Goal: Task Accomplishment & Management: Use online tool/utility

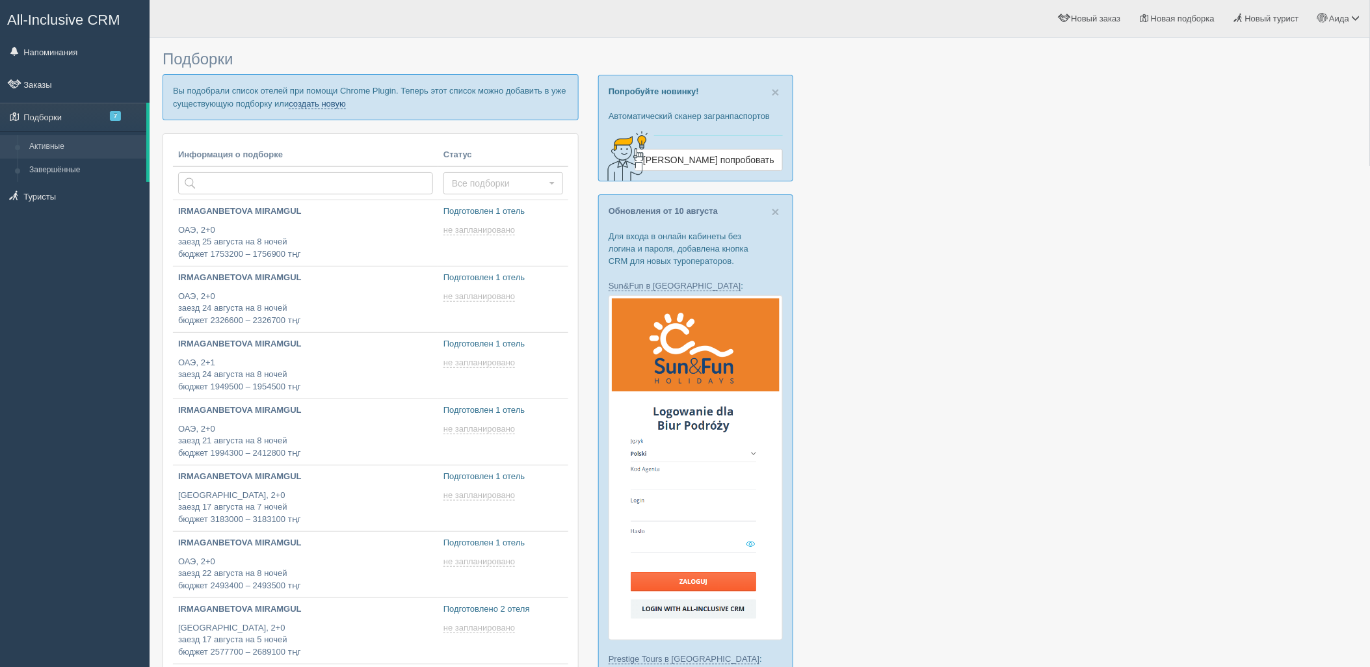
click at [302, 100] on link "создать новую" at bounding box center [317, 104] width 57 height 10
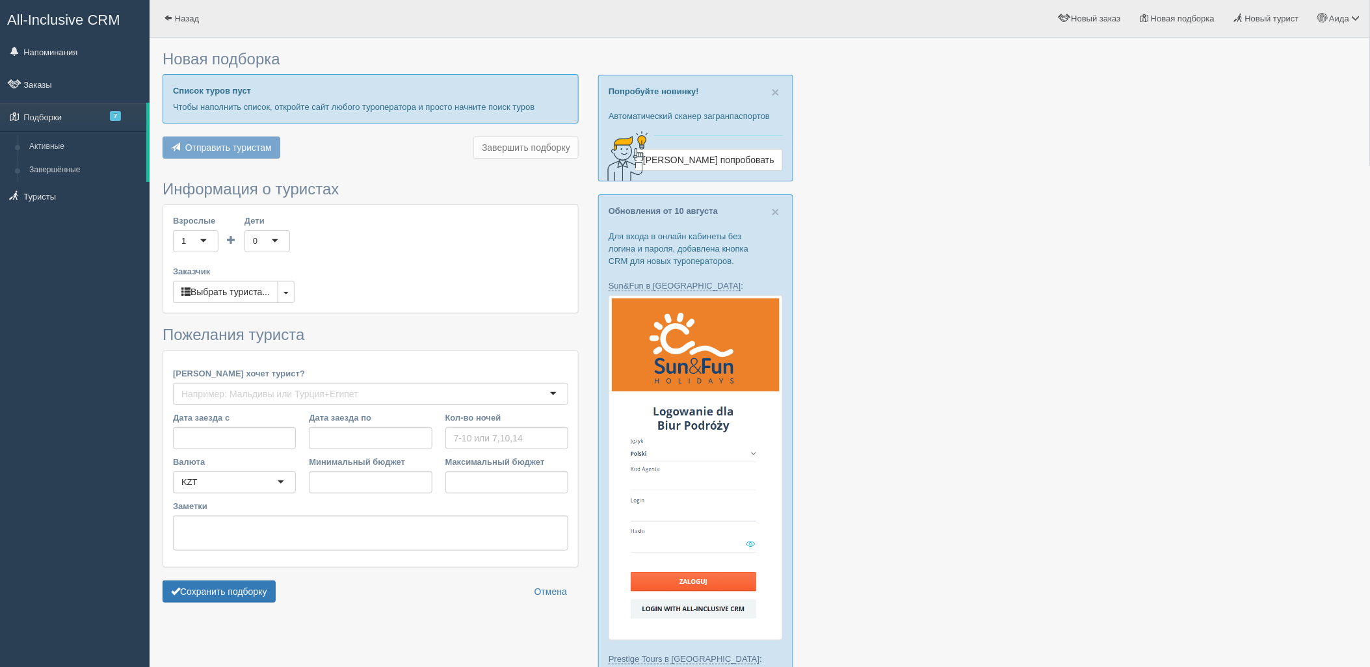
type input "6-8"
type input "2272200"
type input "3004600"
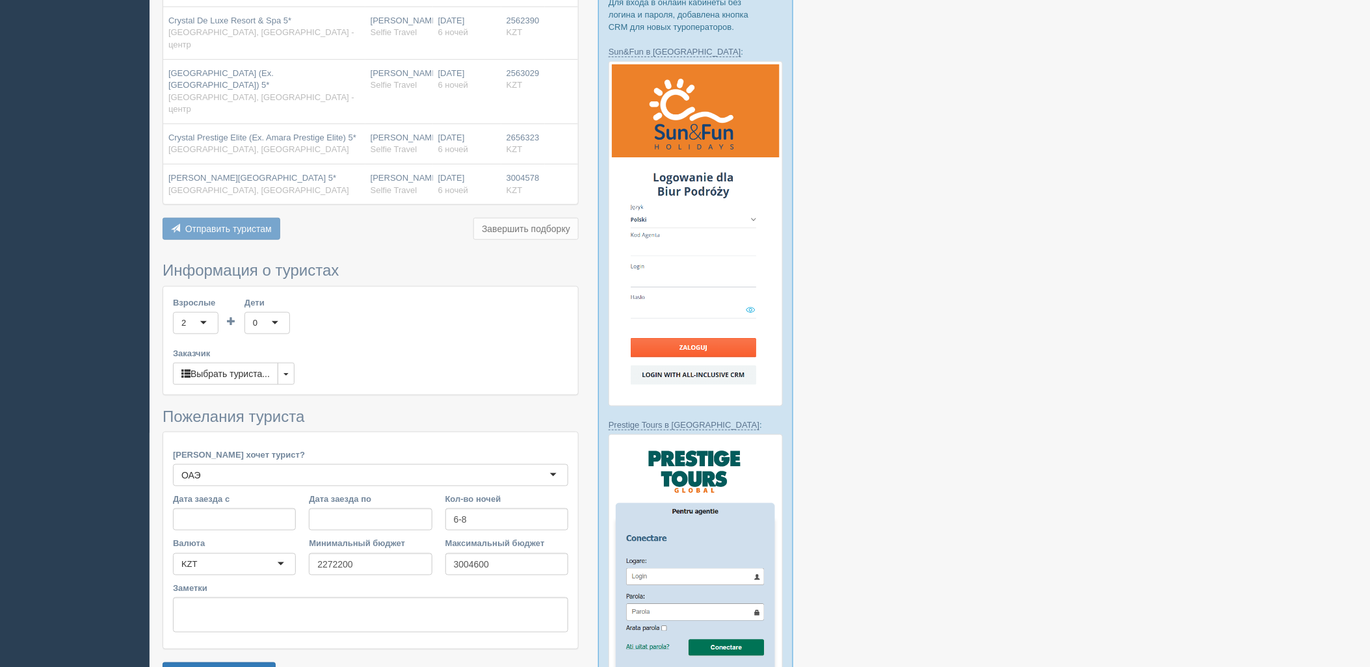
scroll to position [308, 0]
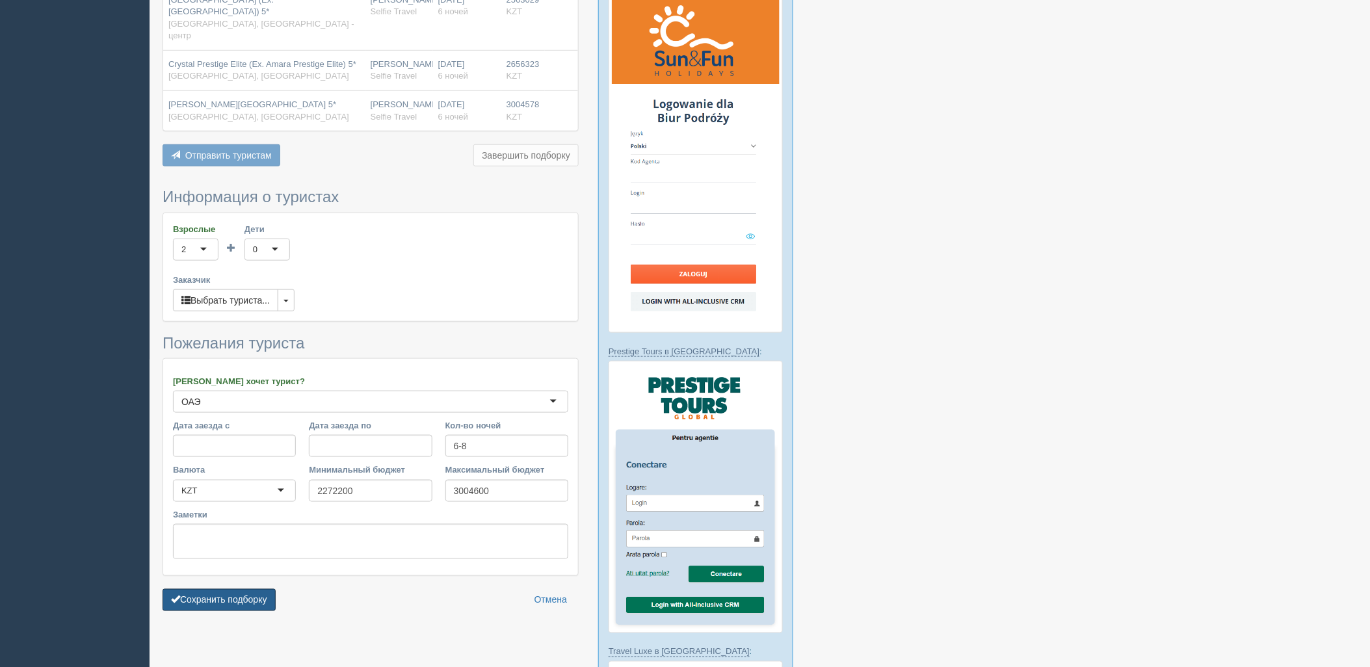
drag, startPoint x: 254, startPoint y: 581, endPoint x: 306, endPoint y: 568, distance: 54.4
click at [256, 589] on button "Сохранить подборку" at bounding box center [219, 600] width 113 height 22
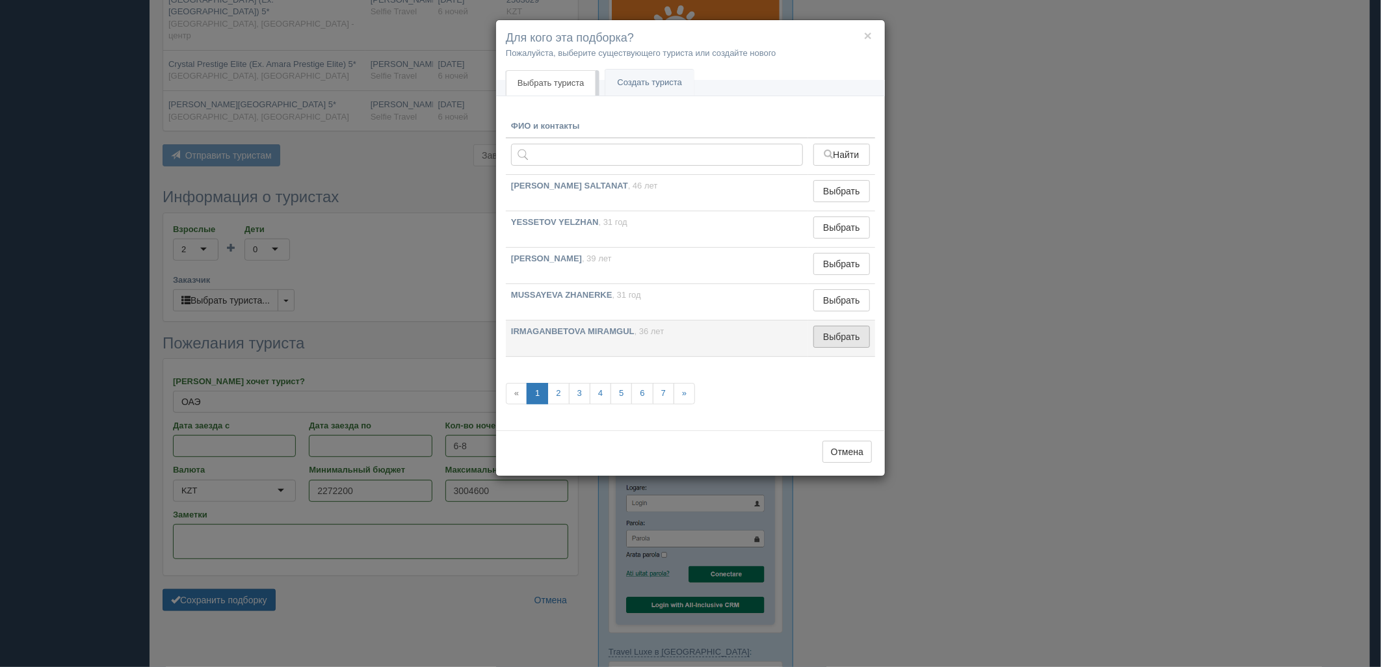
click at [858, 340] on button "Выбрать" at bounding box center [841, 337] width 57 height 22
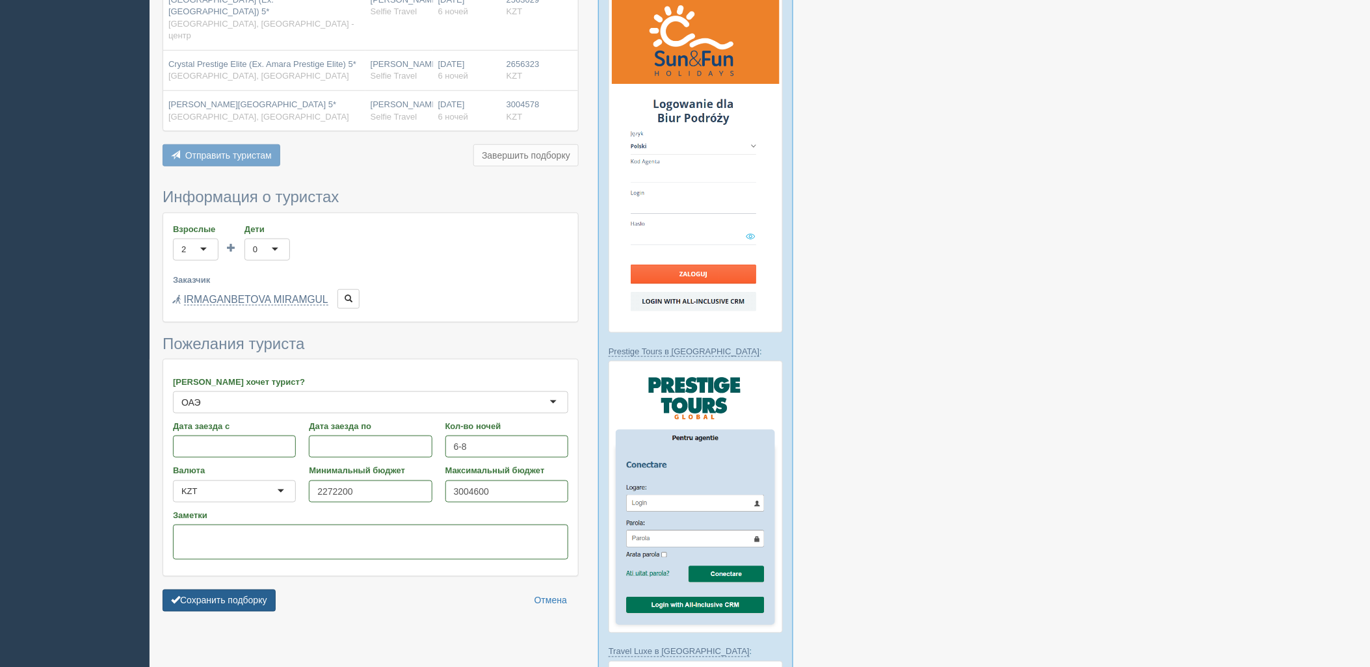
drag, startPoint x: 248, startPoint y: 560, endPoint x: 250, endPoint y: 567, distance: 7.0
click at [248, 560] on form "Информация о туристах Взрослые 2 2 1 2 3 4 5 6 7 8 9 10 11 12 13 14 15 16 17 18…" at bounding box center [371, 403] width 416 height 429
click at [252, 590] on button "Сохранить подборку" at bounding box center [219, 601] width 113 height 22
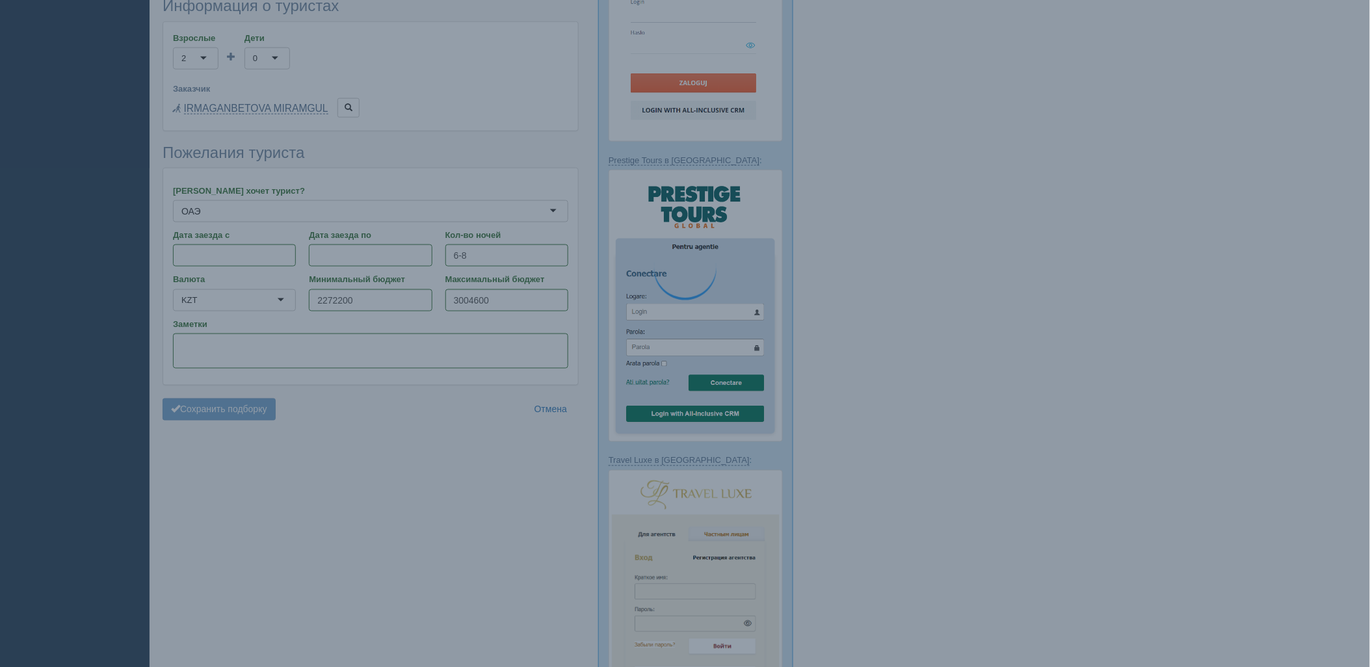
scroll to position [524, 0]
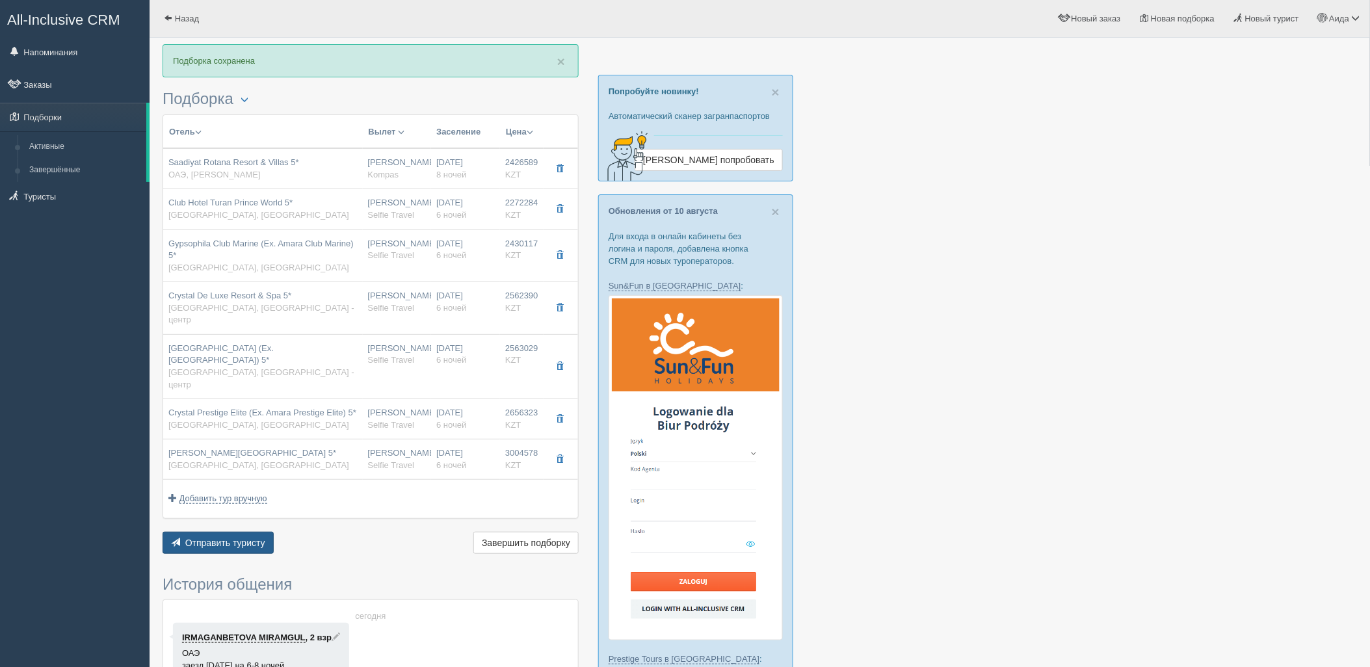
click at [233, 538] on span "Отправить туристу" at bounding box center [225, 543] width 80 height 10
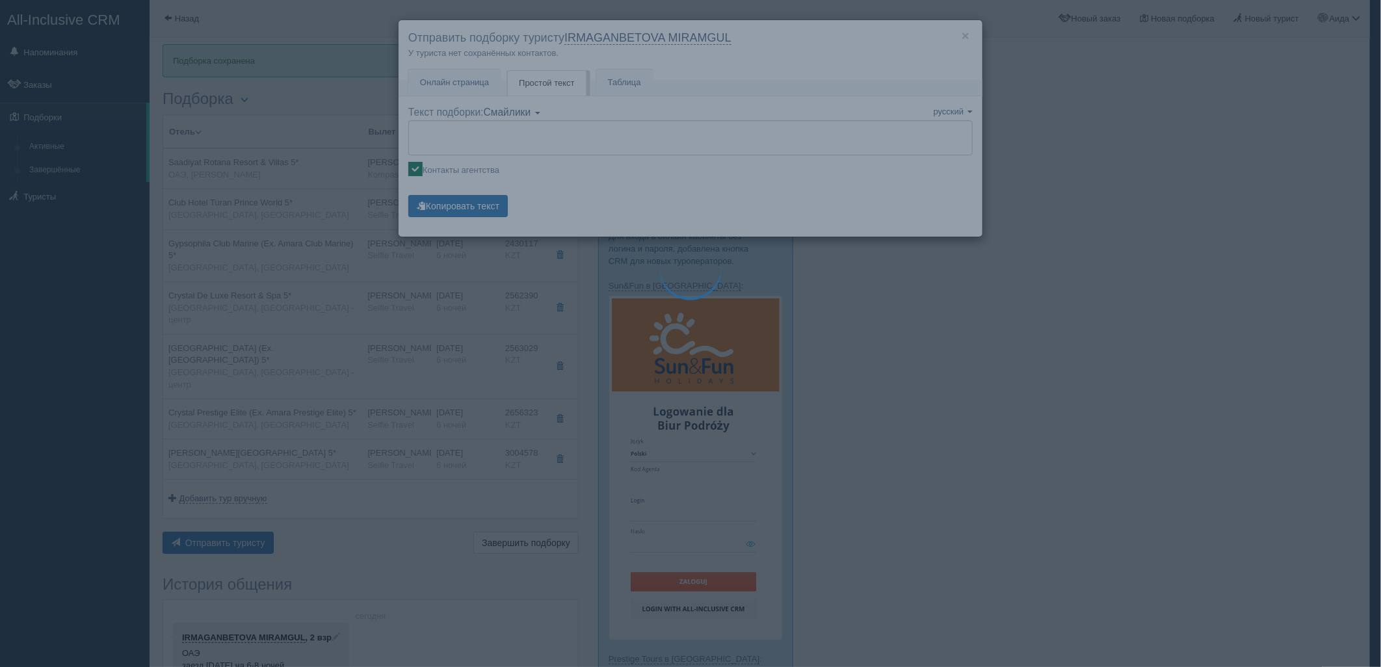
type textarea "🌞 Добрый день! Предлагаем Вам рассмотреть следующие варианты: 🌎 ОАЭ, Абу-Даби 🏩…"
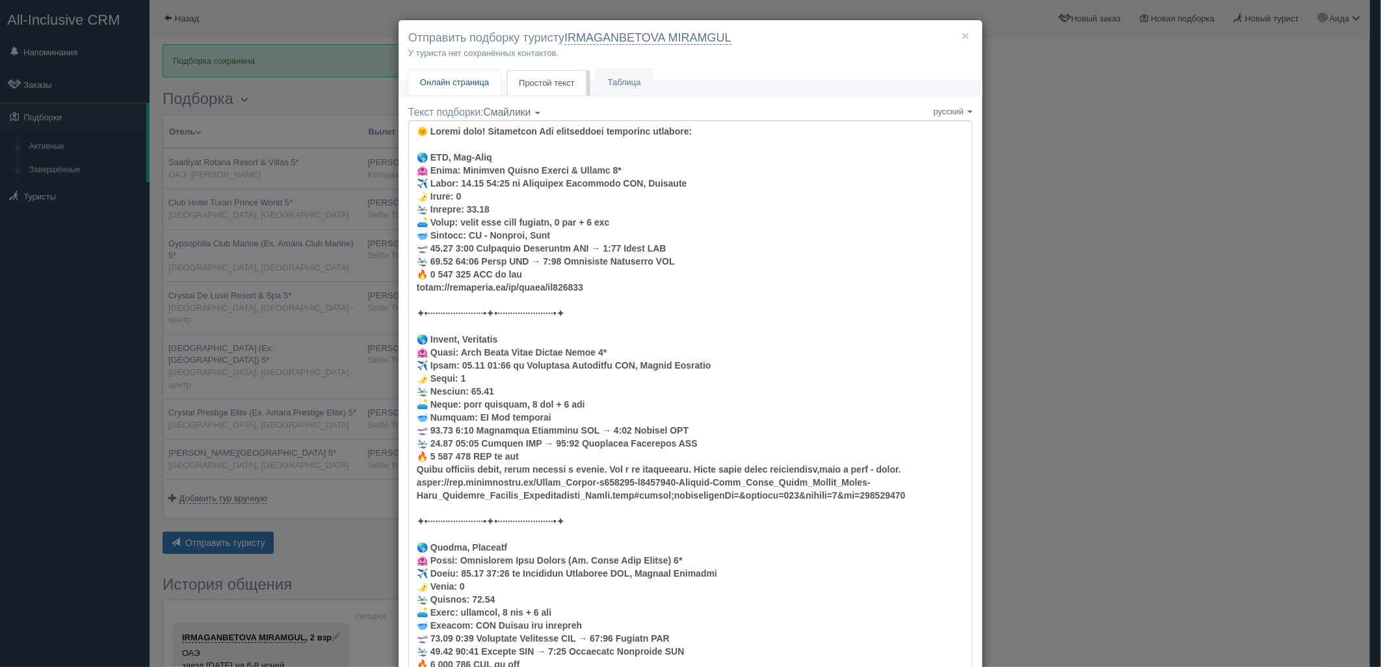
click at [463, 87] on span "Онлайн страница" at bounding box center [454, 82] width 69 height 10
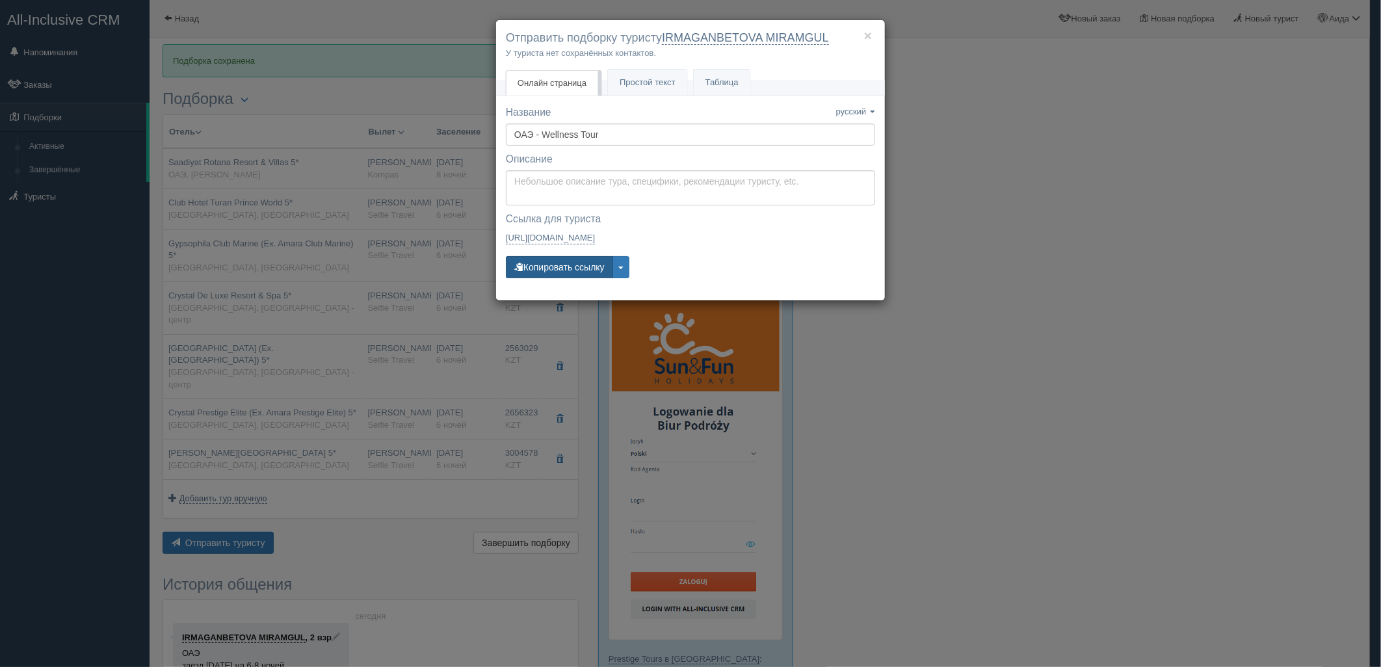
click at [568, 257] on button "Копировать ссылку" at bounding box center [559, 267] width 107 height 22
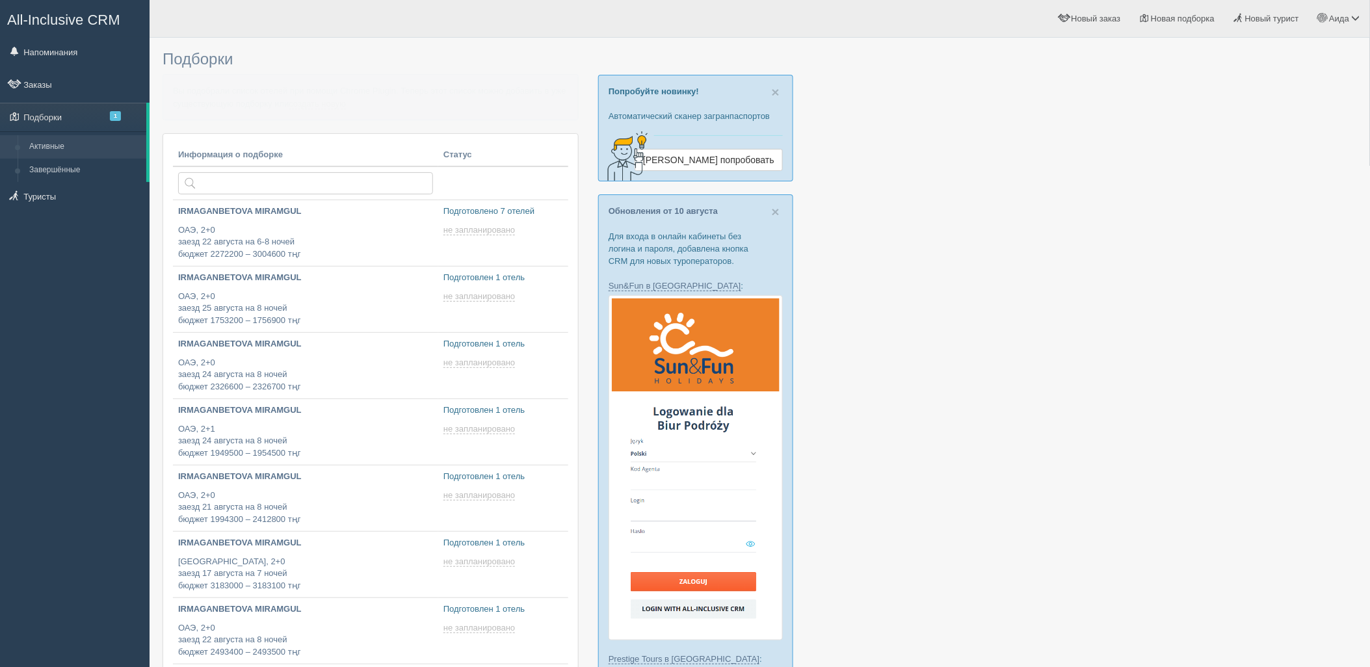
type input "[DATE] 17:00"
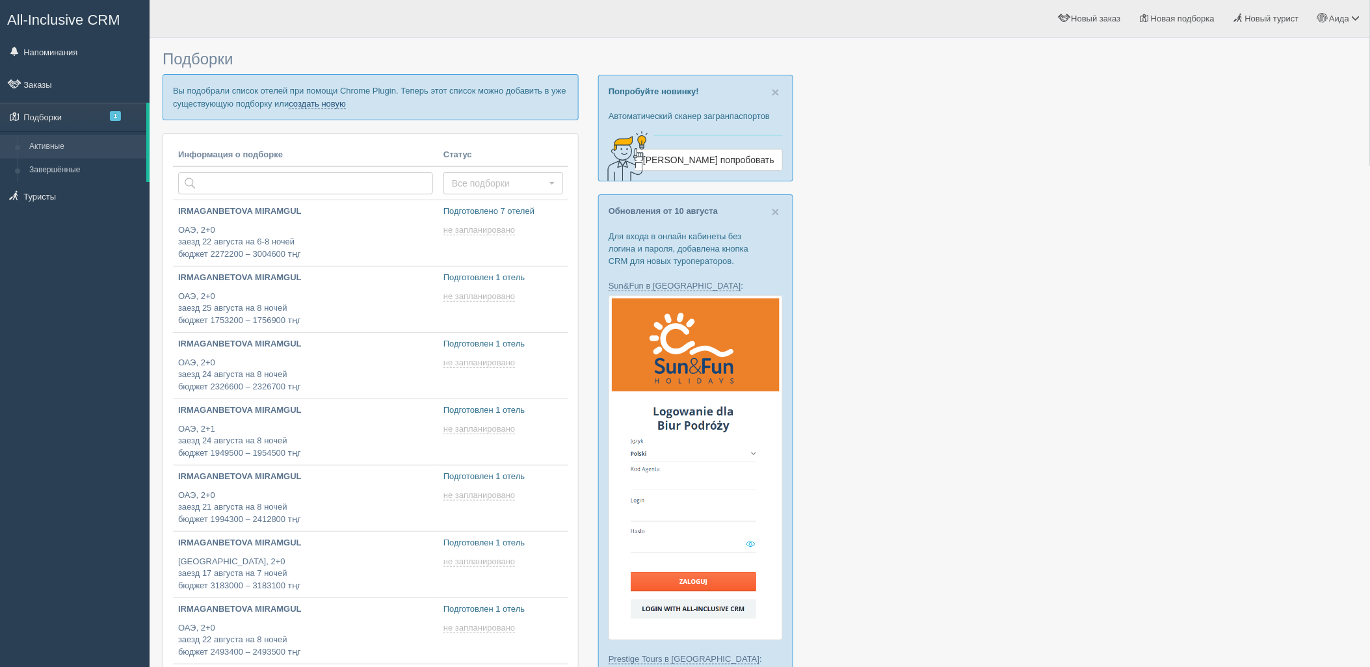
click at [306, 100] on link "создать новую" at bounding box center [317, 104] width 57 height 10
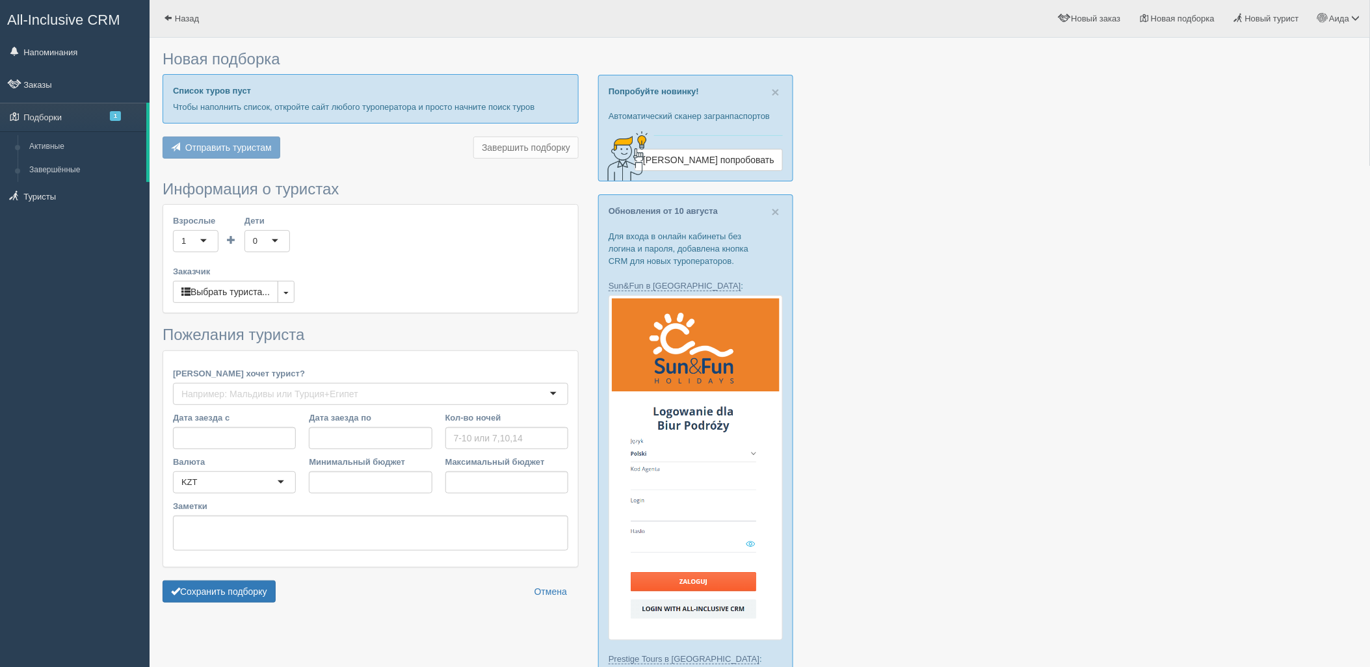
type input "6"
type input "8287300"
type input "8287400"
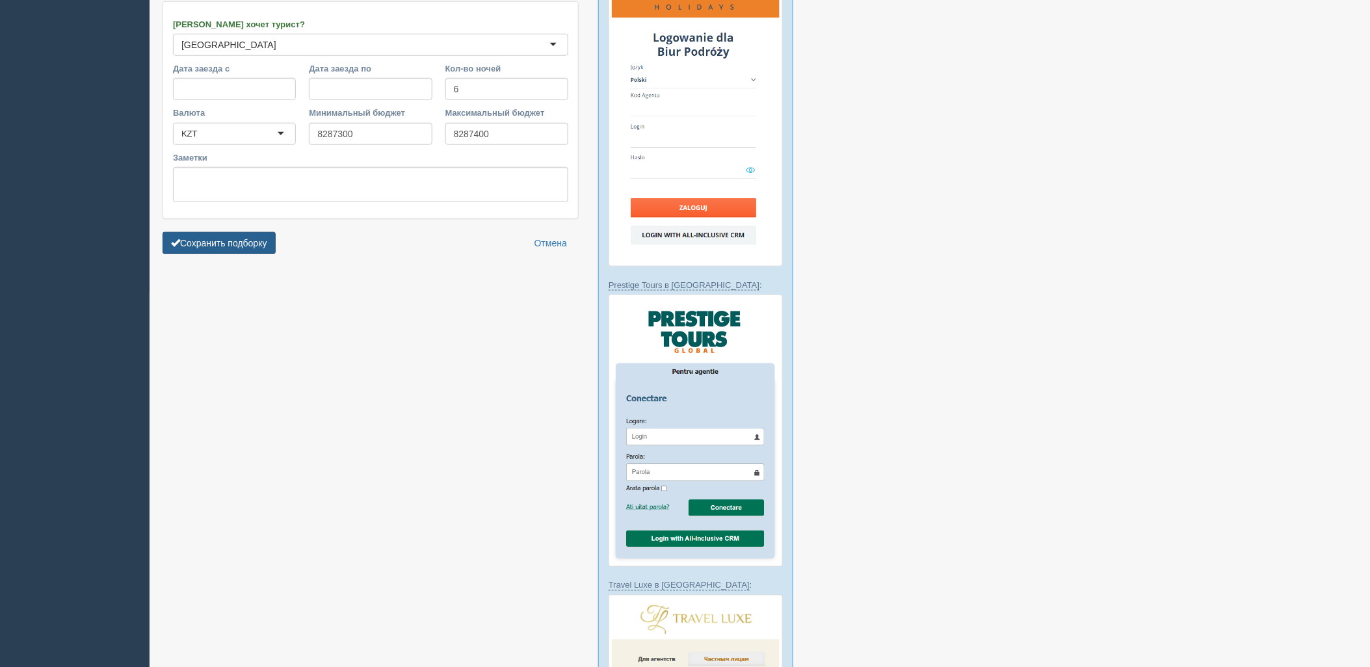
click at [250, 245] on button "Сохранить подборку" at bounding box center [219, 243] width 113 height 22
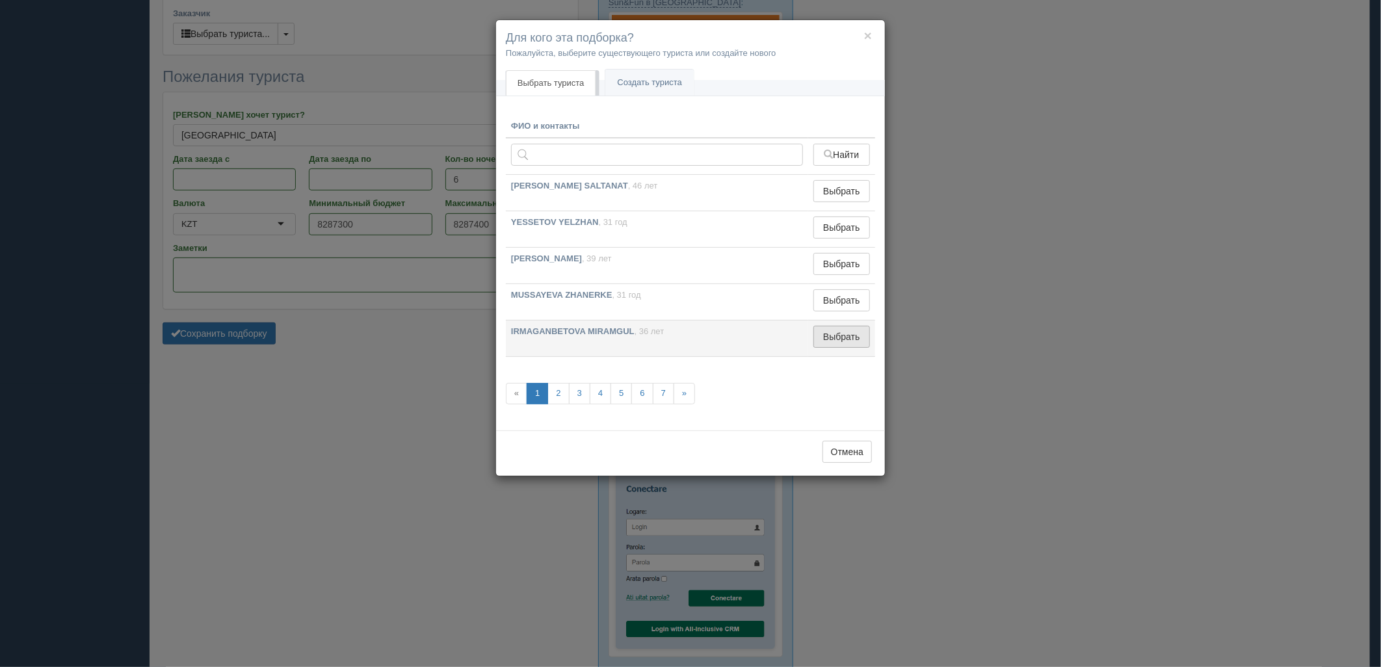
click at [847, 341] on button "Выбрать" at bounding box center [841, 337] width 57 height 22
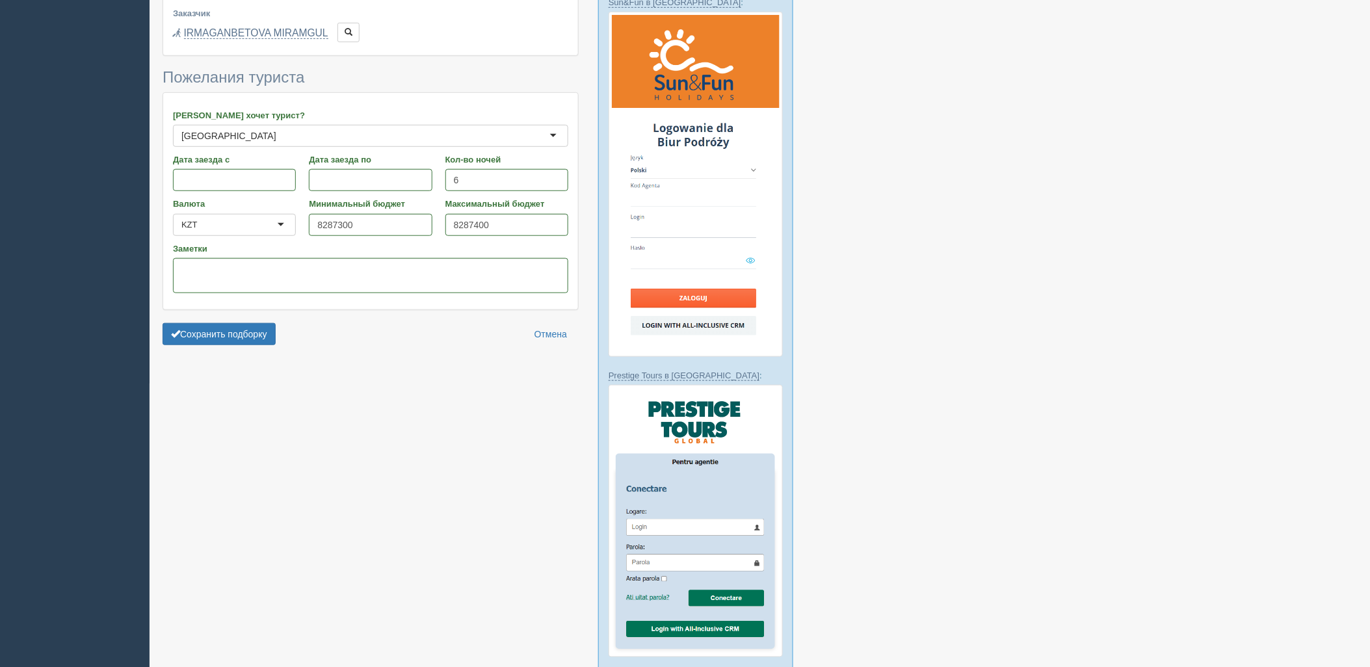
click at [251, 346] on form "Информация о туристах Взрослые 2 2 1 2 3 4 5 6 7 8 9 10 11 12 13 14 15 16 17 18…" at bounding box center [371, 136] width 416 height 429
click at [252, 342] on button "Сохранить подборку" at bounding box center [219, 334] width 113 height 22
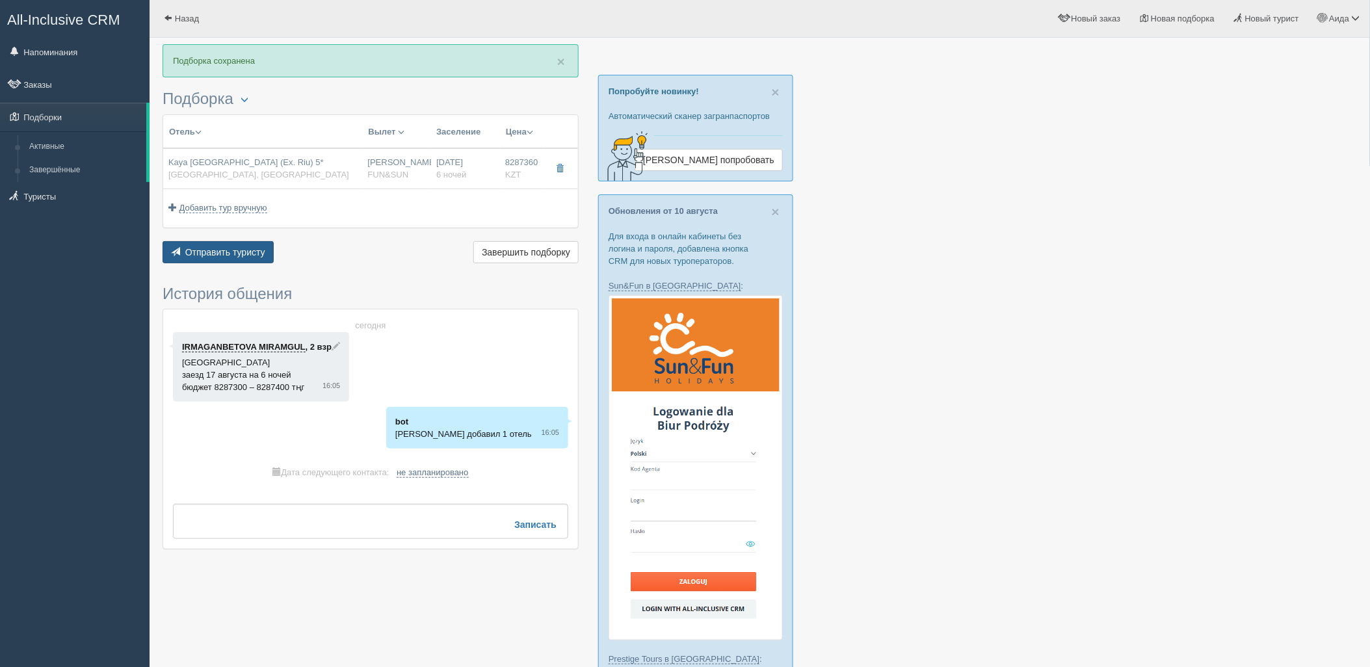
click at [237, 244] on button "Отправить туристу Отправить" at bounding box center [218, 252] width 111 height 22
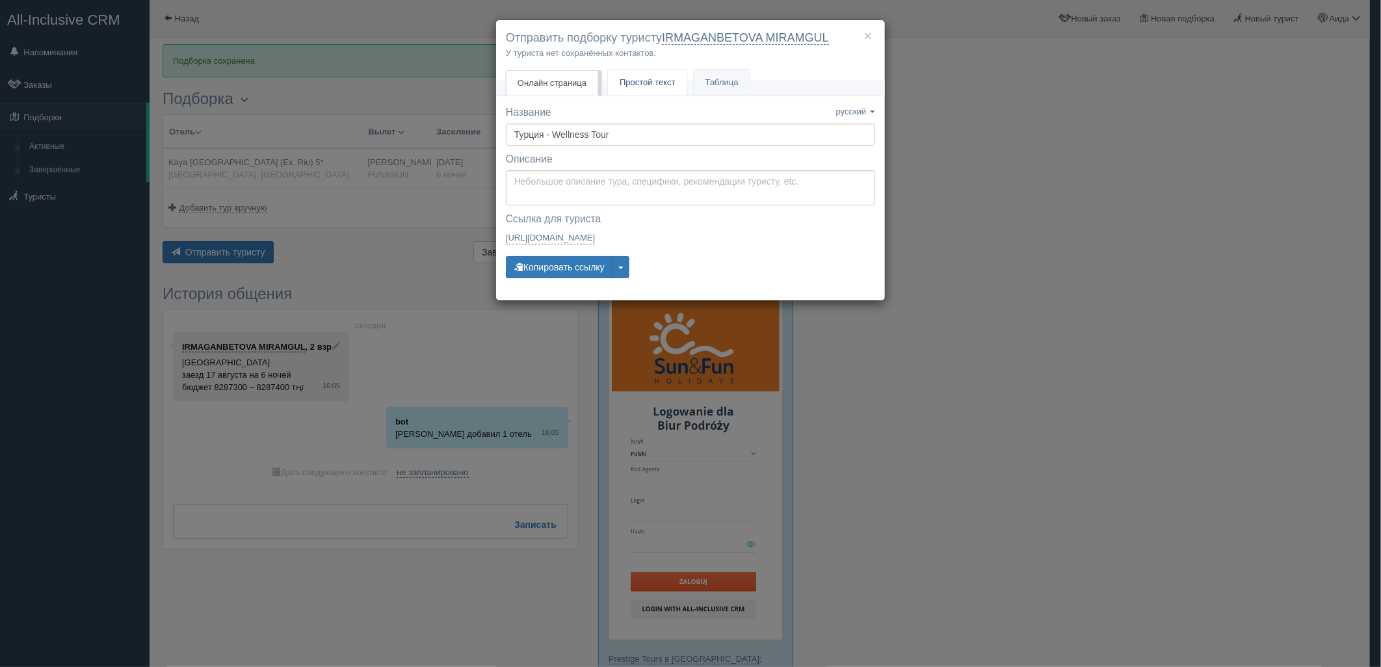
click at [646, 92] on link "Простой текст Текст" at bounding box center [647, 83] width 79 height 27
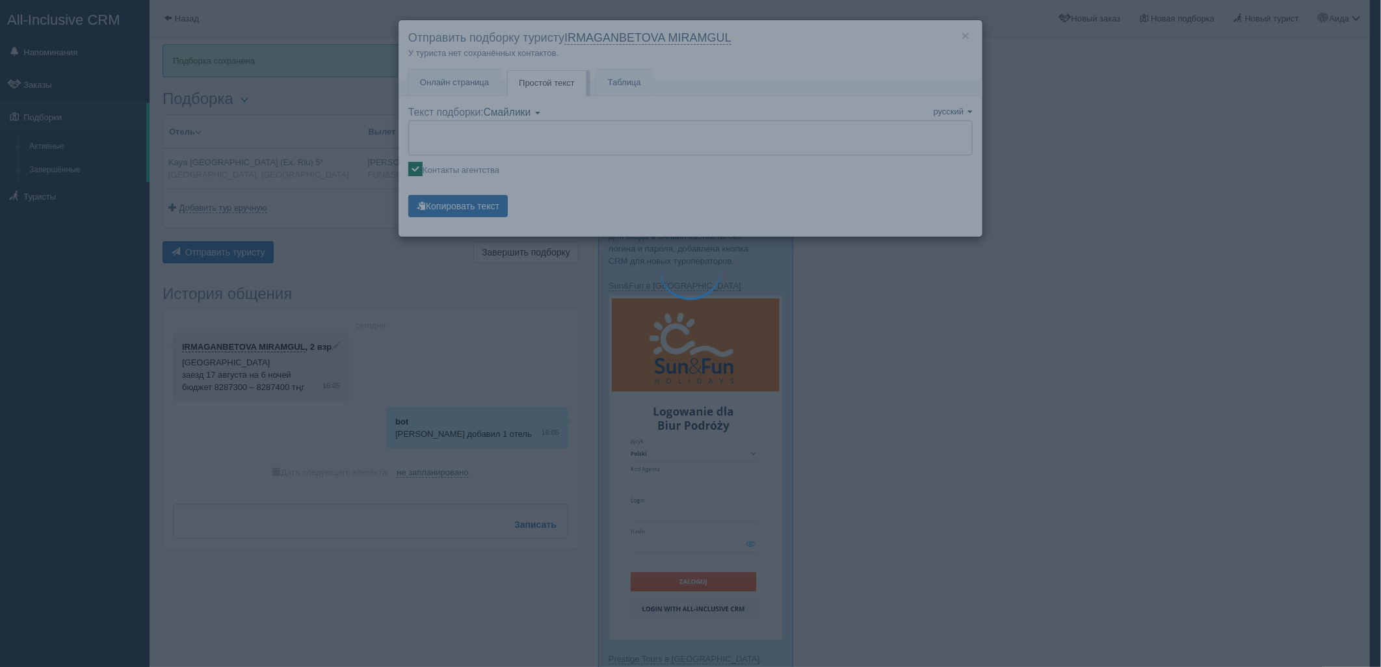
type textarea "🌞 Добрый день! Предлагаем Вам рассмотреть следующие варианты: 🌎 Турция, Кадрие …"
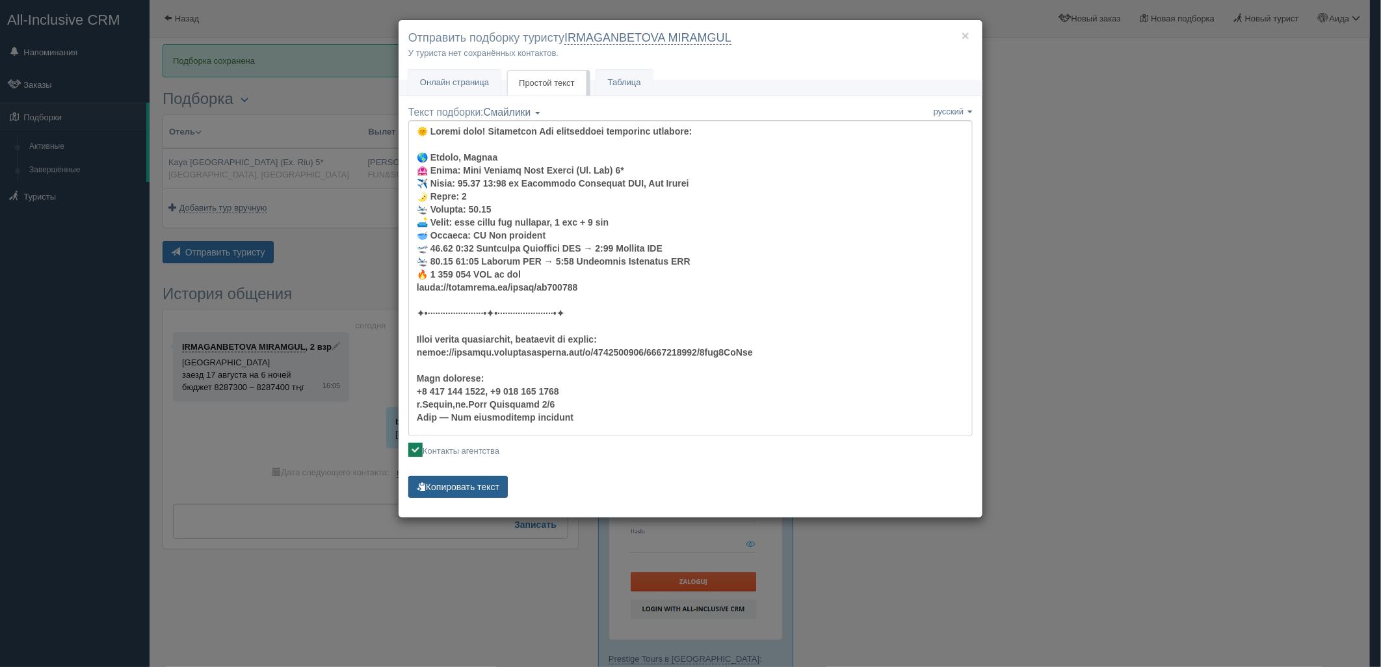
click at [498, 484] on button "Копировать текст" at bounding box center [457, 487] width 99 height 22
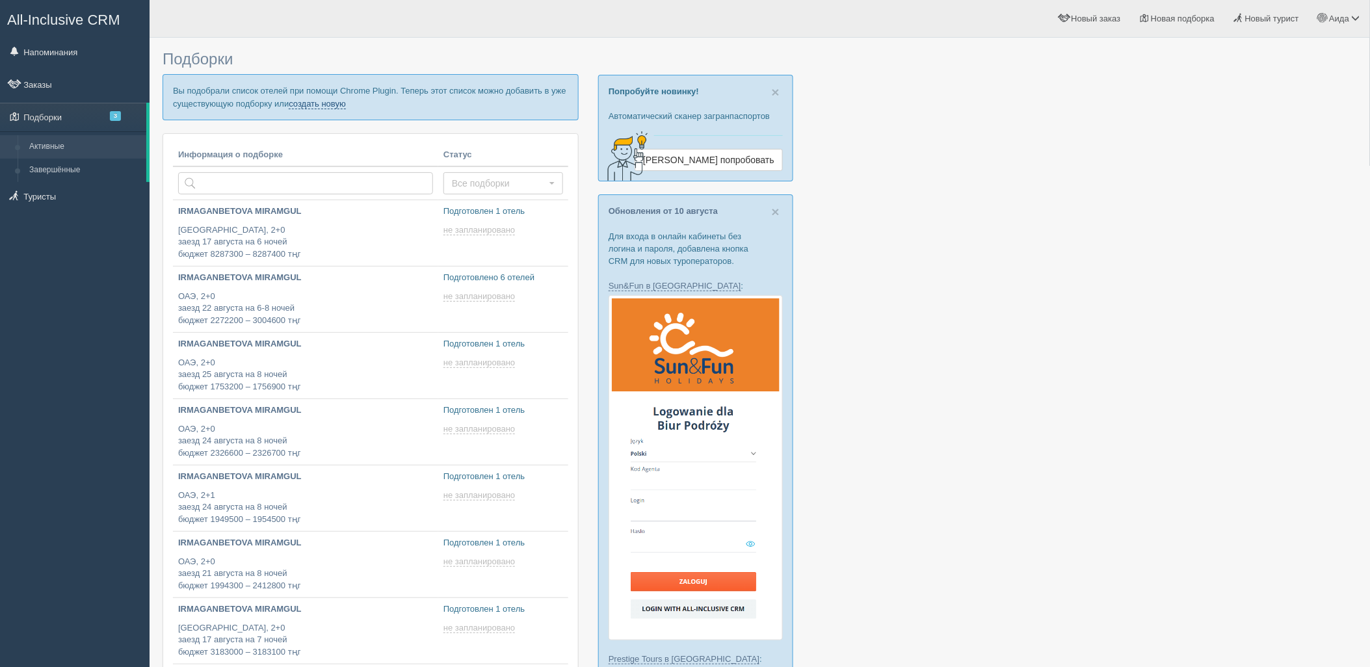
click at [332, 103] on link "создать новую" at bounding box center [317, 104] width 57 height 10
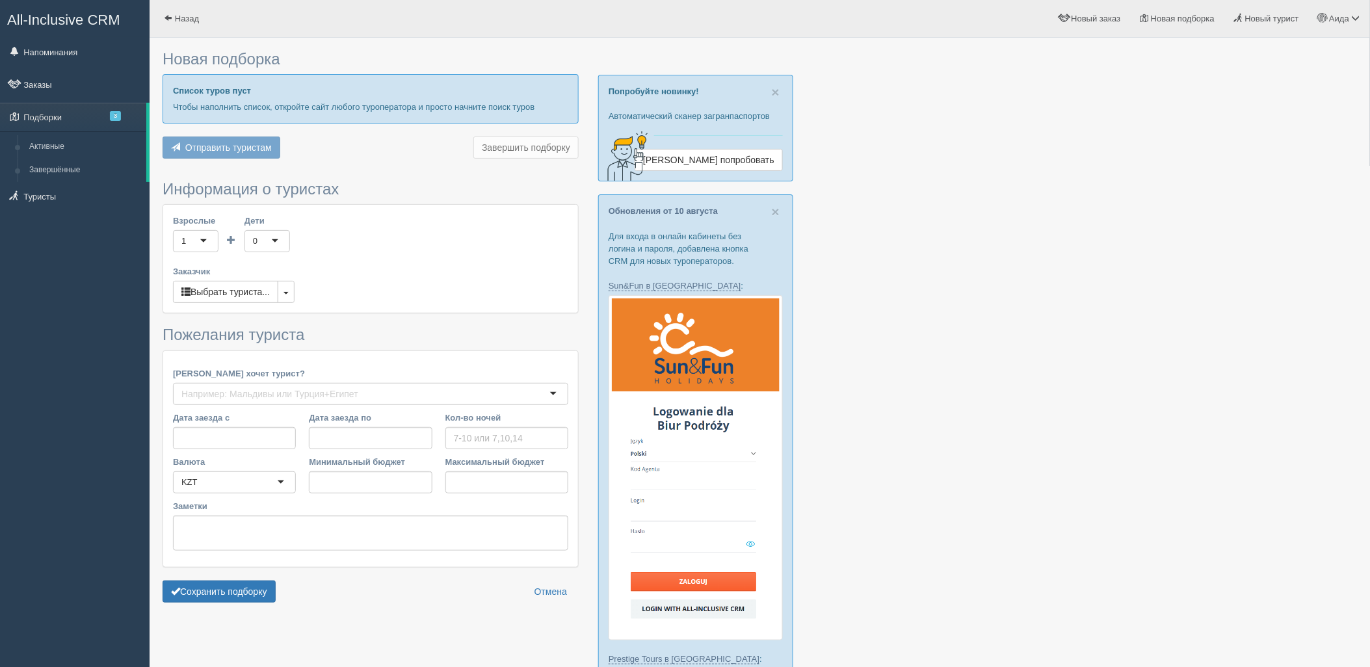
type input "8-10"
type input "3303700"
type input "6660300"
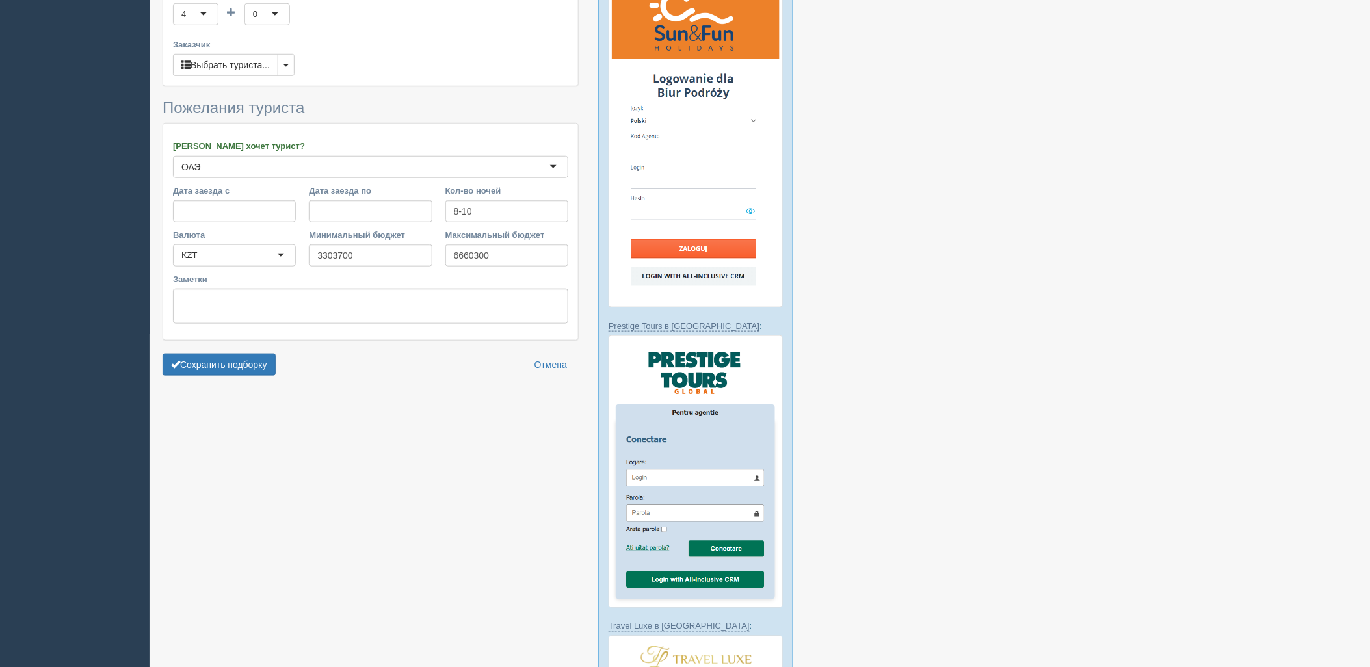
scroll to position [339, 0]
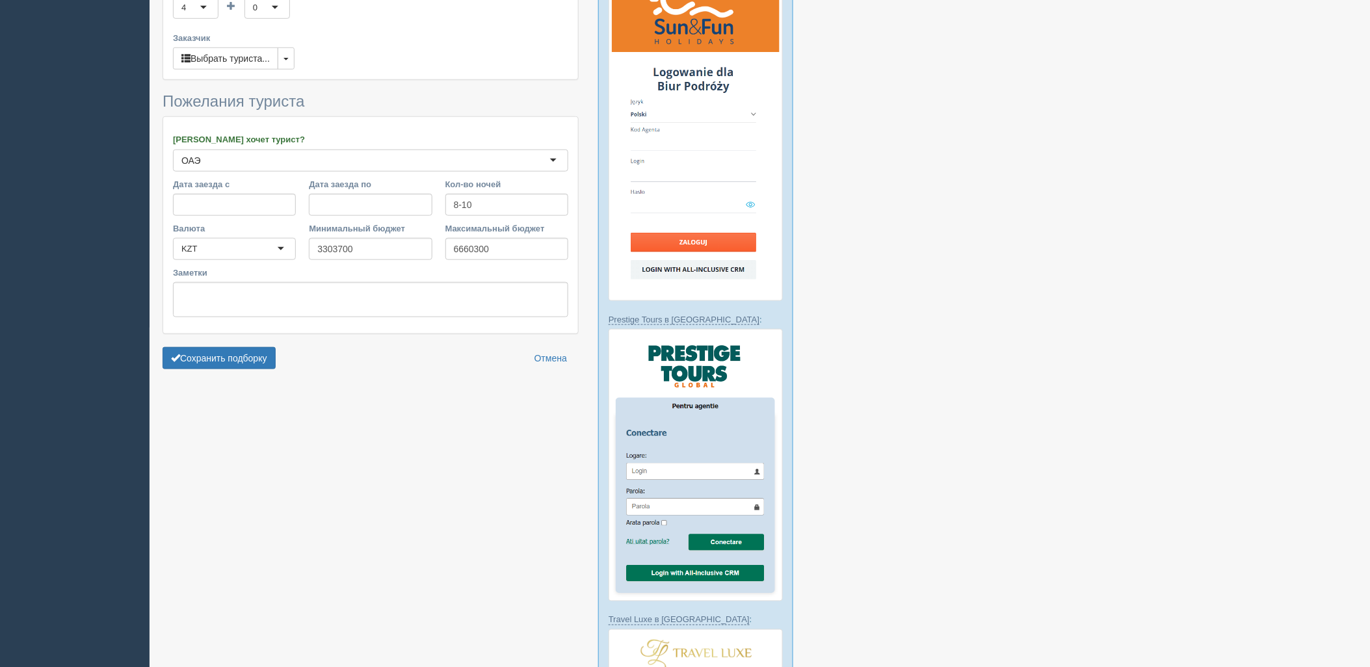
click at [226, 347] on form "Информация о туристах Взрослые 4 4 1 2 3 4 5 6 7 8 9 10 11 12 13 14 15 16 17 18…" at bounding box center [371, 161] width 416 height 428
click at [230, 352] on button "Сохранить подборку" at bounding box center [219, 358] width 113 height 22
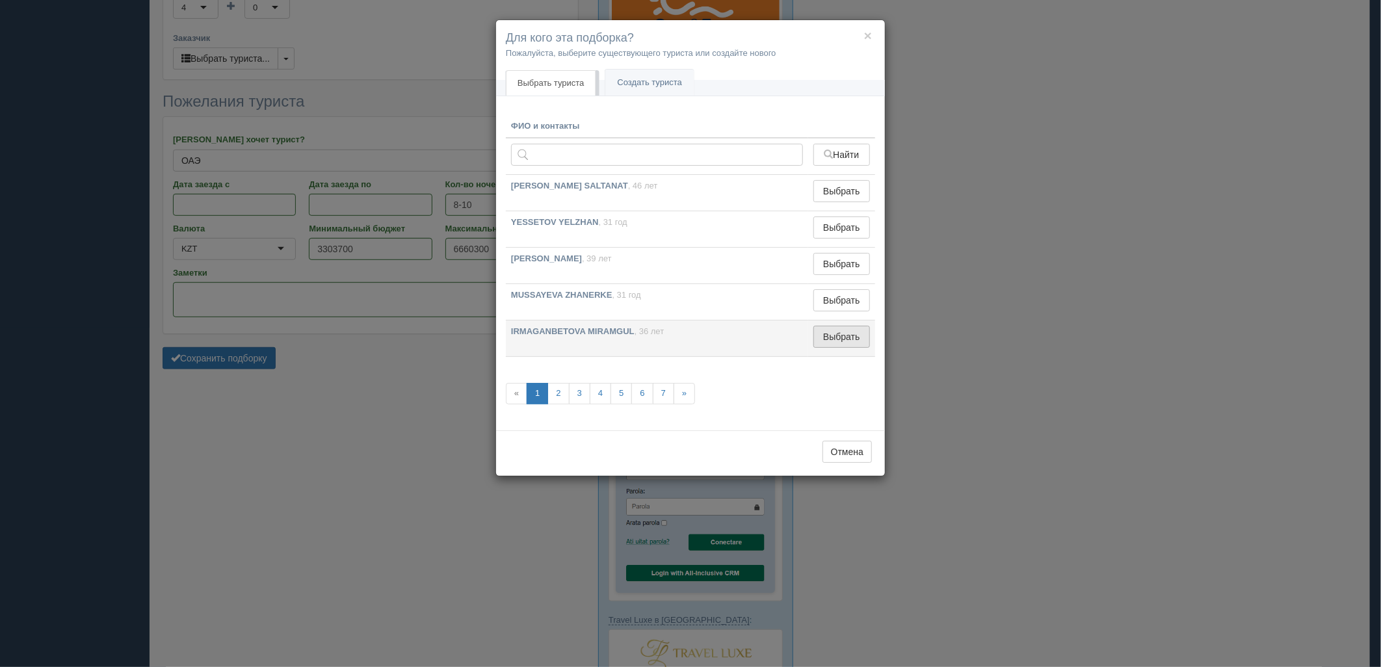
click at [827, 332] on button "Выбрать" at bounding box center [841, 337] width 57 height 22
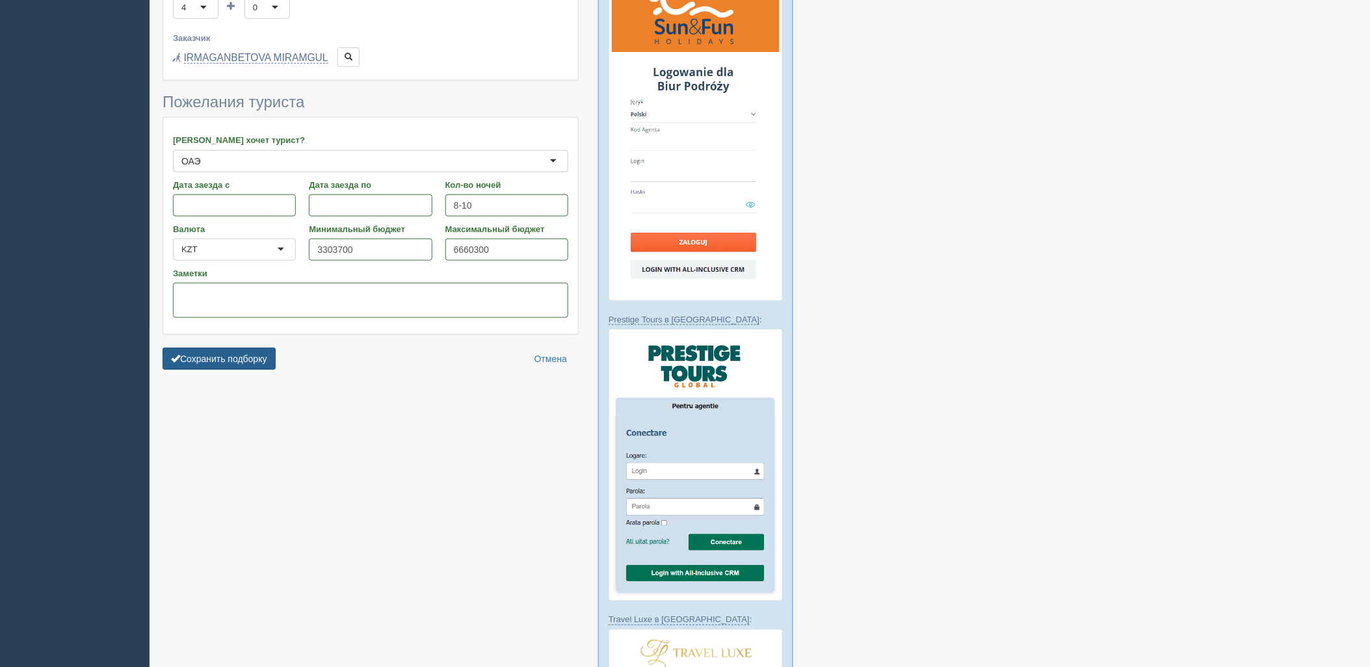
click at [254, 366] on button "Сохранить подборку" at bounding box center [219, 359] width 113 height 22
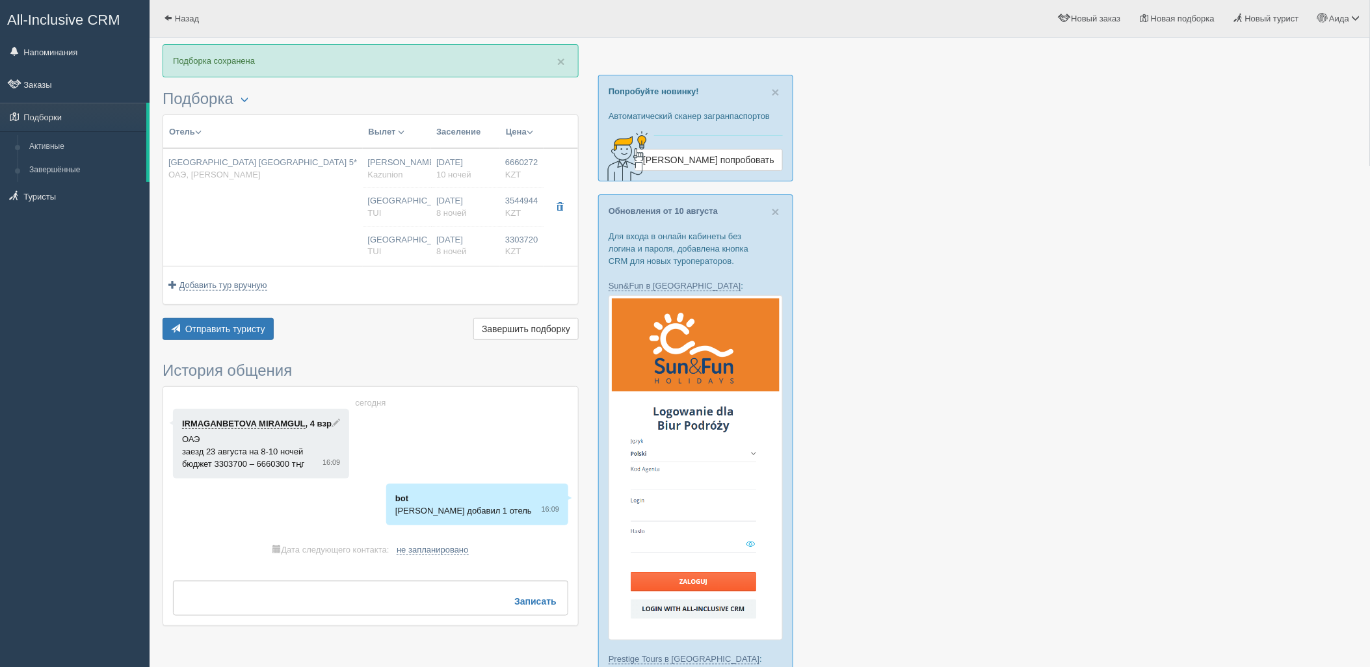
click at [417, 221] on td "Нурсултан Назарбаев NQZ Kazunion Астана TUI Астана TUI" at bounding box center [397, 207] width 69 height 118
type input "Kempinski Hotel & Residences Palm Jumeirah 5*"
type input "https://tophotels.ru/hotel/al52573"
type input "ОАЭ"
type input "Палм Джумейра"
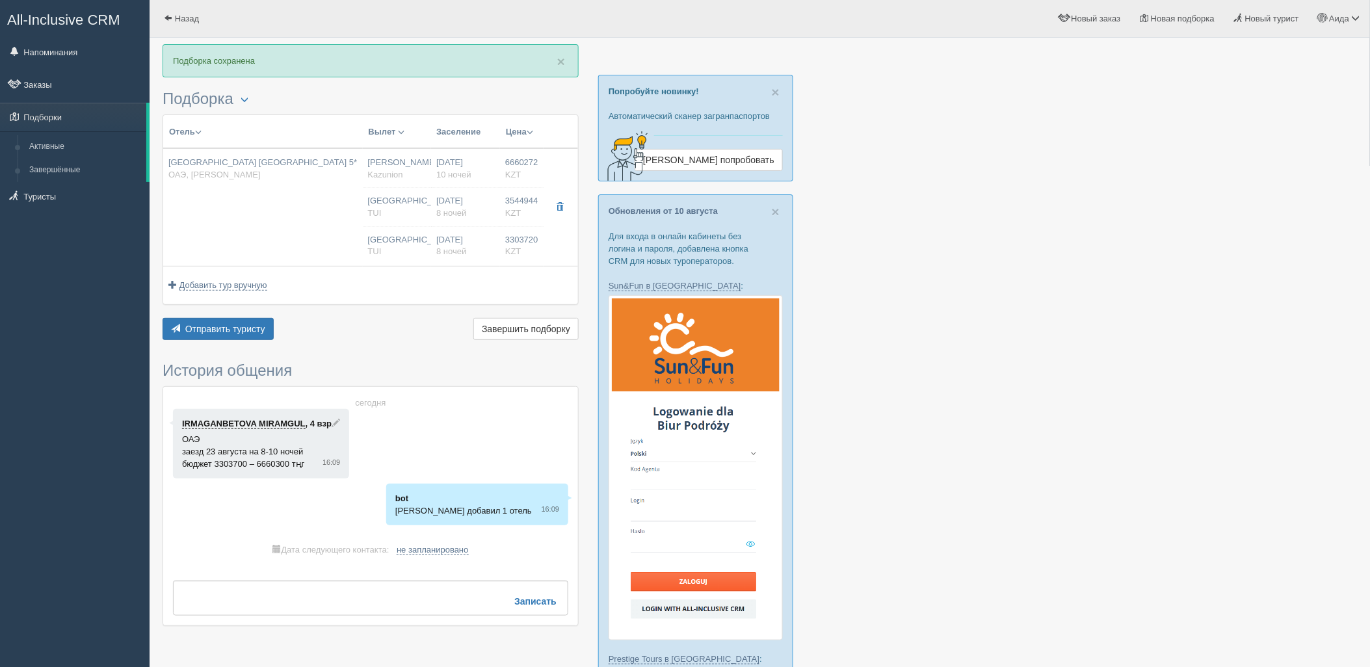
type input "6660272.00"
type input "Нурсултан Назарбаев NQZ"
type input "Дубай DXB"
type input "07:10"
type input "10:55"
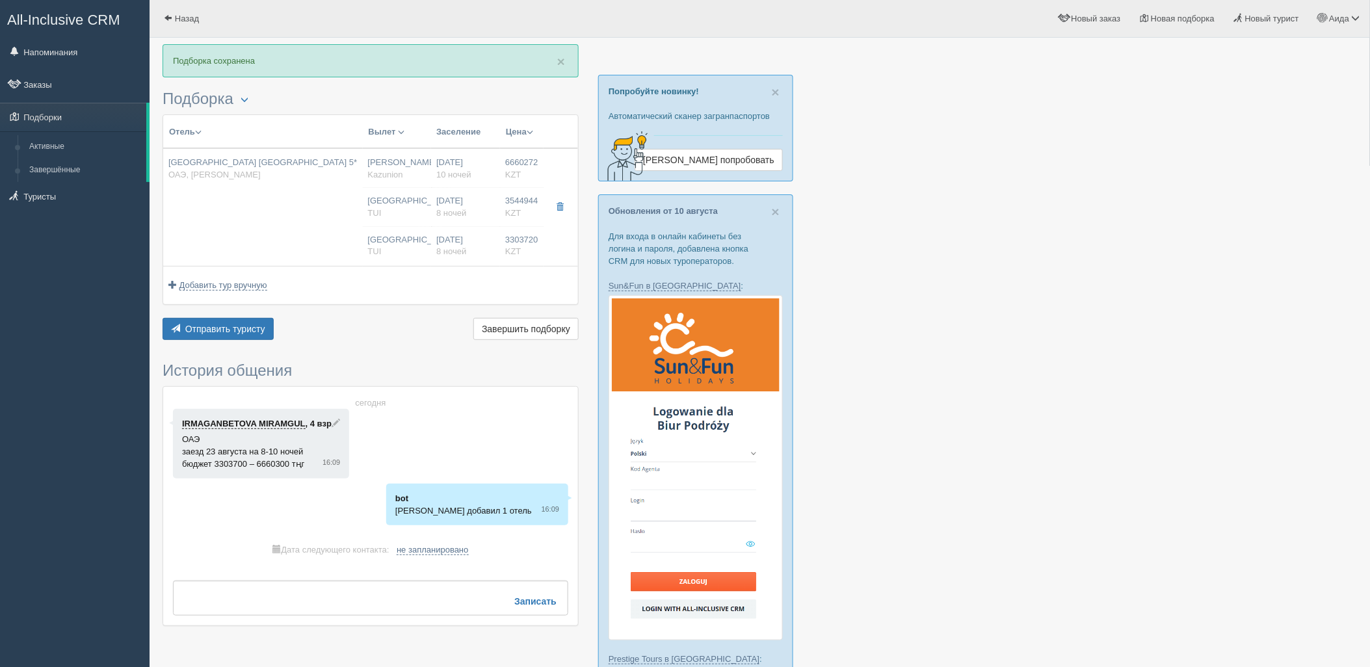
type input "Air Astana"
type input "11:55"
type input "17:20"
type input "10"
type input "three bedroom family suite"
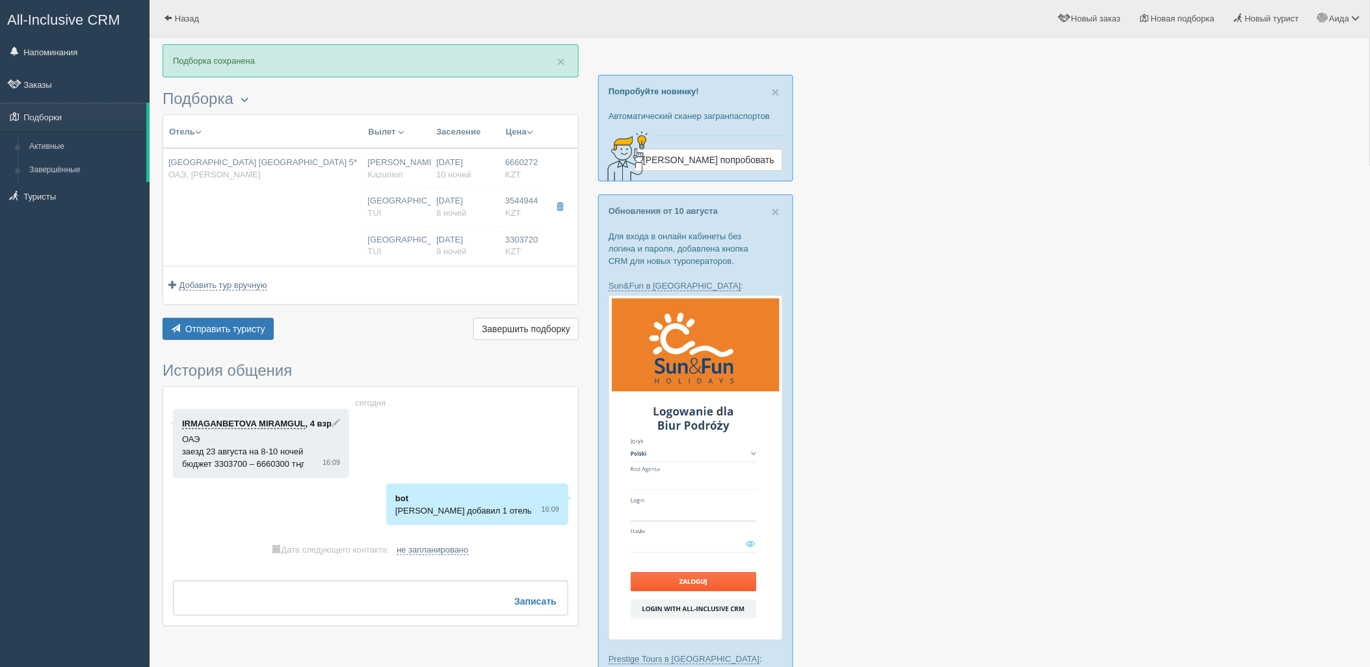
type input "HB - Завтрак, Ужин"
type input "Kazunion"
type input "https://tourvisor.ru/countries#!/hotel=kempinski-hotel-residences-palm-jumeirah"
type input "3544944.00"
type input "Астана"
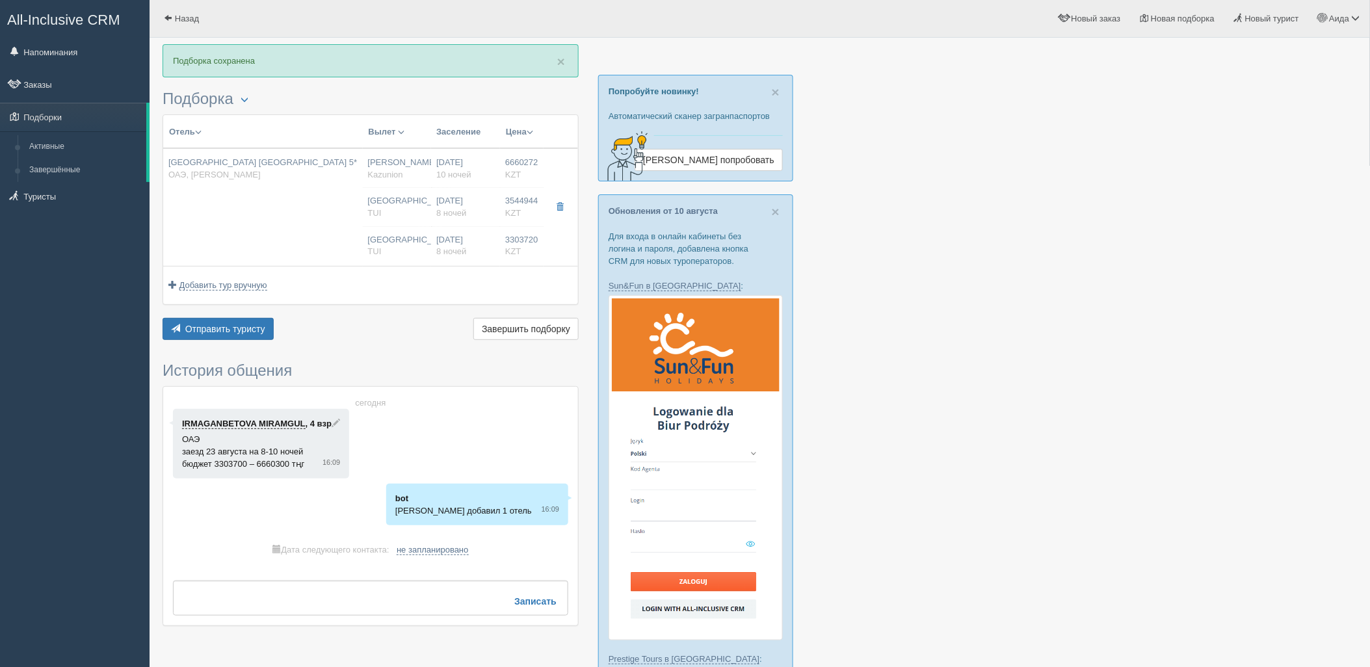
type input "07:10"
type input "8"
type input "Two Bedroom Family Suite Palm View"
type input "Half Board"
type input "TUI"
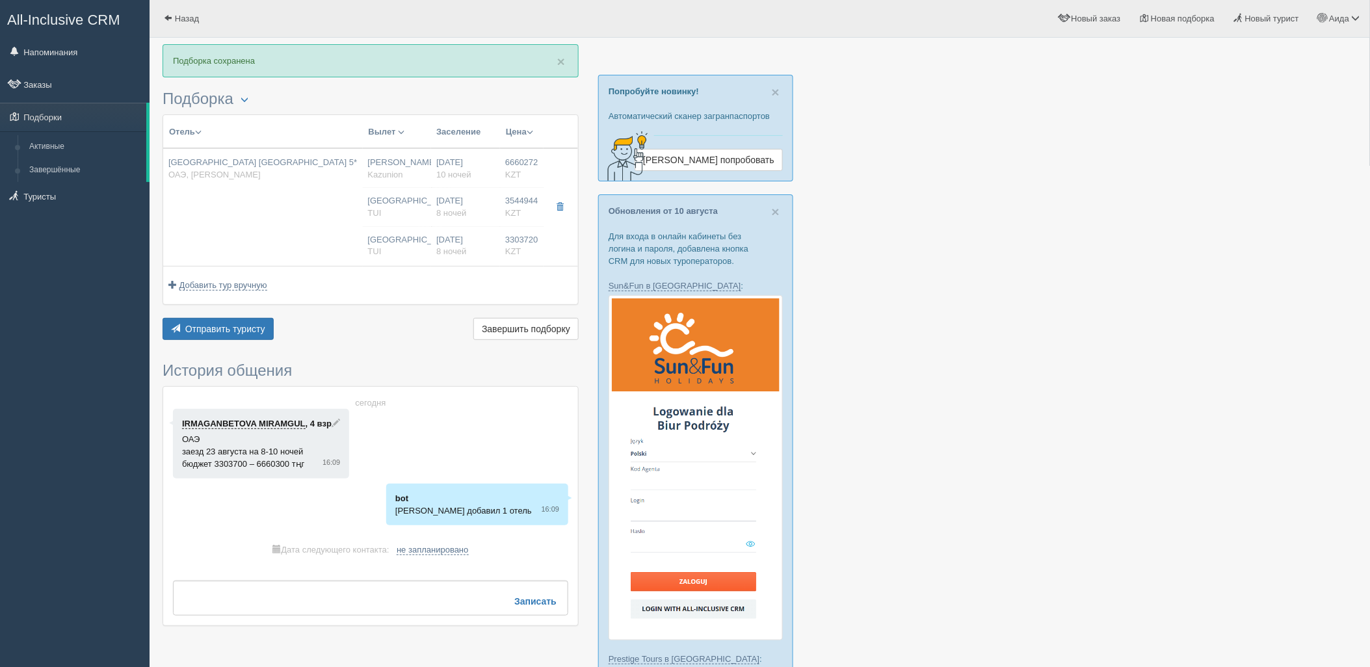
type input "http://newb2b.fstravel.com/hotel/127263"
type input "3303720.00"
type input "Астана"
type input "07:10"
type input "8"
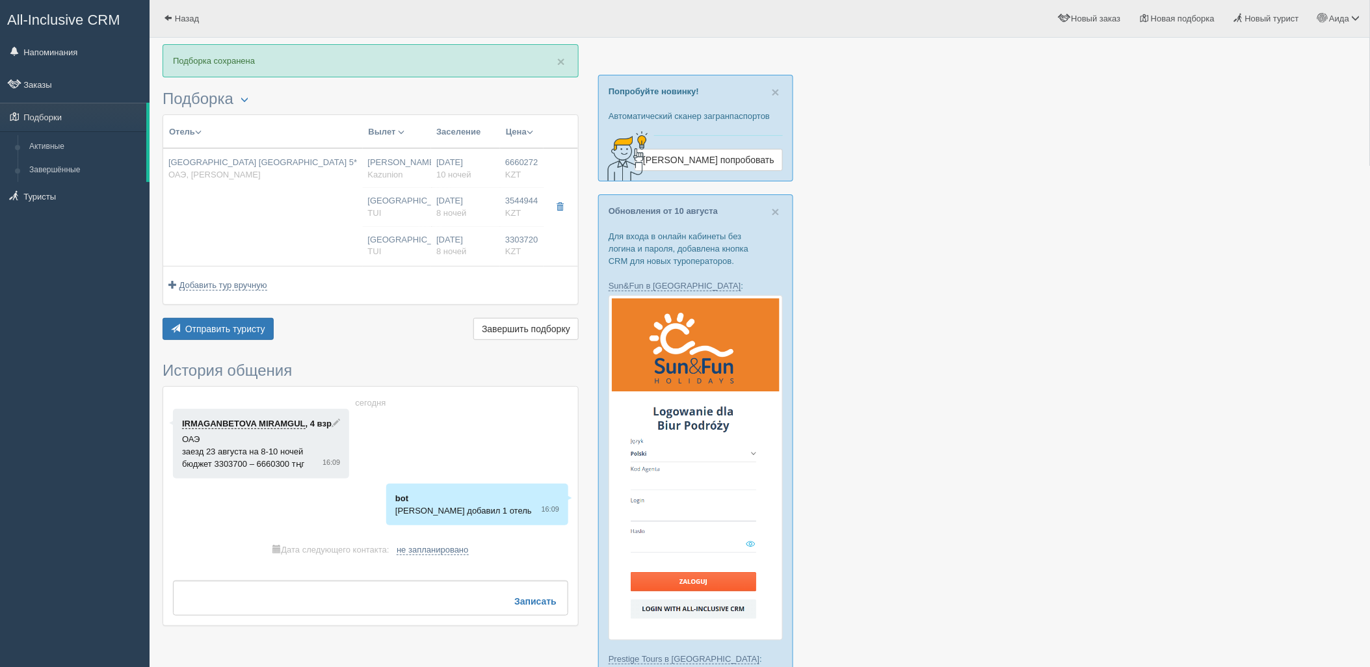
type input "Two Bedroom Family Suite Palm View"
type input "Half Board"
type input "TUI"
type input "http://newb2b.fstravel.com/hotel/127263"
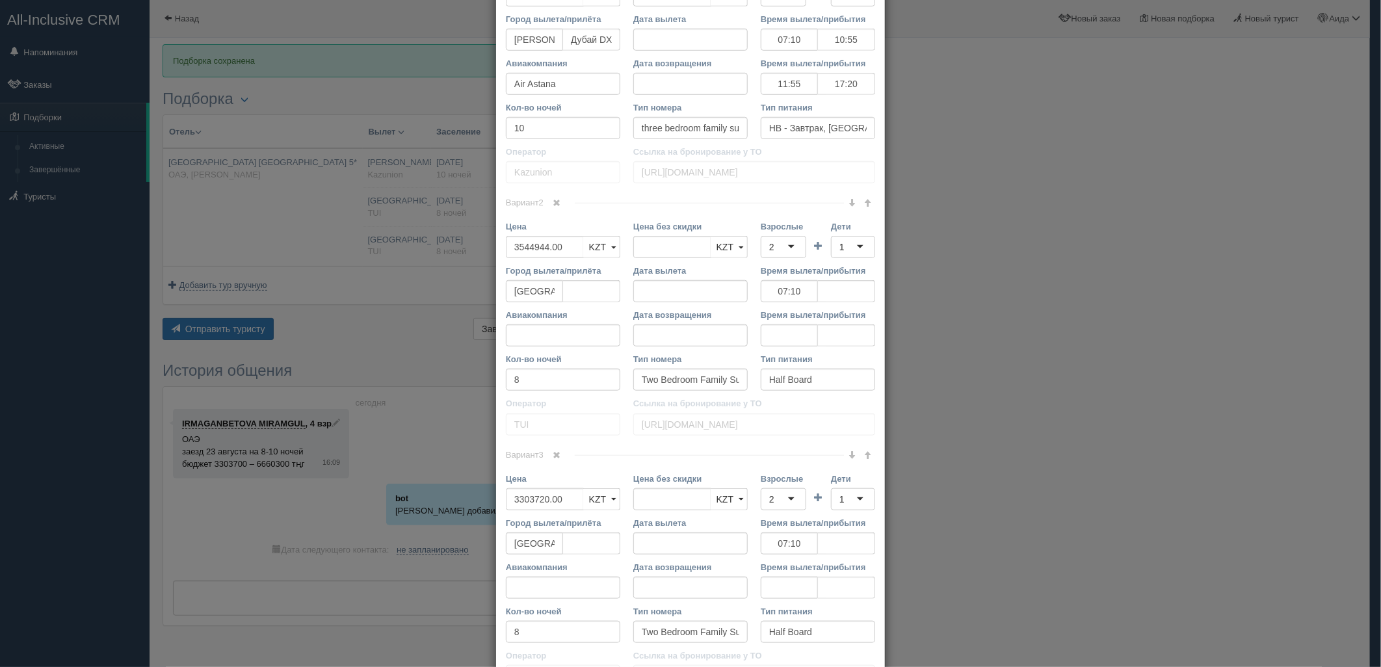
scroll to position [475, 0]
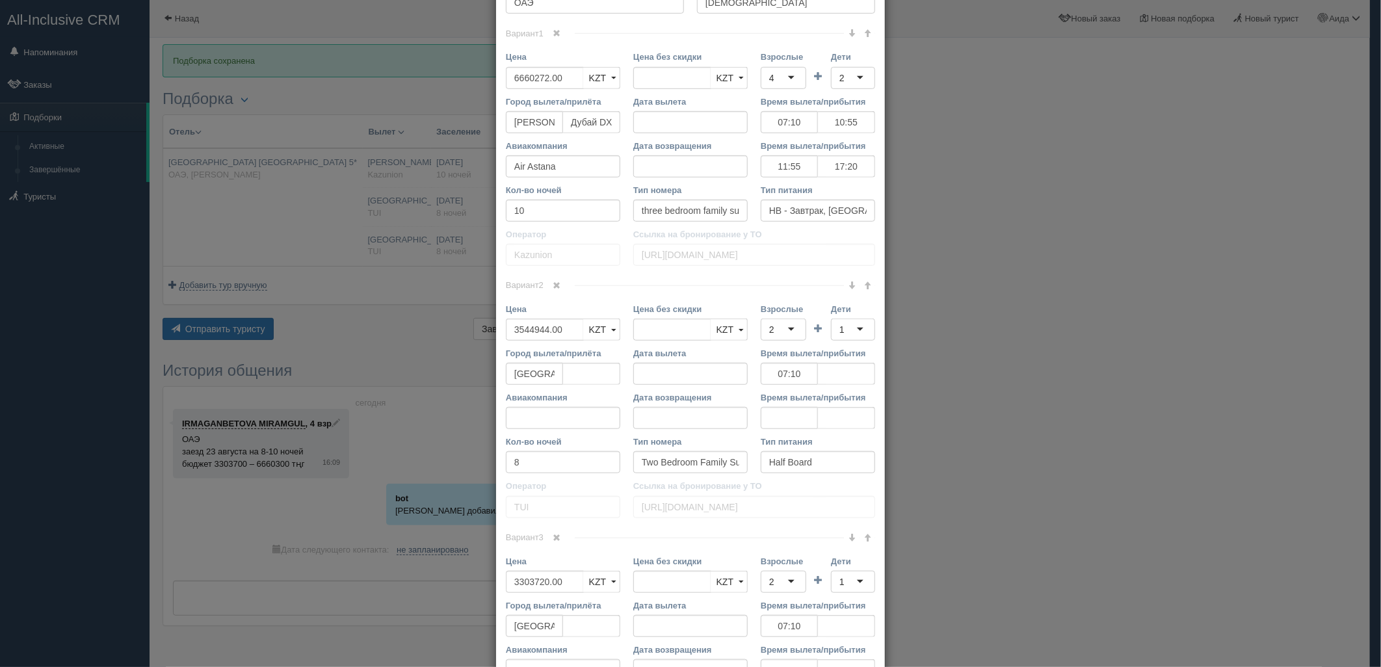
click at [774, 76] on div "4" at bounding box center [784, 78] width 46 height 22
click at [846, 83] on div "2" at bounding box center [853, 78] width 44 height 22
click at [553, 287] on span at bounding box center [557, 286] width 8 height 8
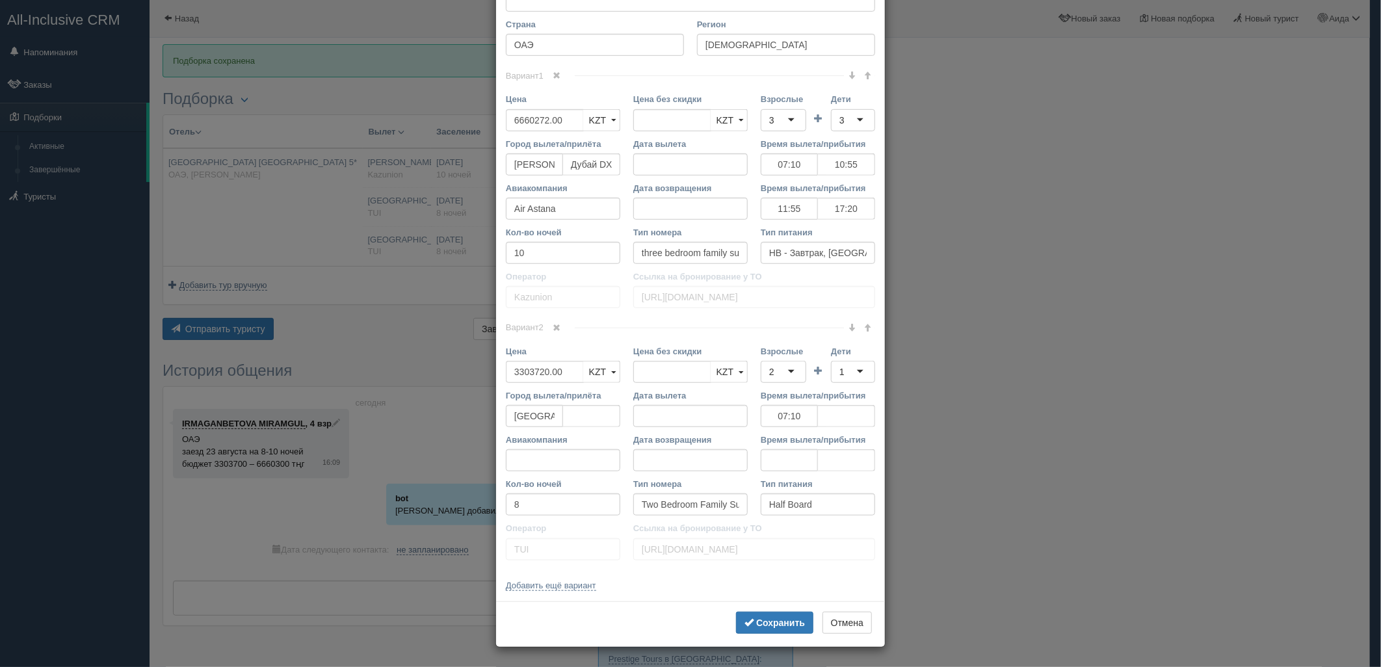
scroll to position [433, 0]
drag, startPoint x: 519, startPoint y: 380, endPoint x: 479, endPoint y: 382, distance: 39.7
click at [479, 382] on div "× Редактировать тур Название отеля Kempinski Hotel & Residences Palm Jumeirah 5…" at bounding box center [690, 333] width 1381 height 667
type input "3303720.00"
type input "6848664"
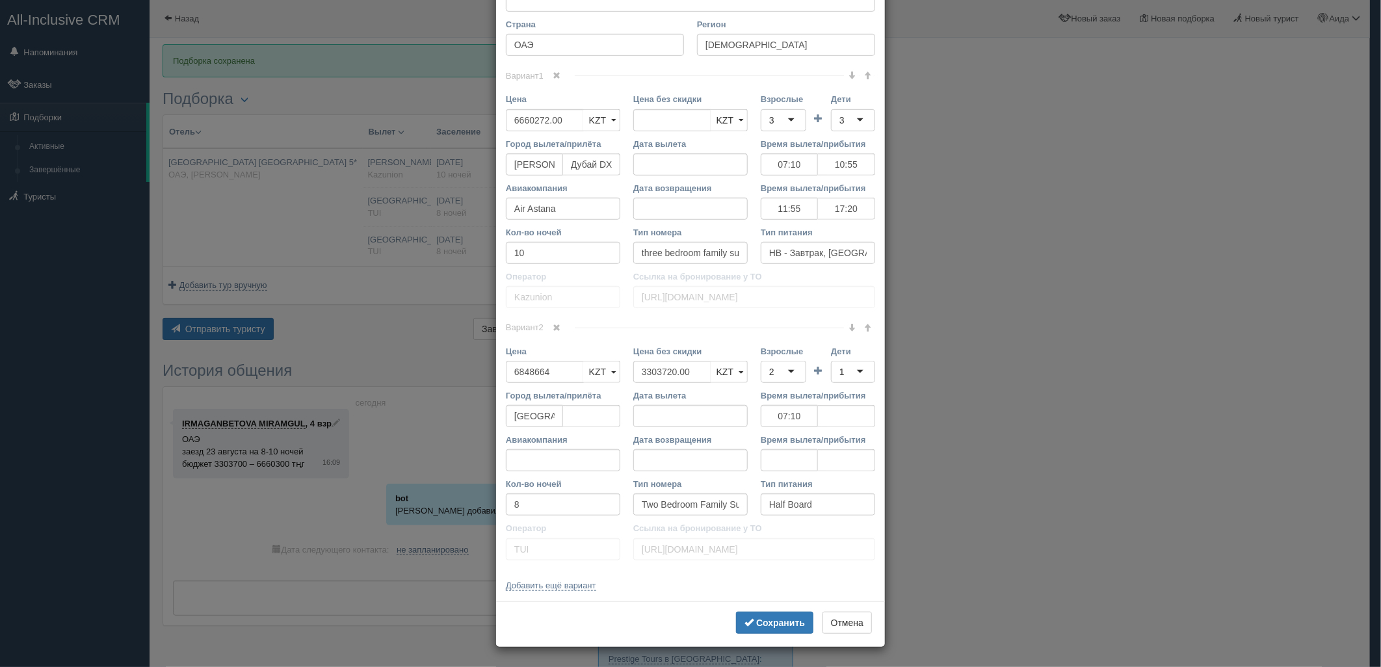
click at [781, 362] on div "2" at bounding box center [784, 372] width 46 height 22
click at [848, 378] on div "1" at bounding box center [853, 372] width 44 height 22
click at [788, 618] on b "Сохранить" at bounding box center [780, 623] width 49 height 10
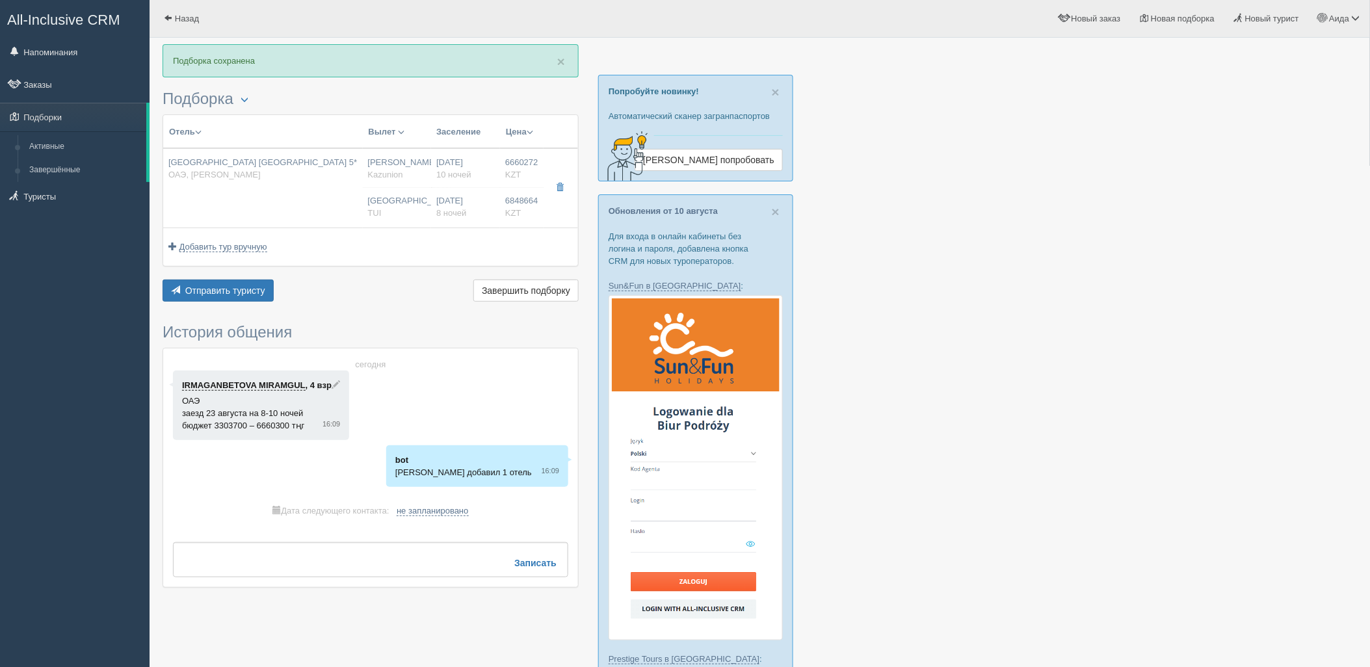
click at [238, 308] on div "× Подборка сохранена Подборка Менеджер: Аида Темирова Показать удалённые отели …" at bounding box center [371, 322] width 416 height 557
click at [239, 300] on button "Отправить туристу Отправить" at bounding box center [218, 291] width 111 height 22
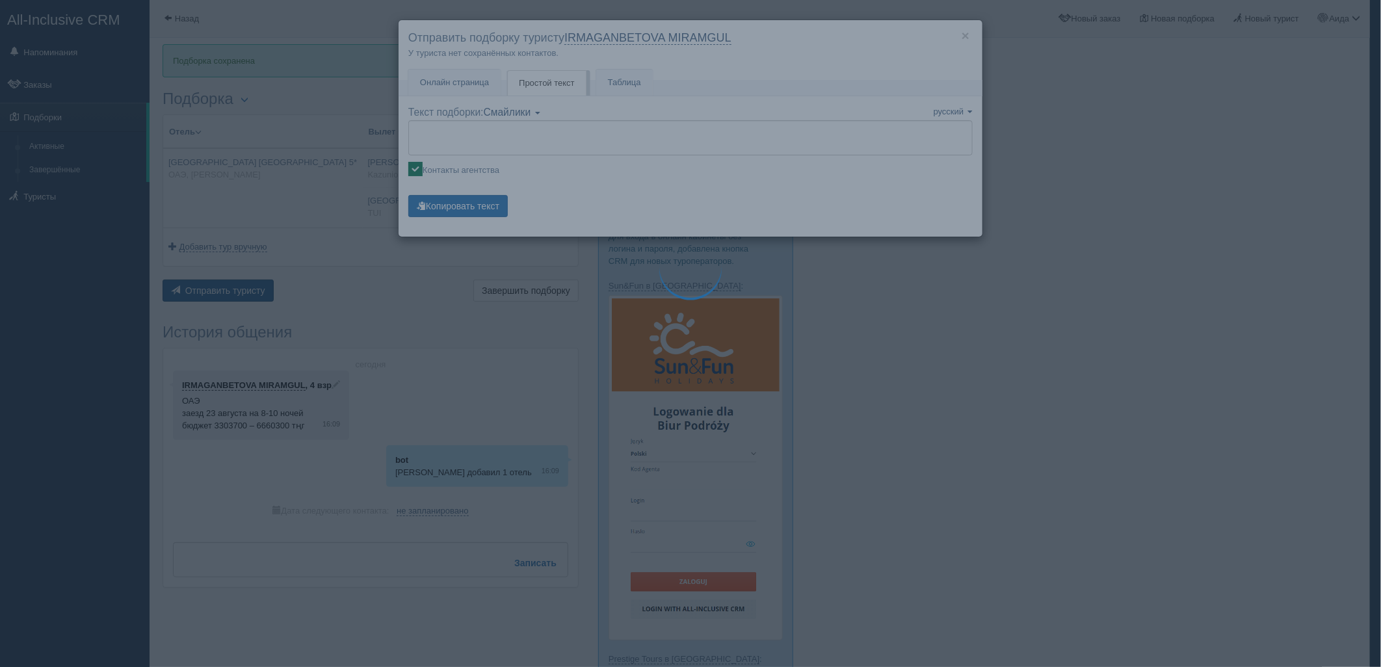
type textarea "🌞 Добрый день! Предлагаем Вам рассмотреть следующие варианты: 🌎 ОАЭ, Палм Джуме…"
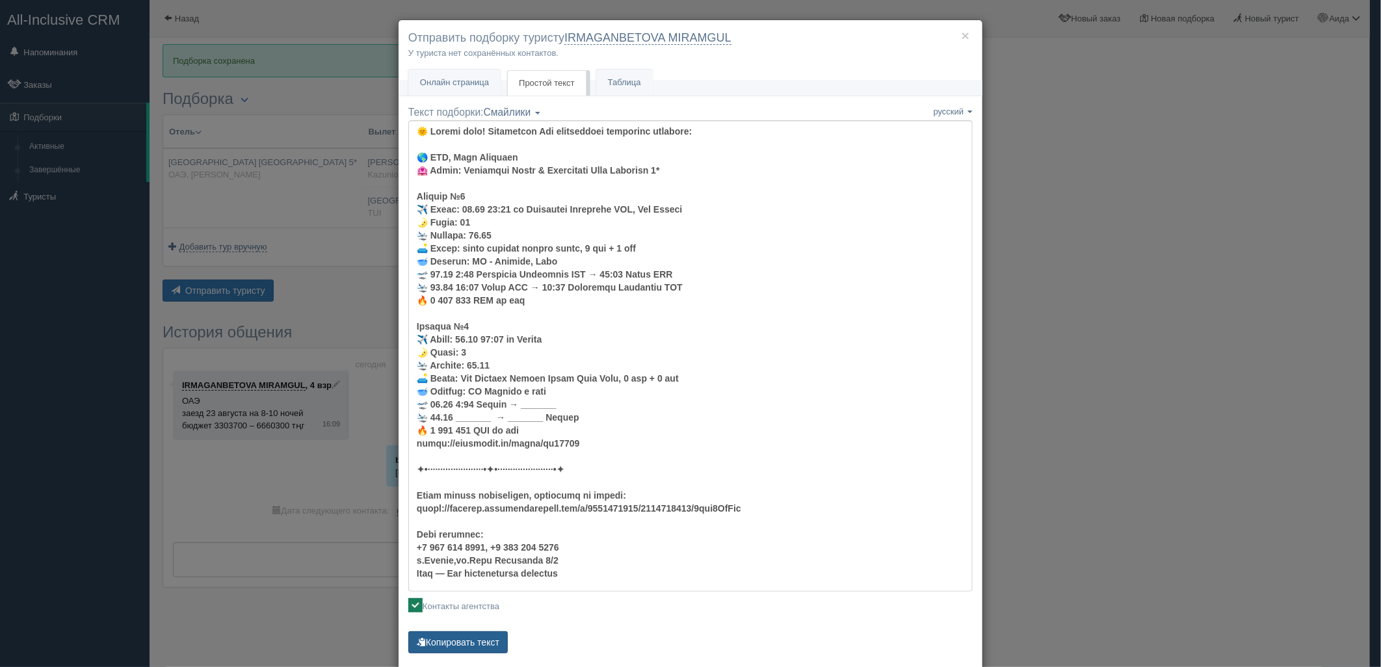
click at [471, 644] on button "Копировать текст" at bounding box center [457, 642] width 99 height 22
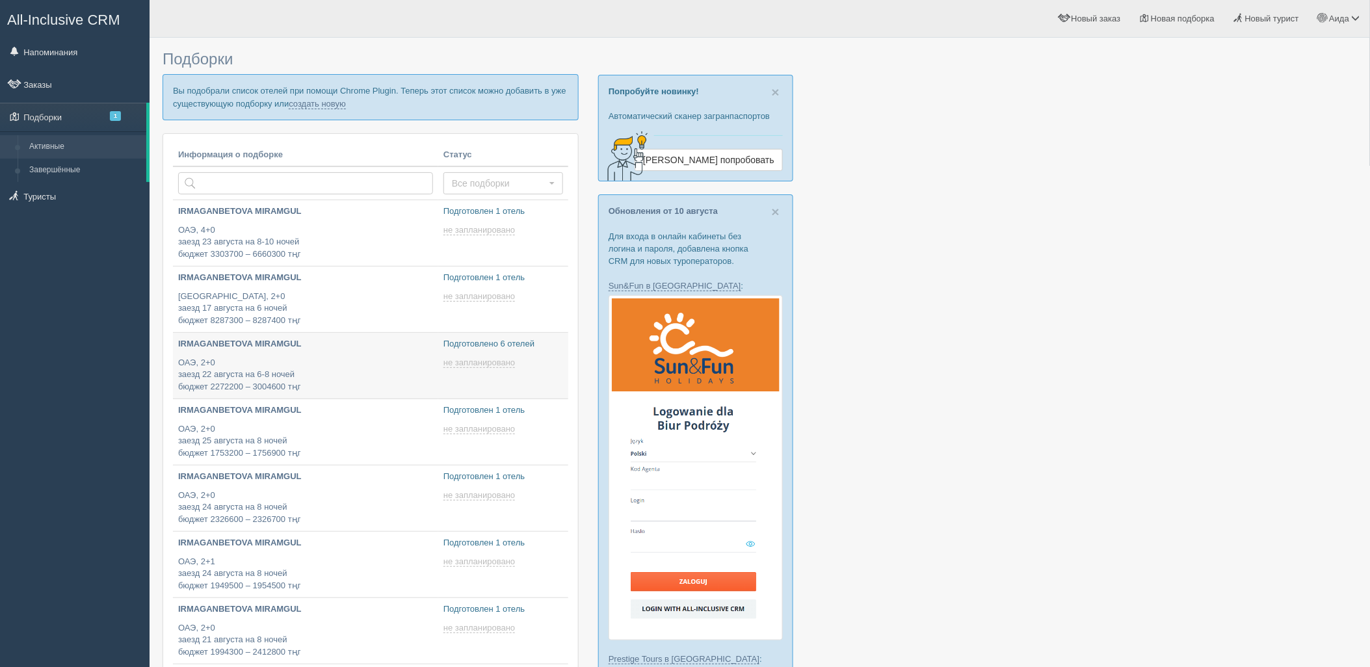
type input "2025-08-13 17:00"
type input "2025-08-13 17:05"
click at [320, 109] on p "Вы подобрали список отелей при помощи Chrome Plugin. Теперь этот список можно д…" at bounding box center [371, 97] width 416 height 46
click at [319, 103] on link "создать новую" at bounding box center [317, 104] width 57 height 10
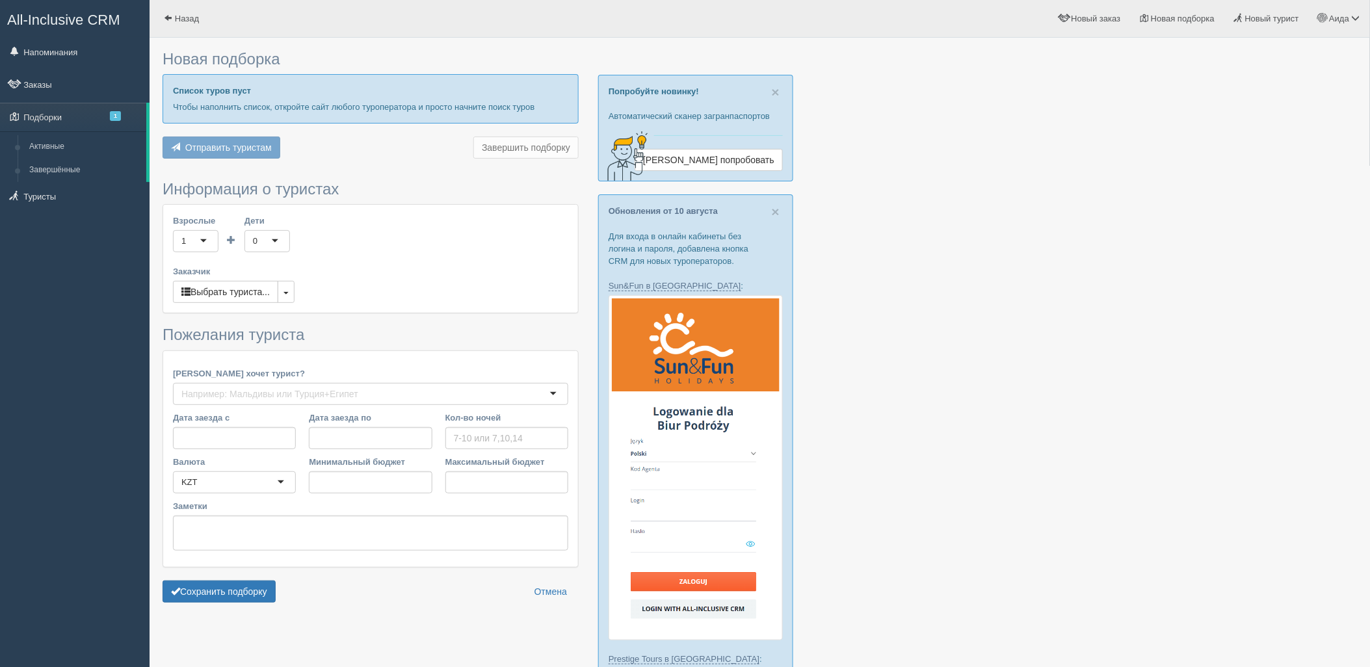
type input "7"
type input "3003700"
type input "3003800"
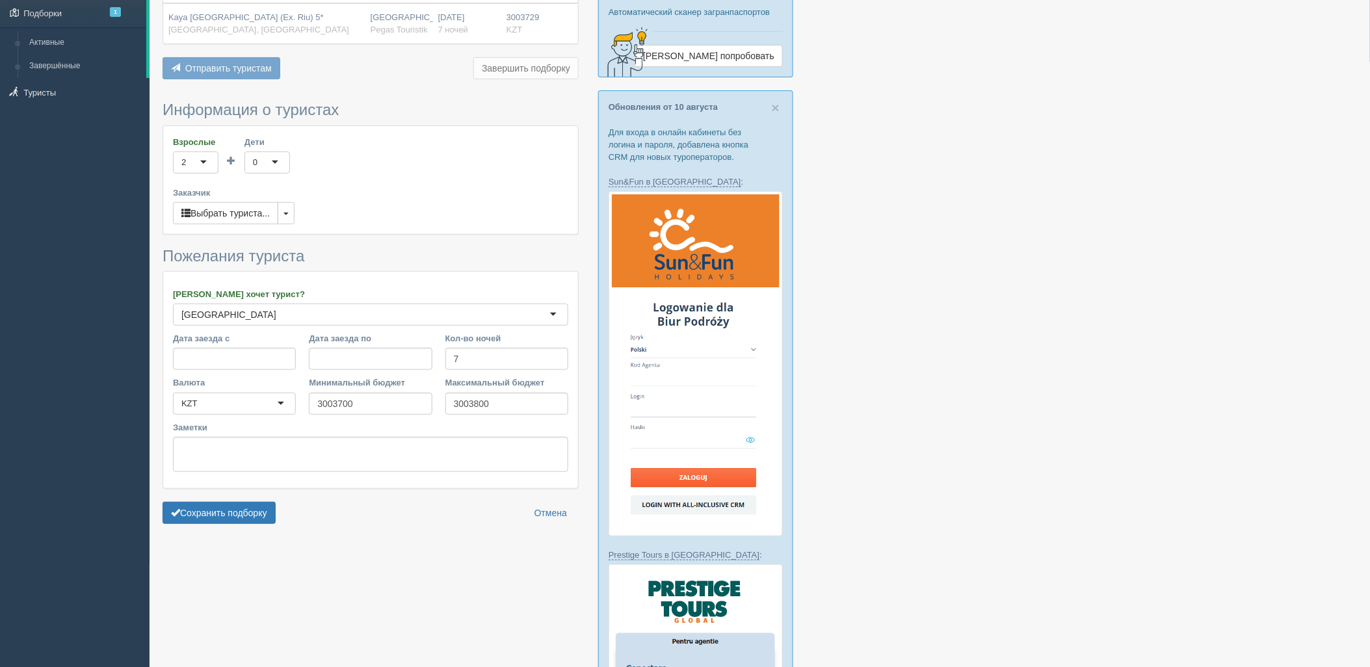
scroll to position [134, 0]
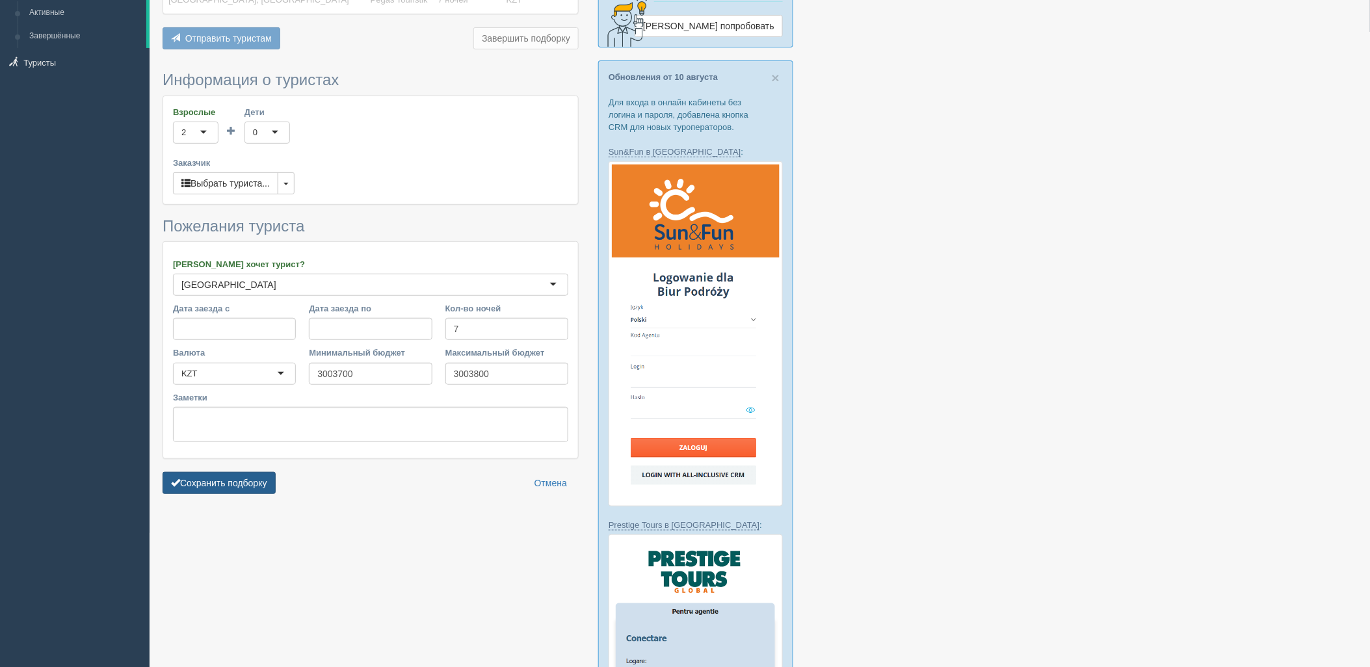
click at [239, 477] on button "Сохранить подборку" at bounding box center [219, 483] width 113 height 22
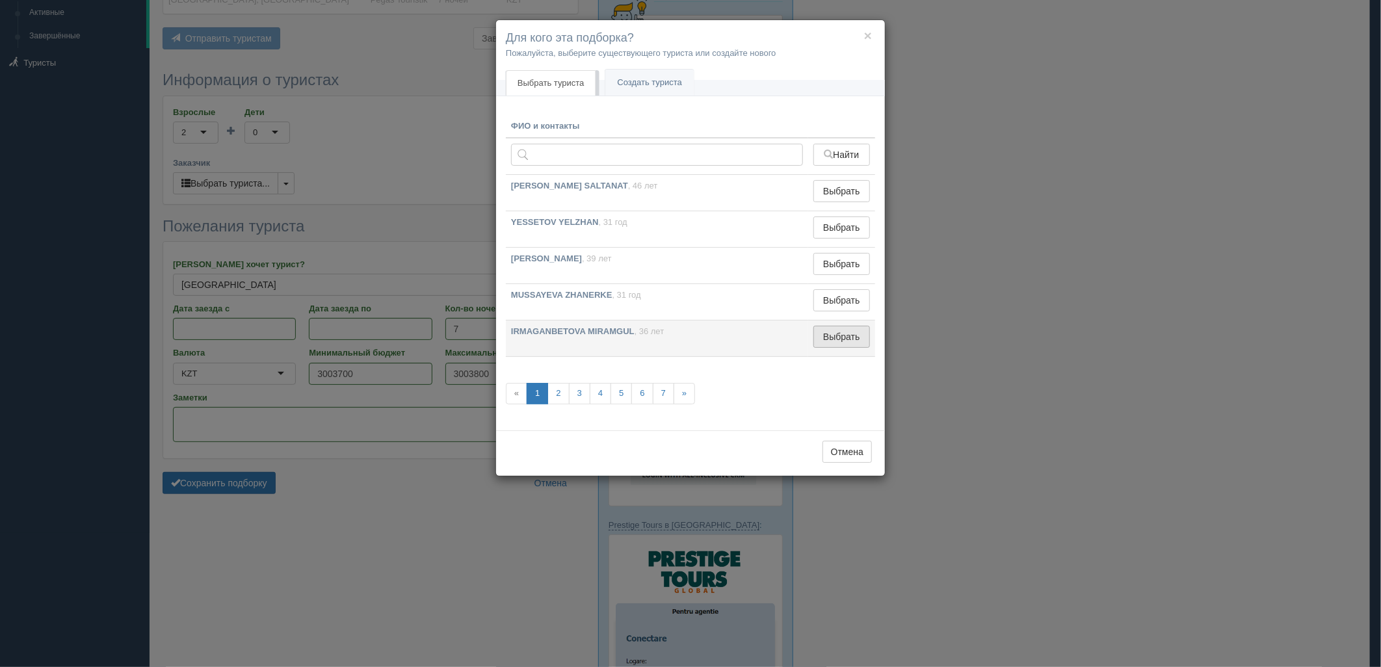
click at [823, 345] on button "Выбрать" at bounding box center [841, 337] width 57 height 22
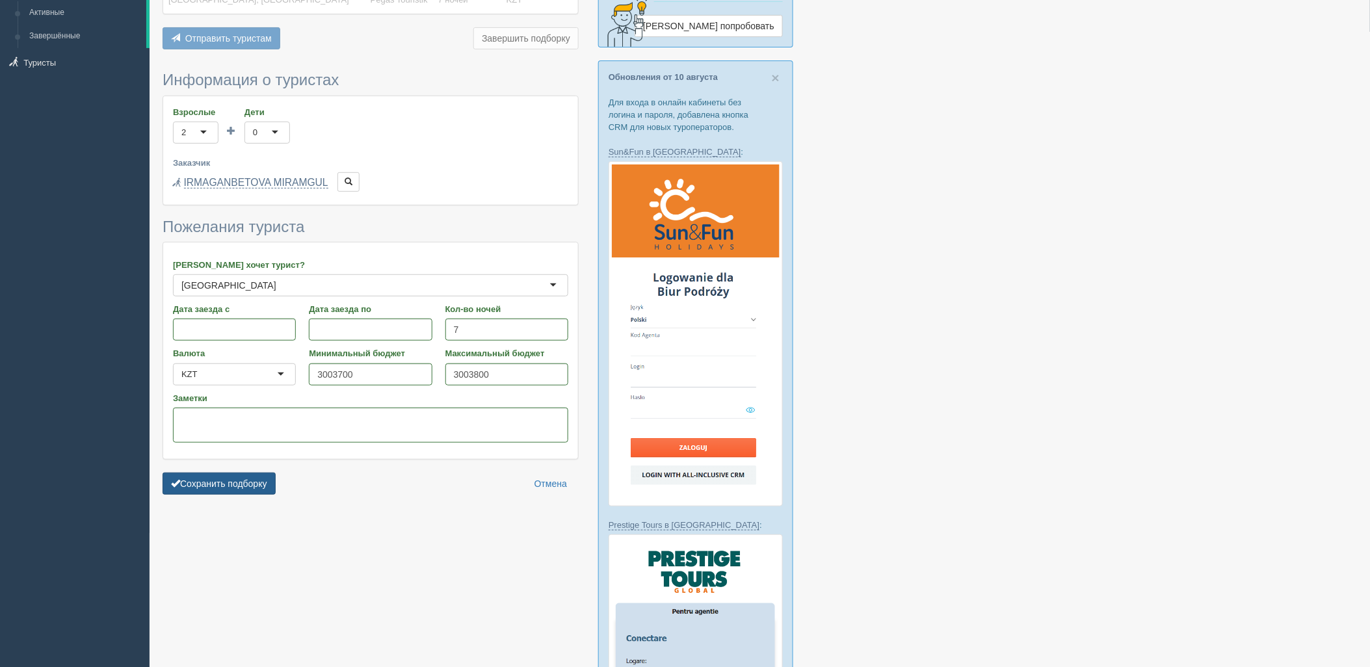
click at [252, 481] on button "Сохранить подборку" at bounding box center [219, 484] width 113 height 22
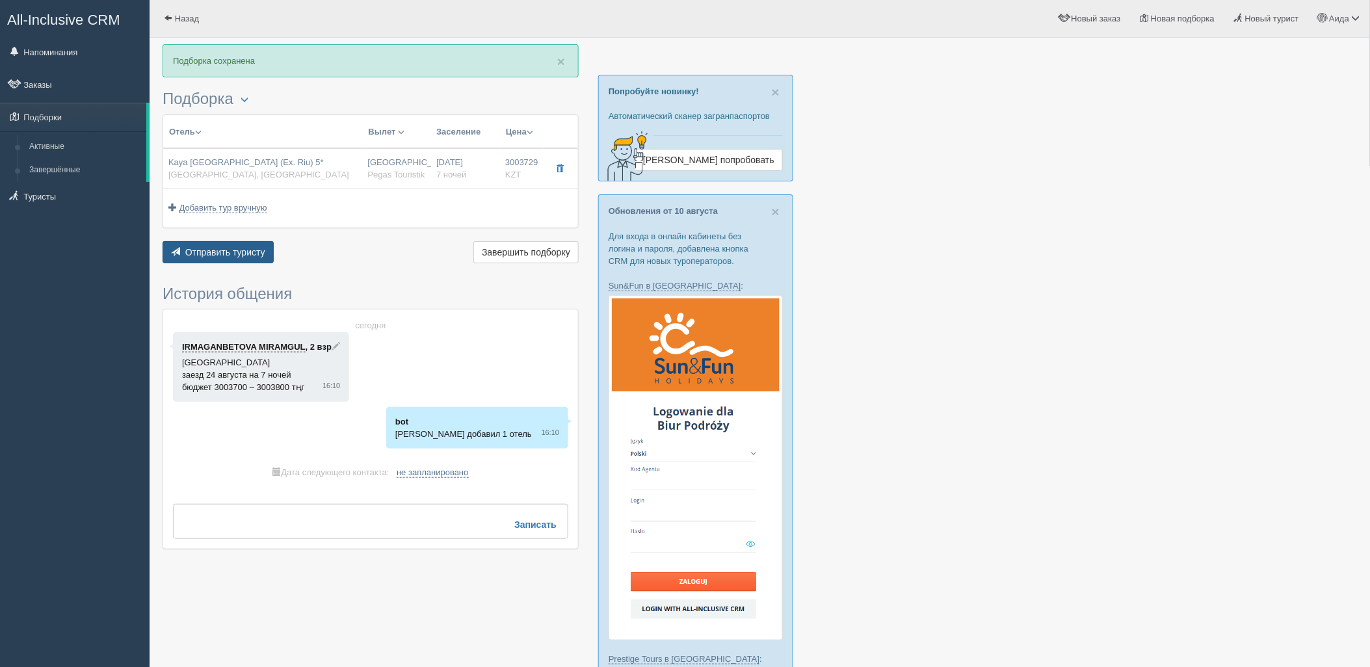
click at [210, 251] on span "Отправить туристу" at bounding box center [225, 252] width 80 height 10
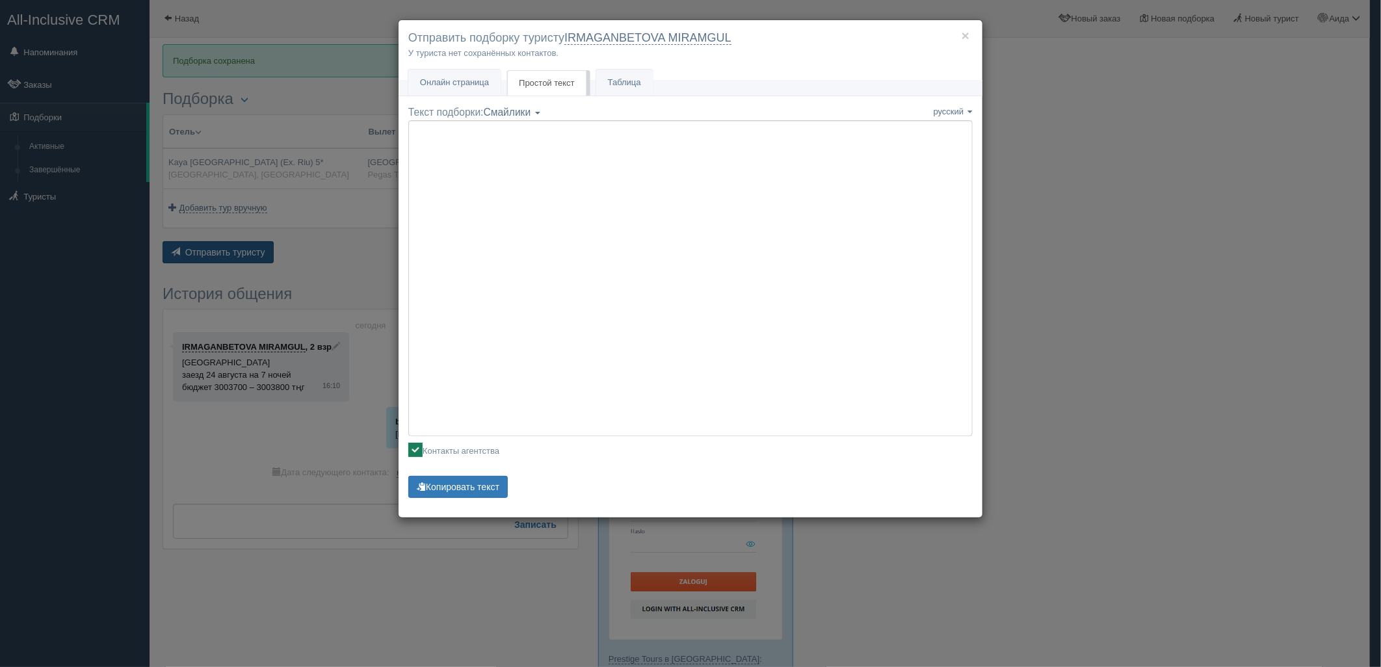
type textarea "🌞 Добрый день! Предлагаем Вам рассмотреть следующие варианты: 🌎 Турция, Кадрие …"
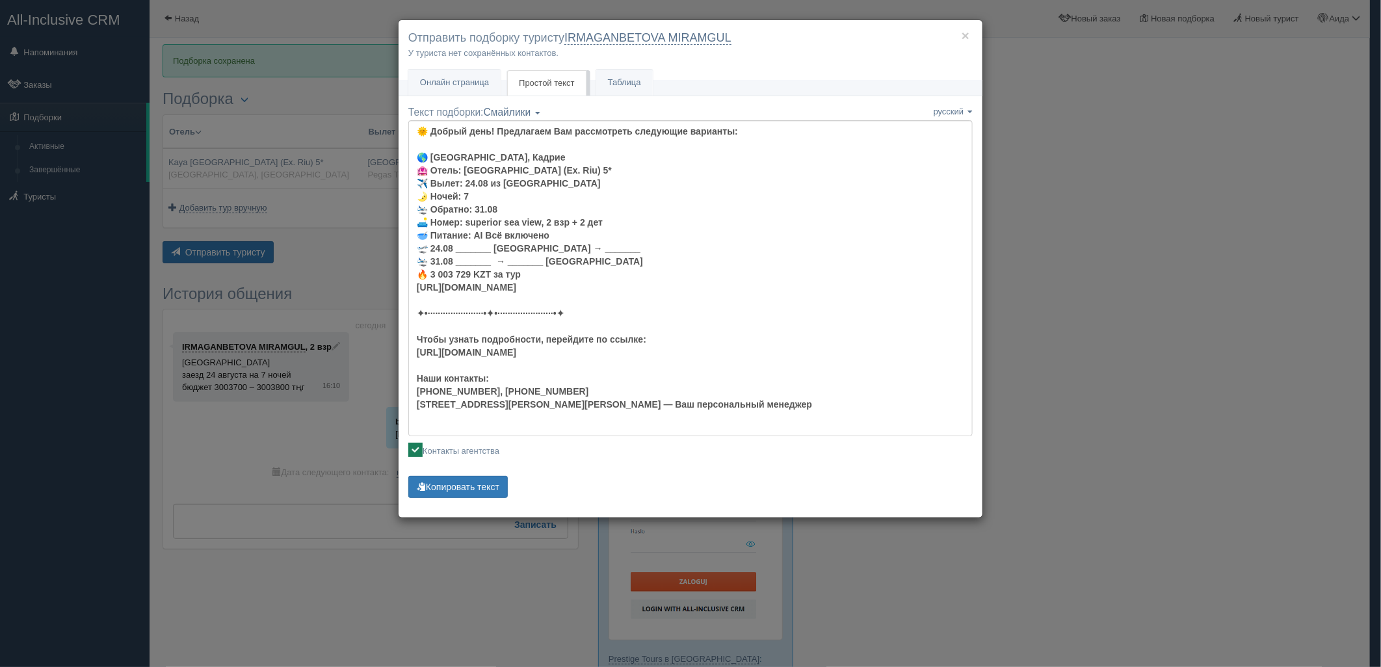
click at [452, 498] on p "Копировать текст Текст скопирован Пожалуйста, нажмите Ctrl+C" at bounding box center [690, 488] width 564 height 25
click at [449, 489] on button "Копировать текст" at bounding box center [457, 487] width 99 height 22
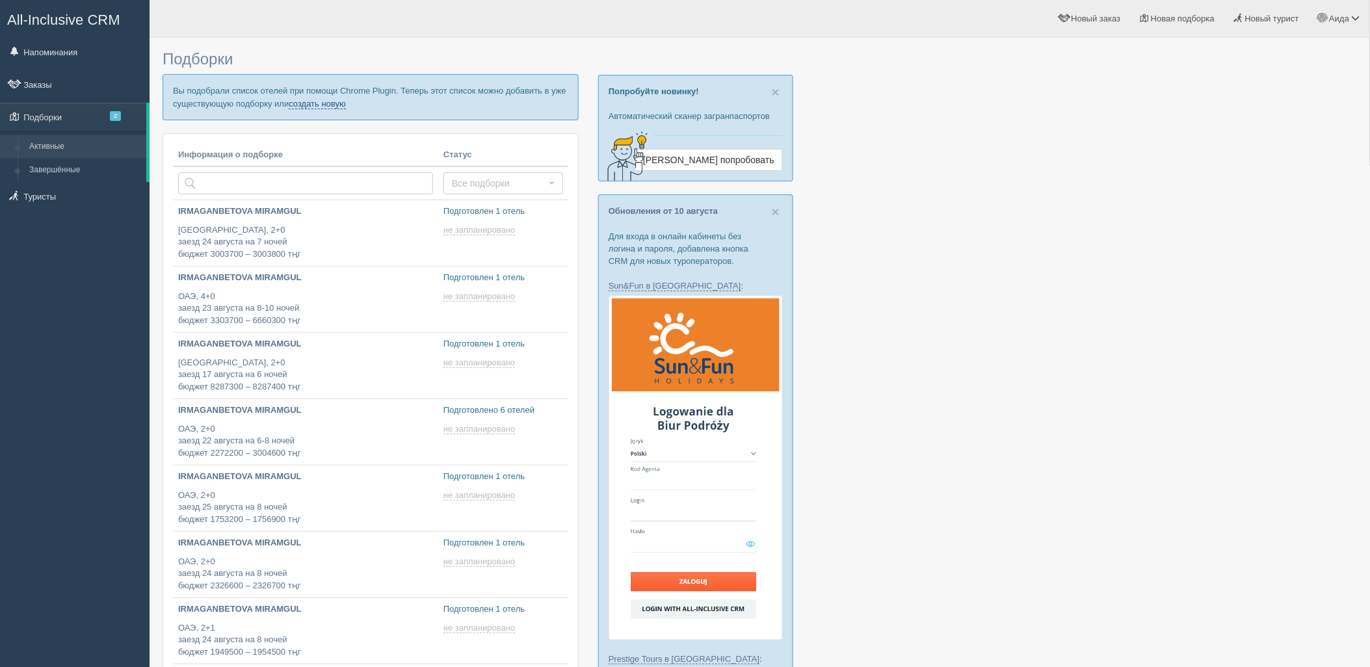
click at [335, 107] on link "создать новую" at bounding box center [317, 104] width 57 height 10
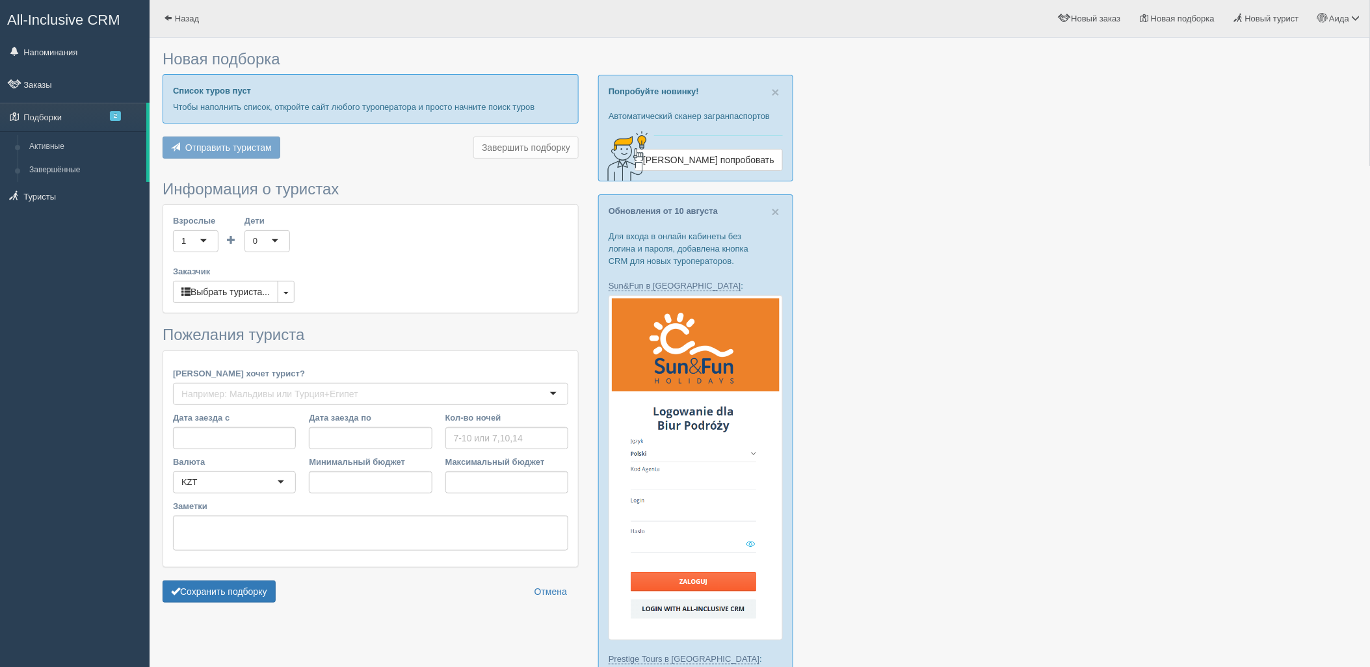
type input "8"
type input "1824400"
type input "1828900"
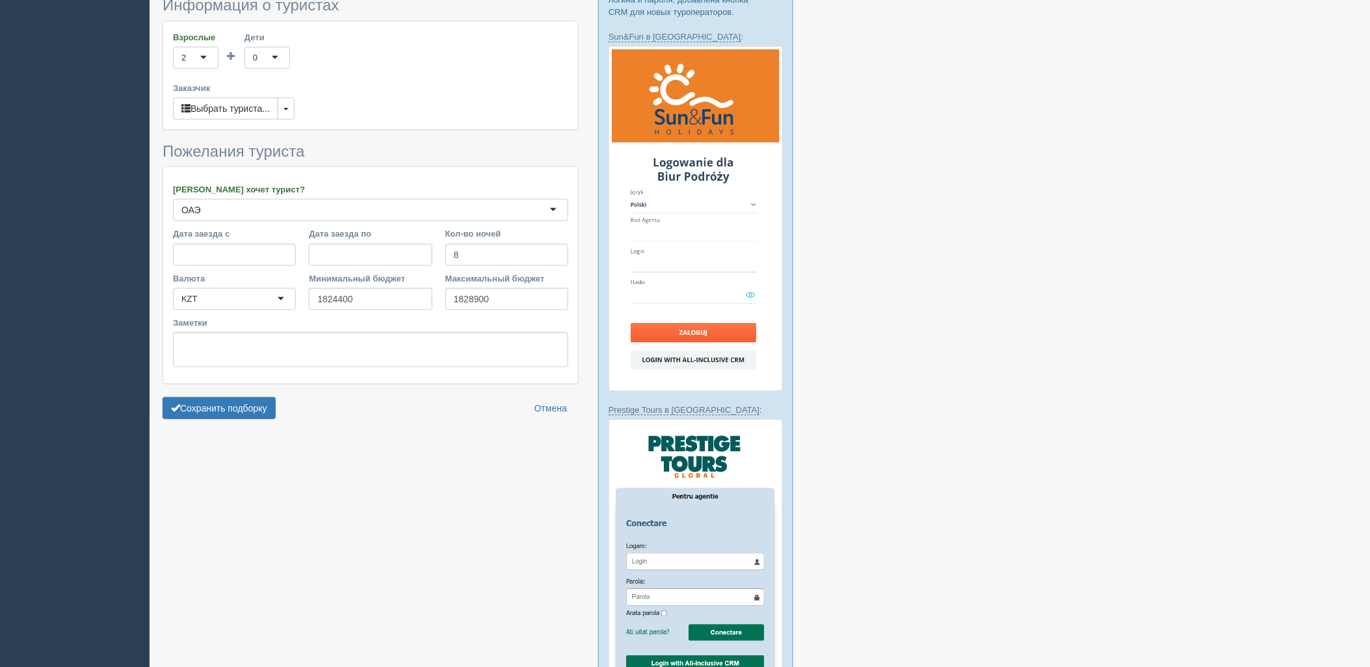
scroll to position [262, 0]
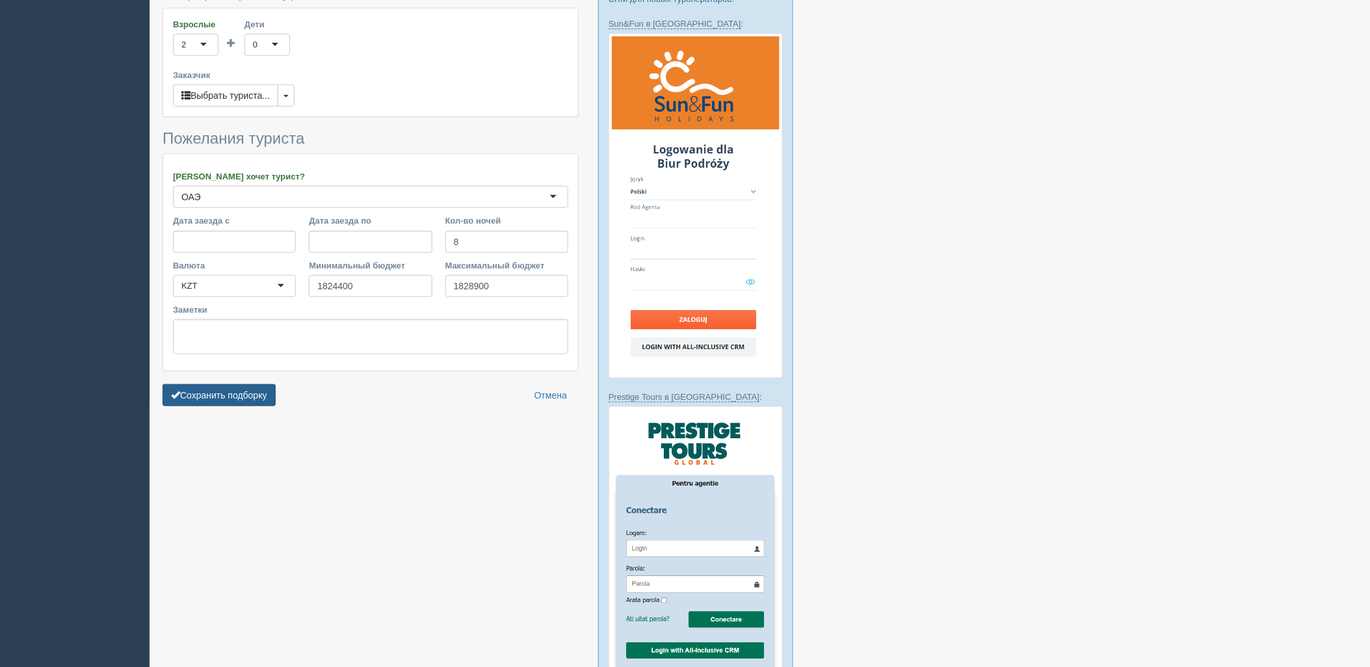
click at [257, 393] on button "Сохранить подборку" at bounding box center [219, 395] width 113 height 22
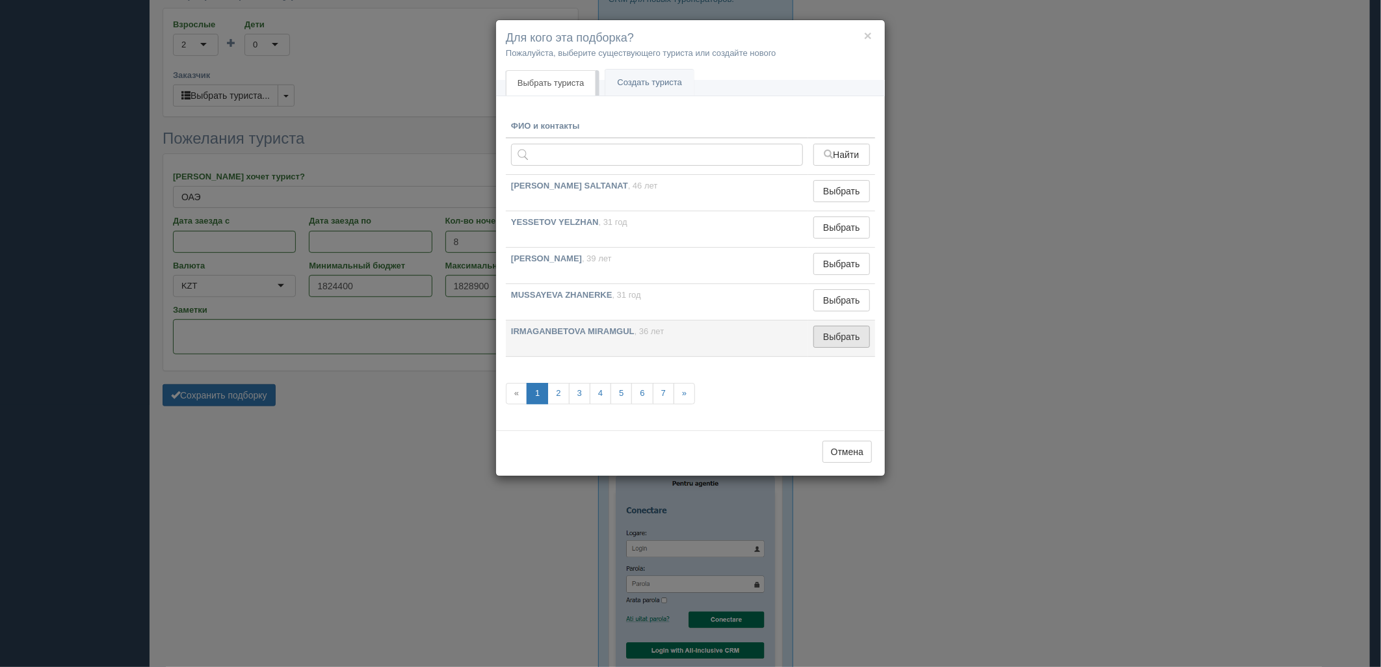
click at [826, 334] on button "Выбрать" at bounding box center [841, 337] width 57 height 22
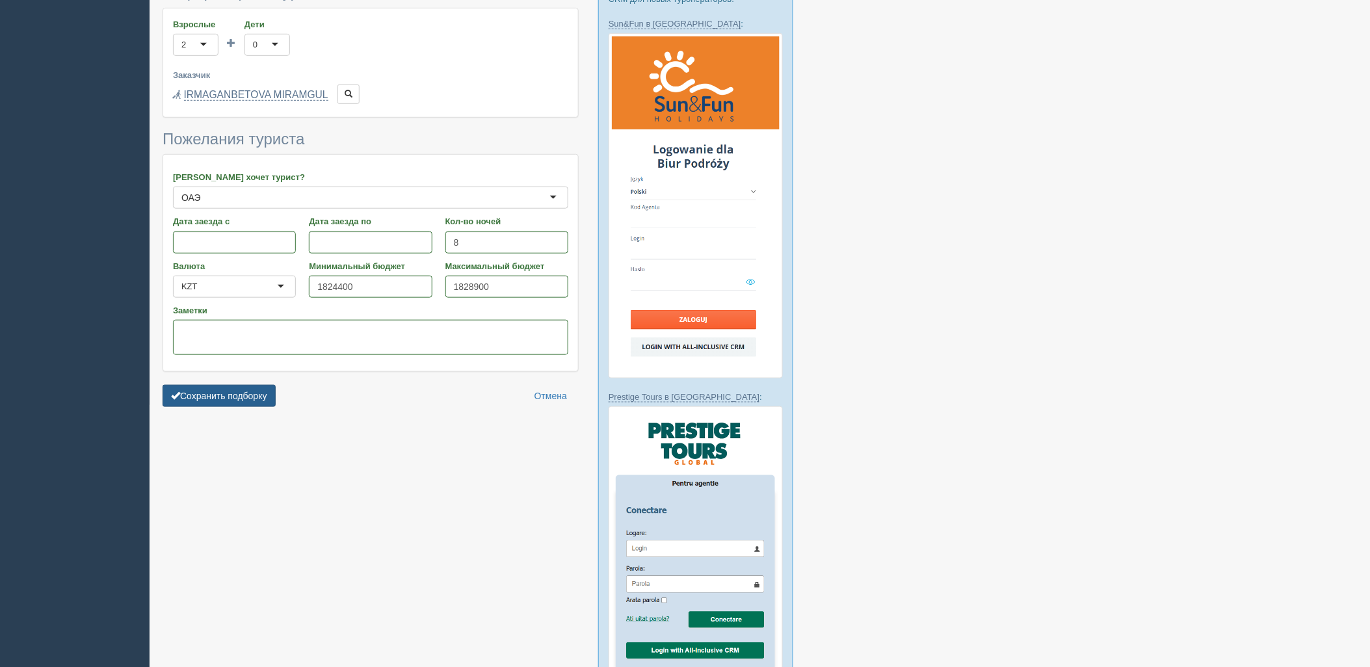
click at [241, 394] on button "Сохранить подборку" at bounding box center [219, 396] width 113 height 22
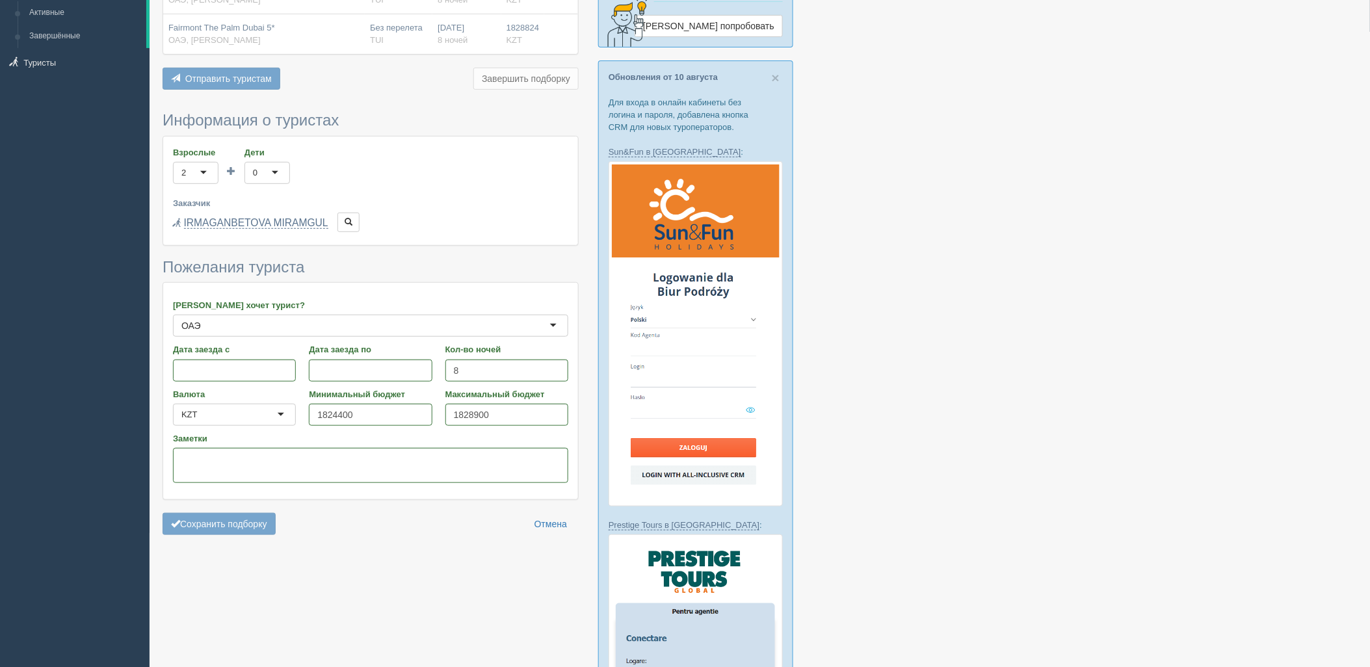
scroll to position [0, 0]
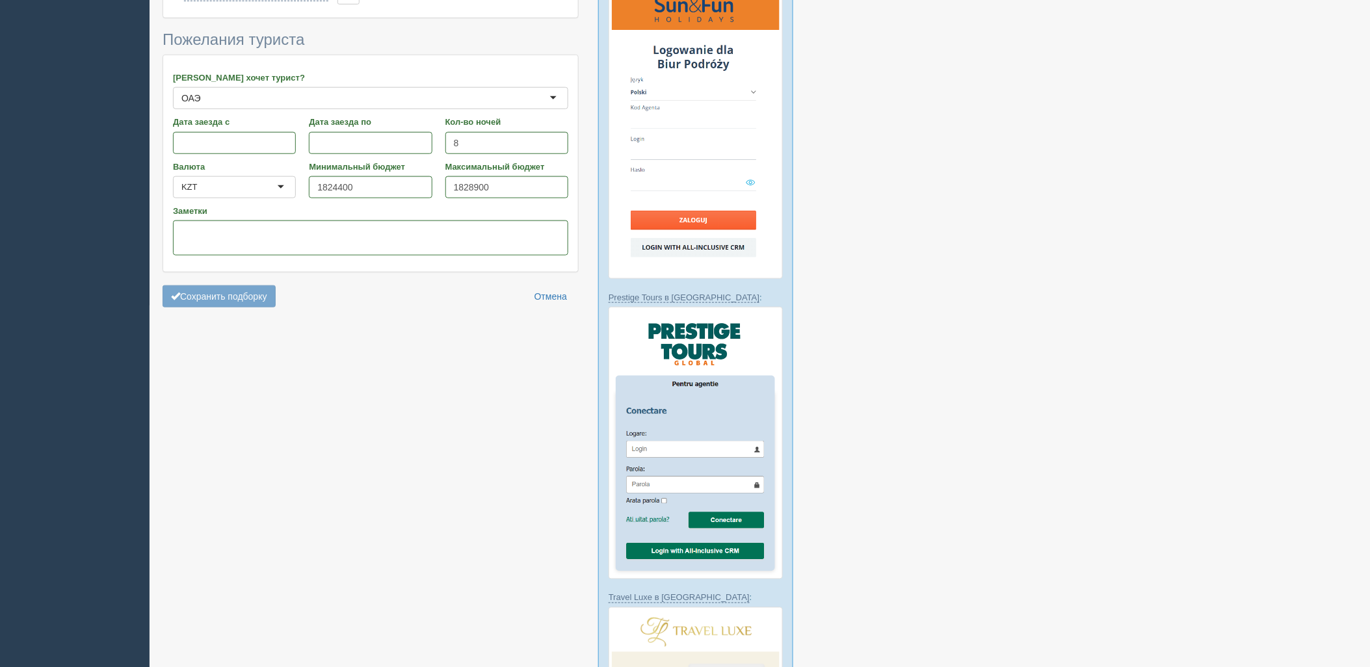
click at [1326, 469] on div at bounding box center [760, 325] width 1194 height 1285
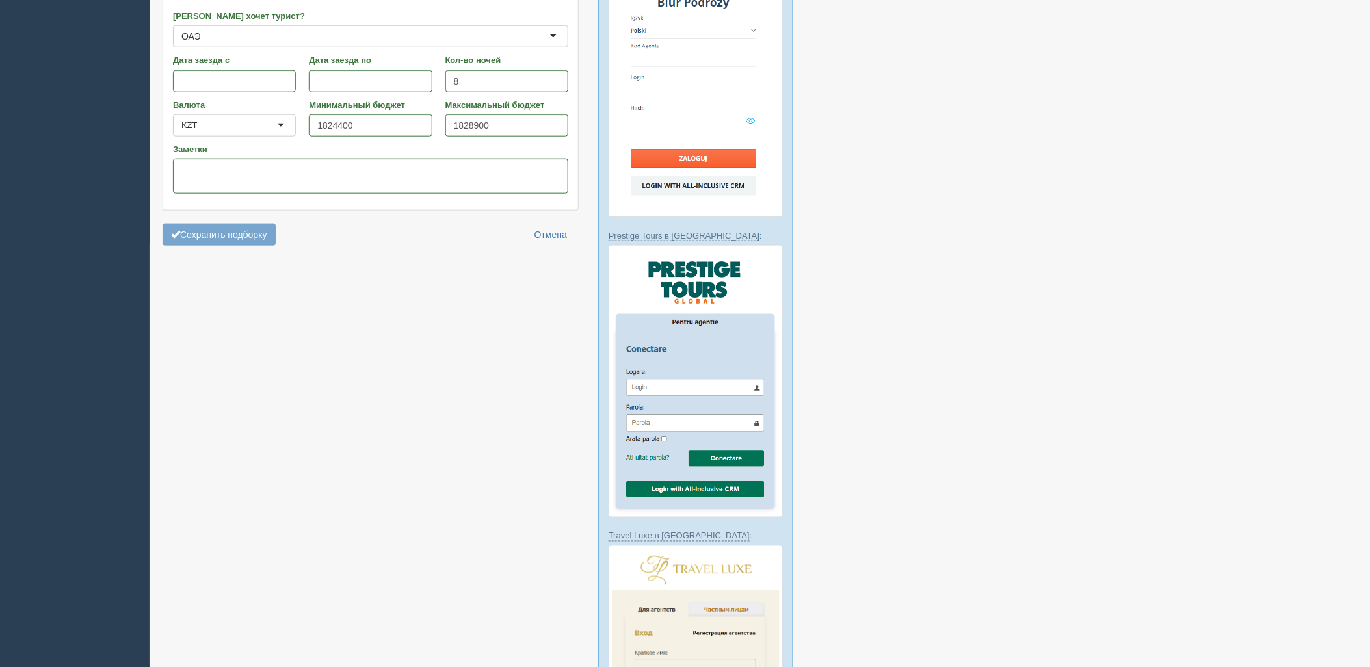
scroll to position [186, 0]
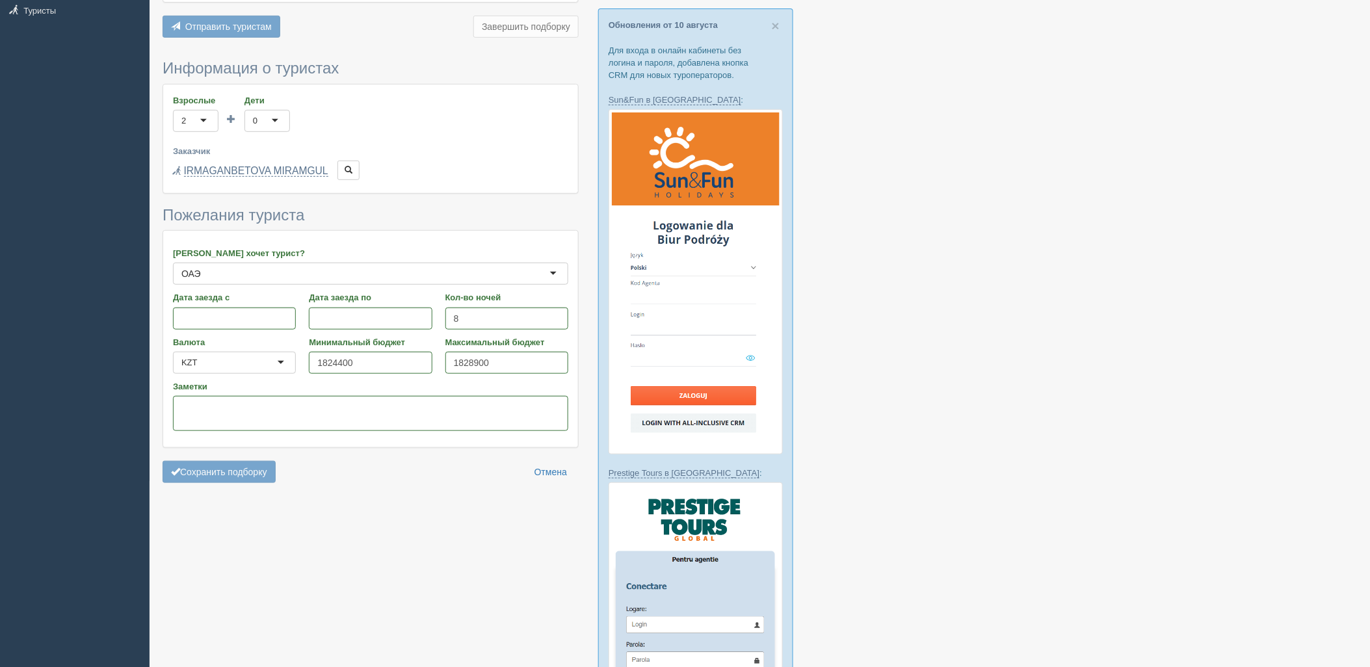
click at [187, 497] on div at bounding box center [760, 500] width 1194 height 1285
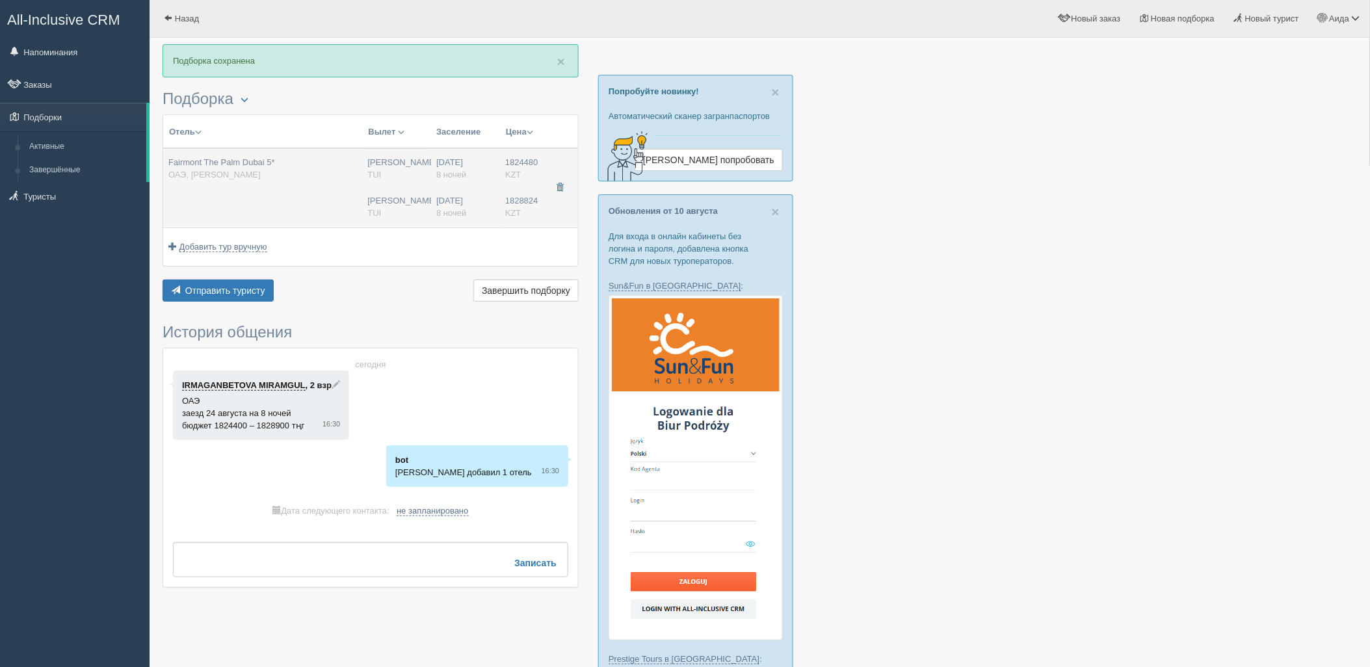
click at [345, 183] on td "Fairmont The Palm Dubai 5* ОАЭ, Пальма Джумейра" at bounding box center [262, 187] width 199 height 79
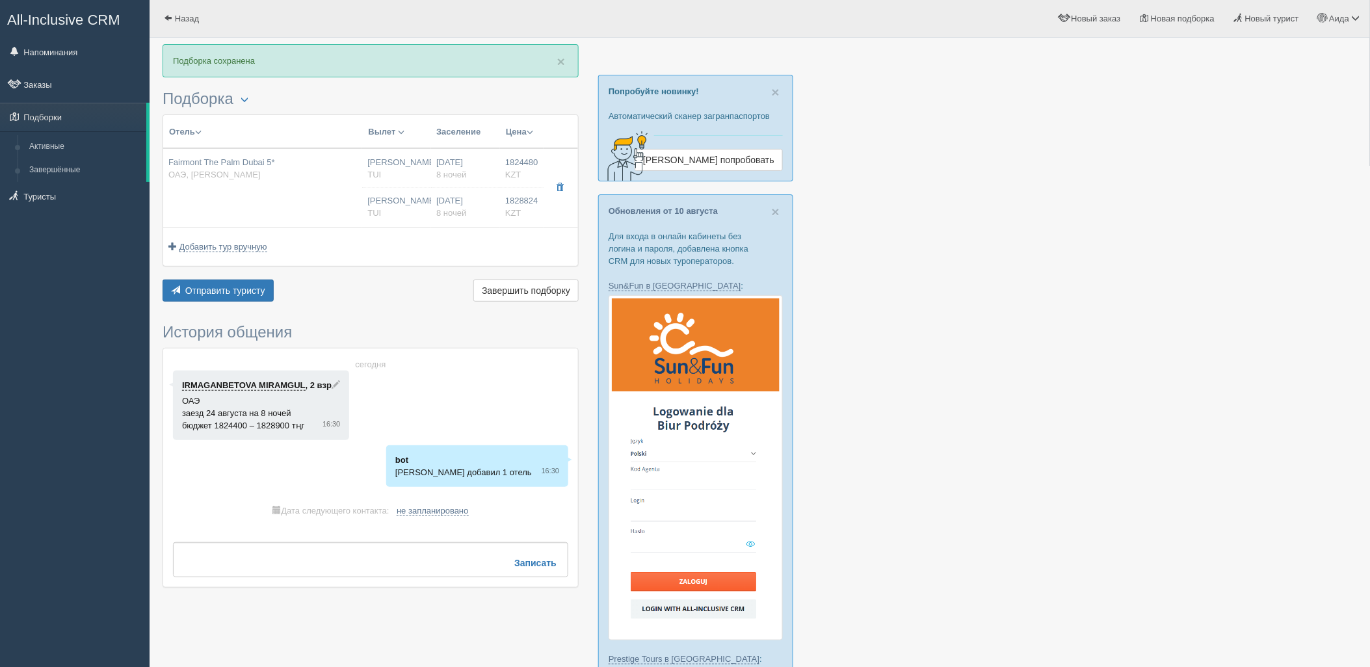
type input "Fairmont The Palm Dubai 5*"
type input "https://tophotels.ru/hotel/al91544"
type input "ОАЭ"
type input "Пальма Джумейра"
type input "1824480.00"
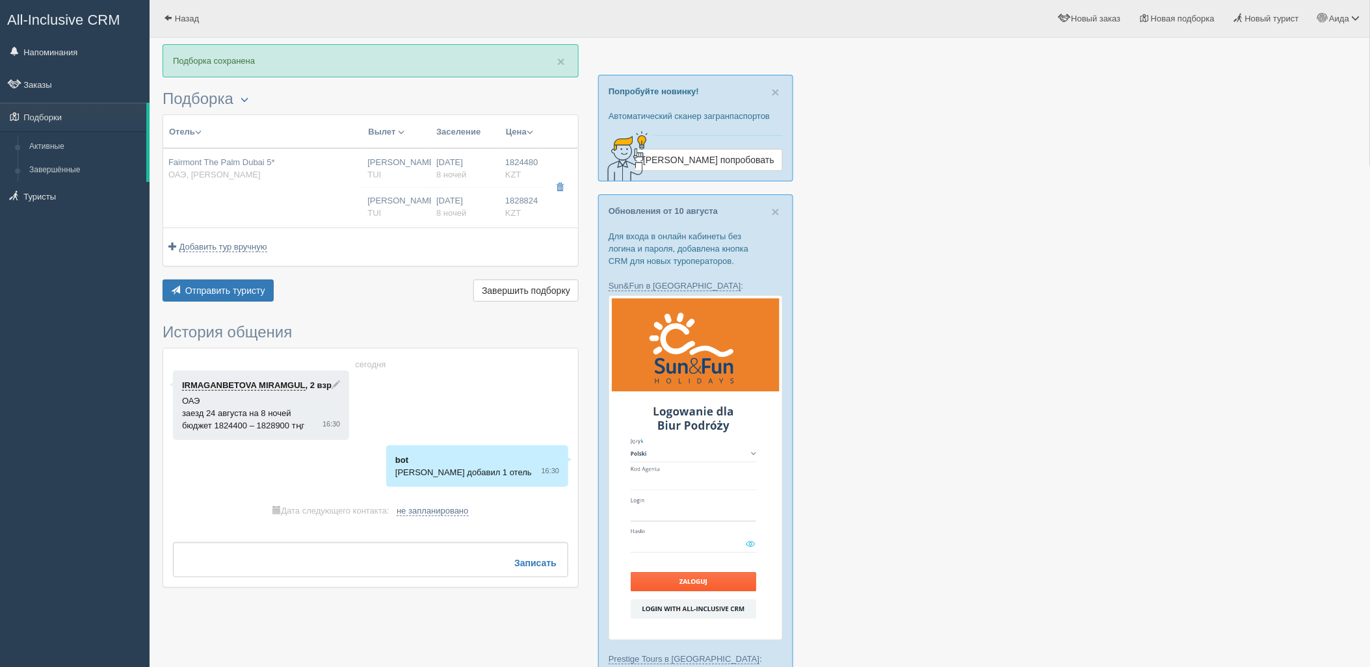
type input "[PERSON_NAME]"
type input "Дубай DXB"
type input "07:10"
type input "10:55"
type input "Air Astana"
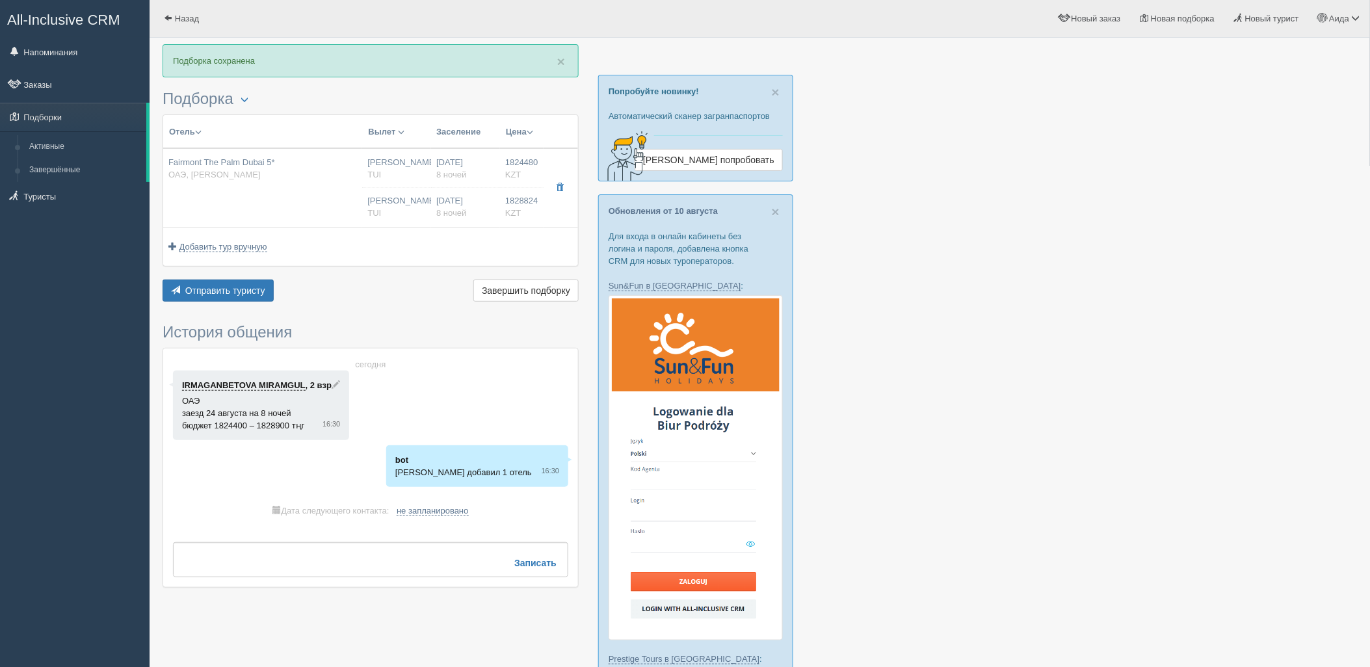
type input "11:55"
type input "17:20"
type input "8"
type input "Fairmont Heritage Room City View, King"
type input "Half Board"
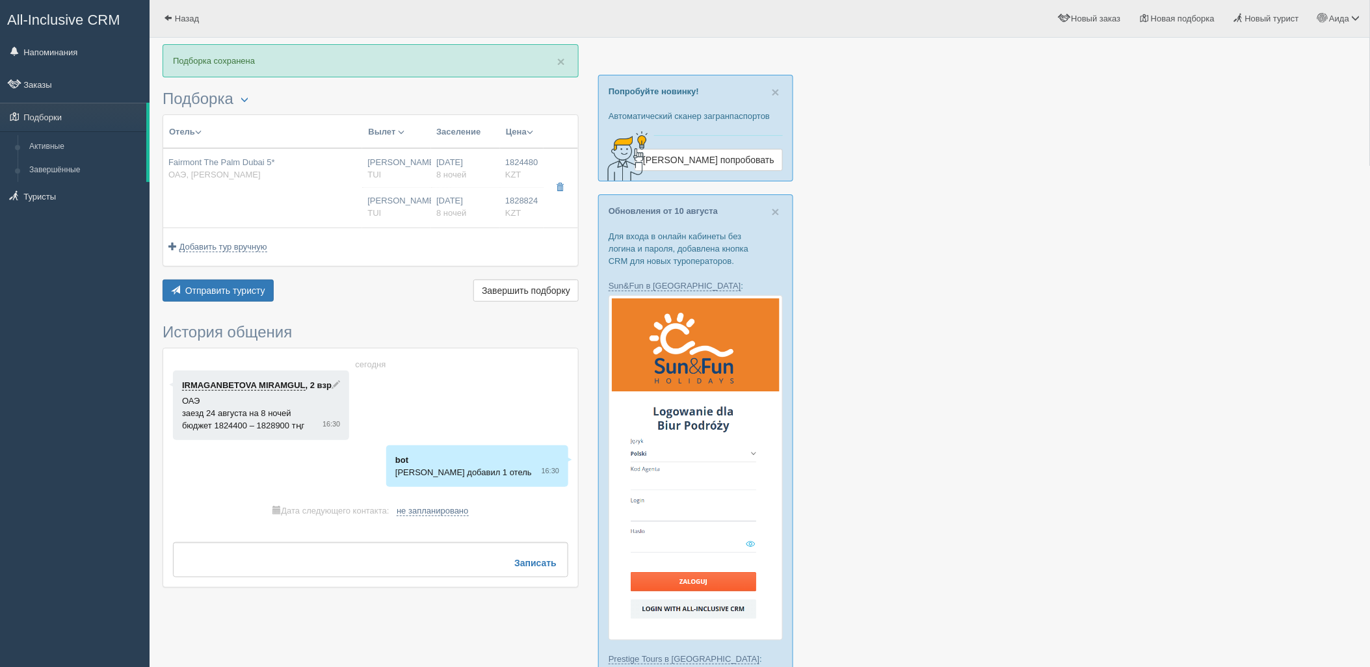
type input "TUI"
type input "https://newb2b.fstravel.com/hotel/63461"
type input "1828824.00"
type input "[PERSON_NAME]"
type input "Дубай DXB"
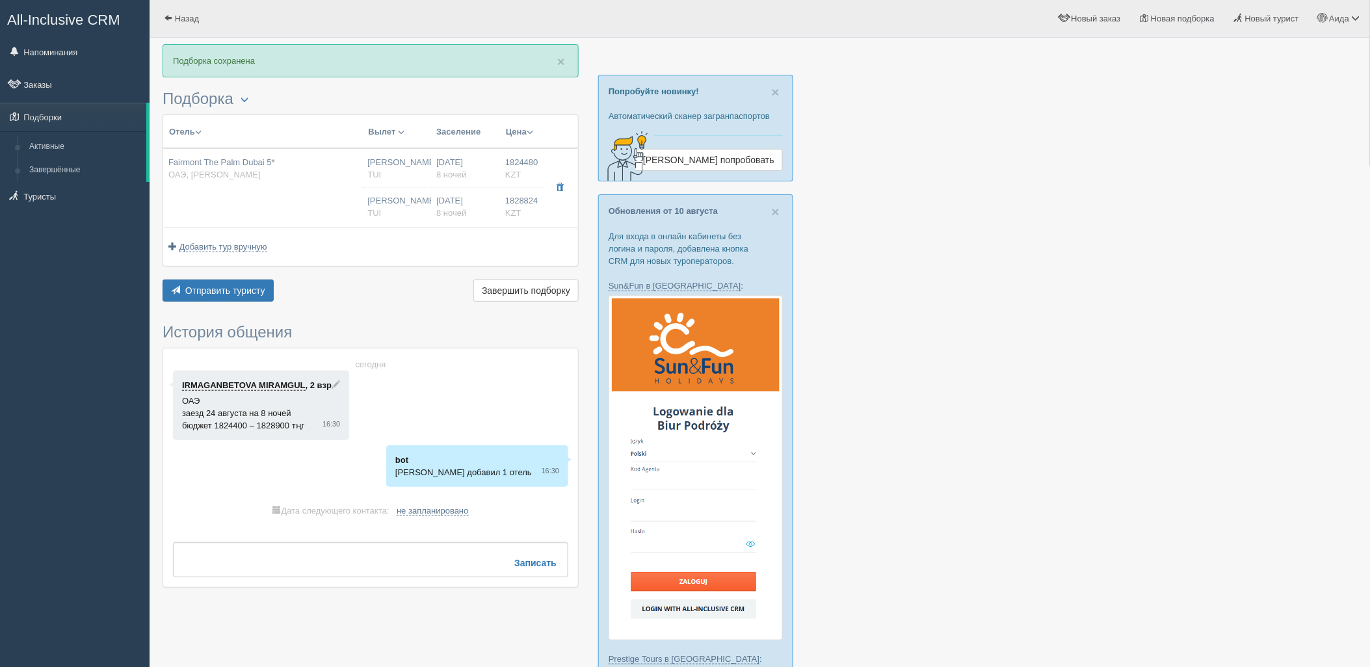
type input "07:10"
type input "10:55"
type input "Air Astana"
type input "11:55"
type input "17:20"
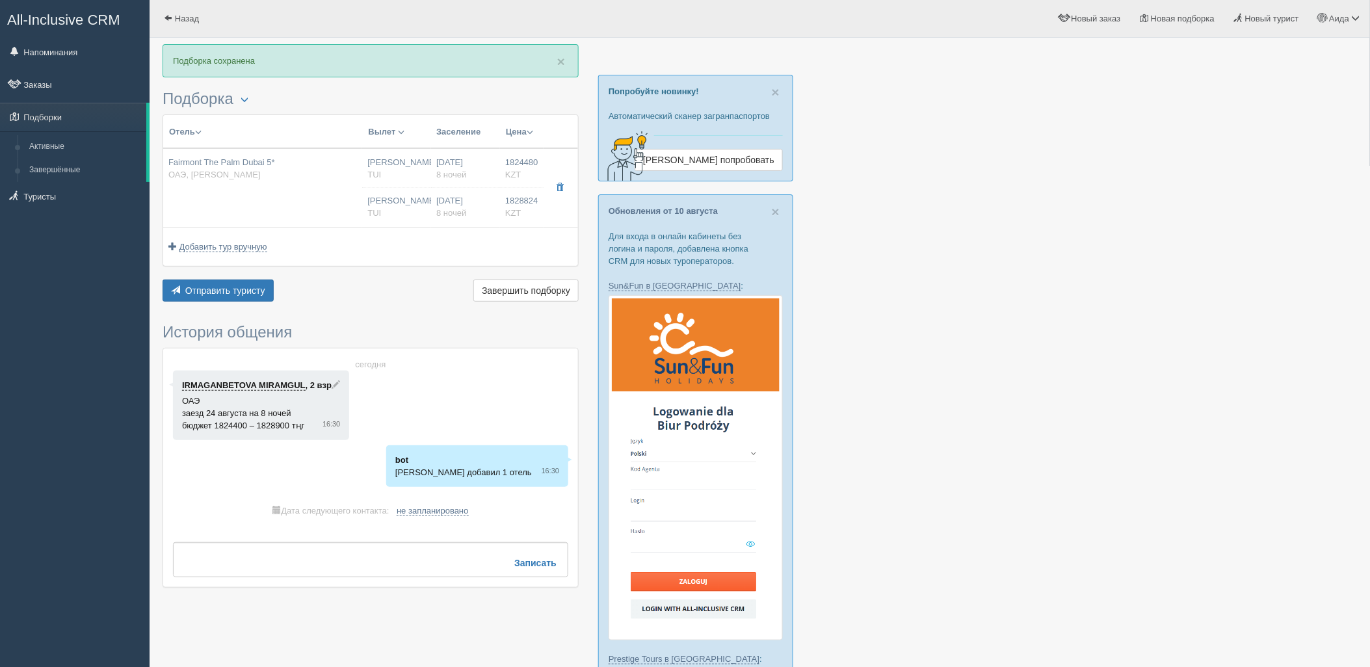
type input "8"
type input "Fairmont Heritage Room City View, King"
type input "Half Board"
type input "TUI"
type input "https://newb2b.fstravel.com/hotel/63461"
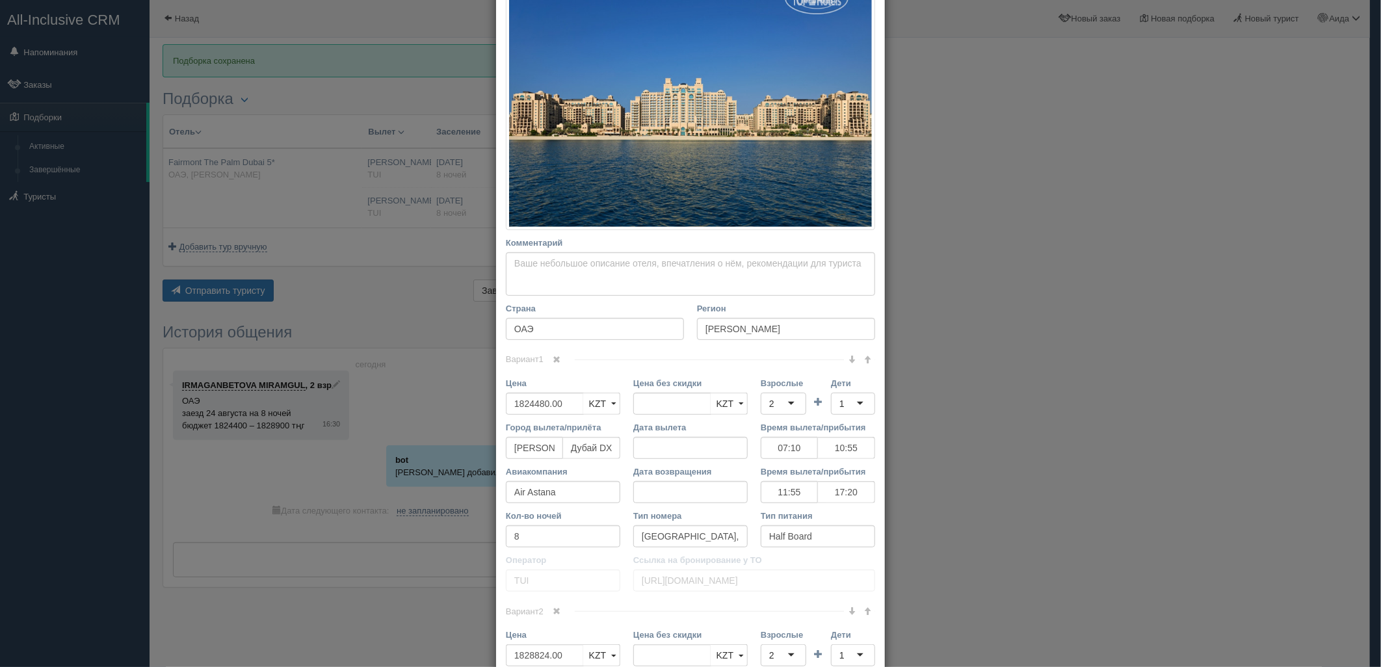
scroll to position [416, 0]
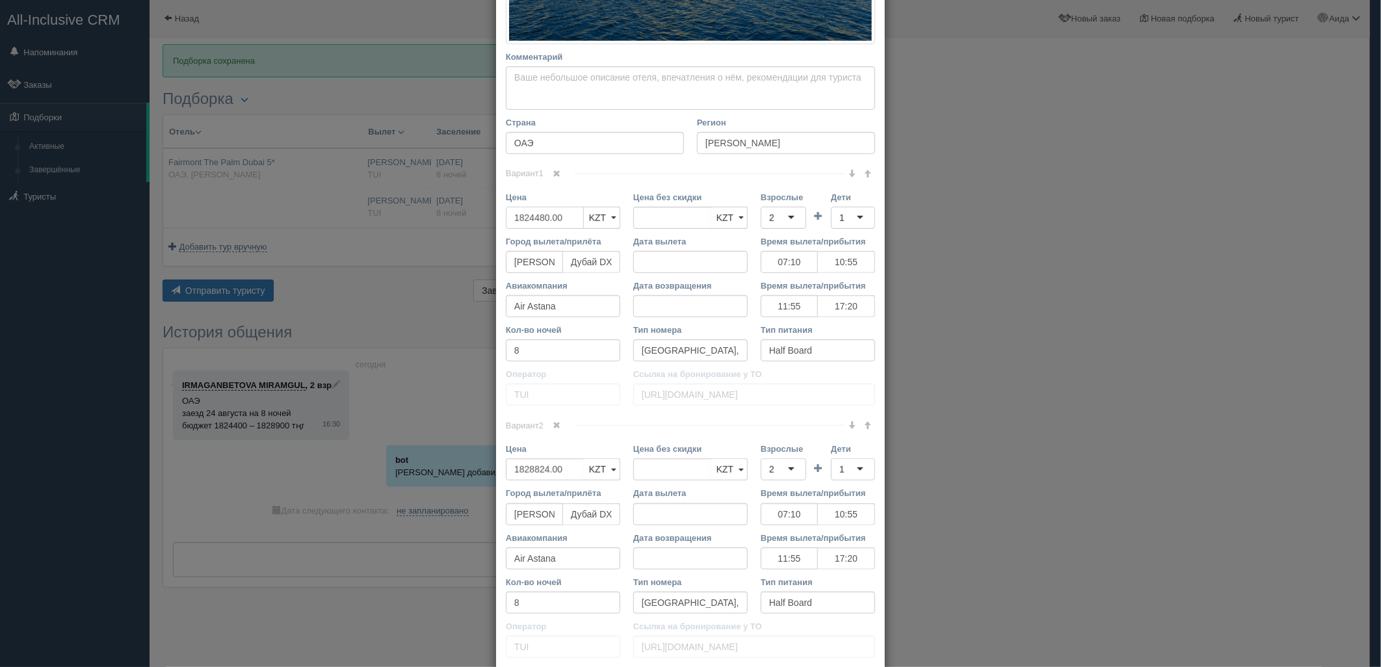
drag, startPoint x: 560, startPoint y: 218, endPoint x: 496, endPoint y: 218, distance: 63.7
click at [499, 218] on div "Цена 1824480.00 KZT USD EUR KZT KZT USD EUR" at bounding box center [562, 213] width 127 height 44
type input "1824480.00"
type input "3616770"
click at [783, 215] on div "2" at bounding box center [784, 218] width 46 height 22
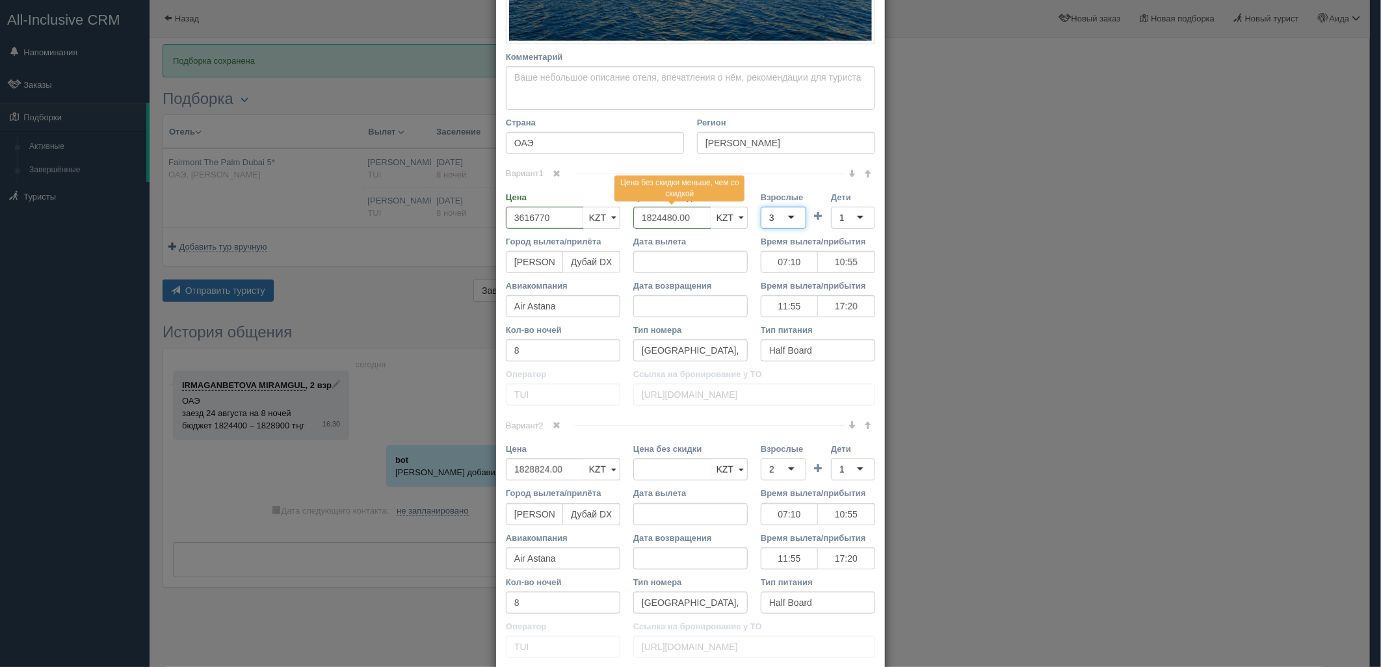
scroll to position [0, 0]
click at [844, 215] on div "1" at bounding box center [853, 218] width 44 height 22
click at [553, 421] on span at bounding box center [557, 425] width 8 height 8
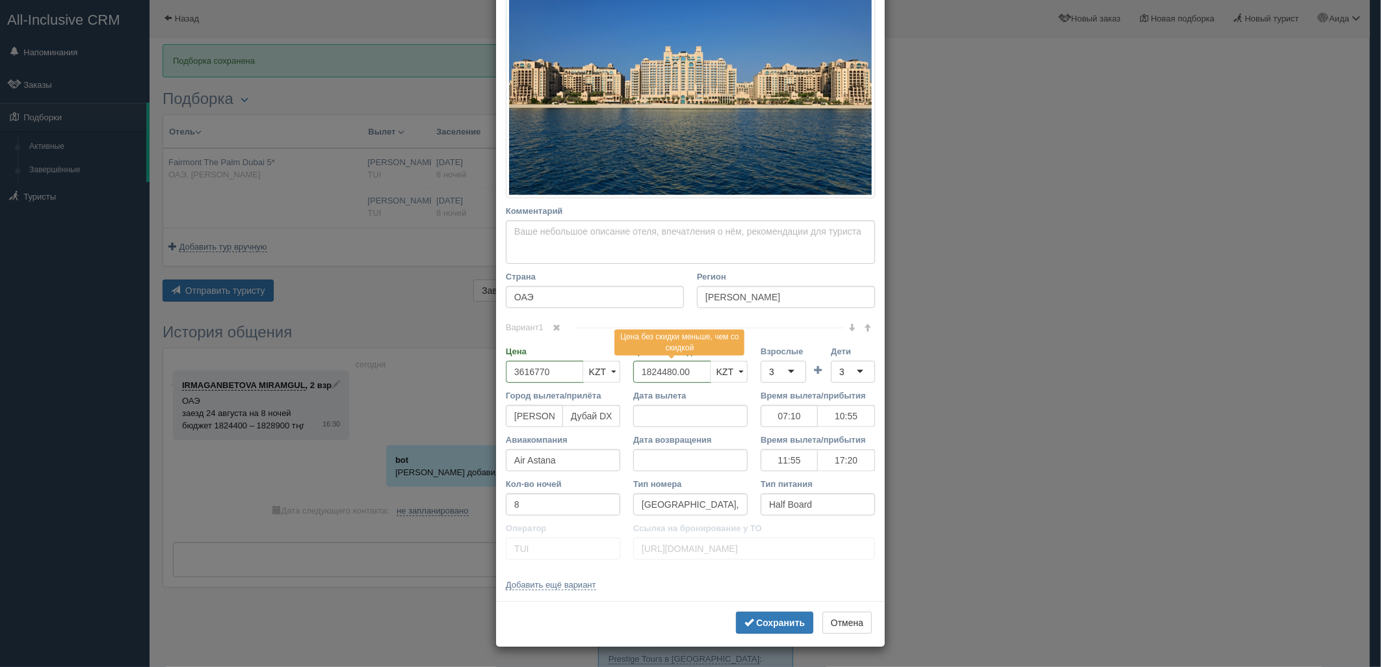
scroll to position [262, 0]
click at [764, 624] on b "Сохранить" at bounding box center [780, 623] width 49 height 10
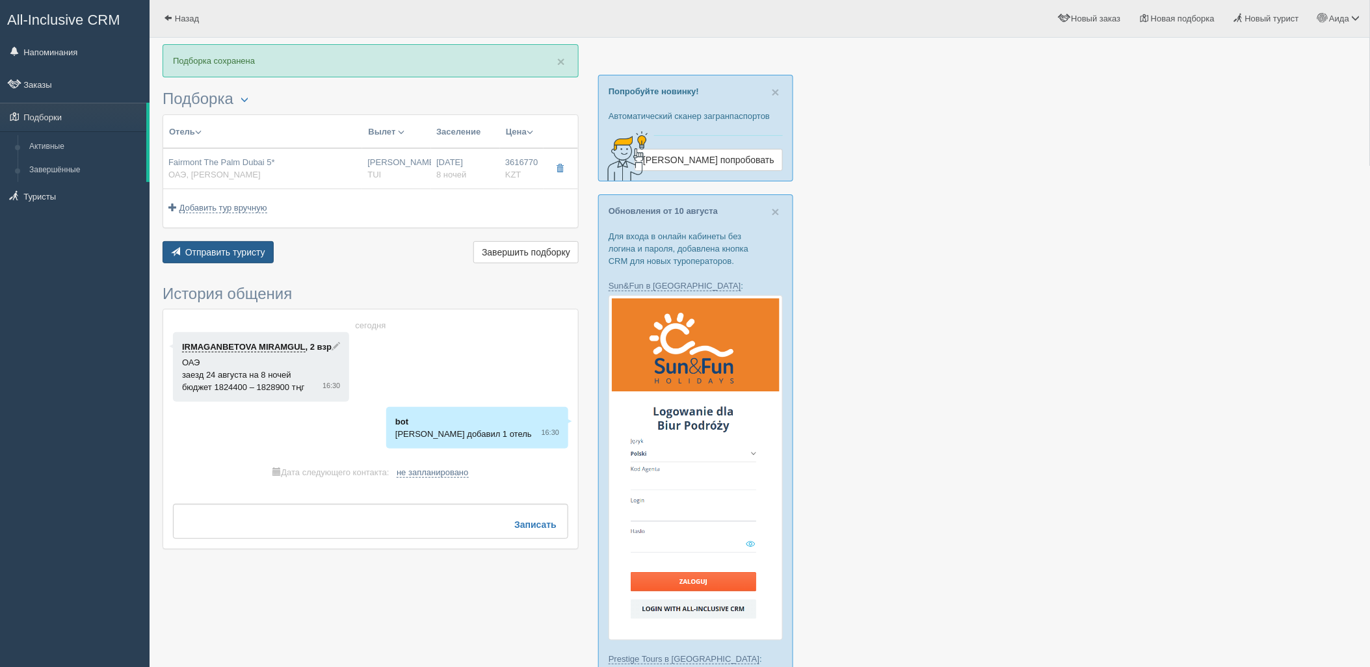
click at [207, 247] on span "Отправить туристу" at bounding box center [225, 252] width 80 height 10
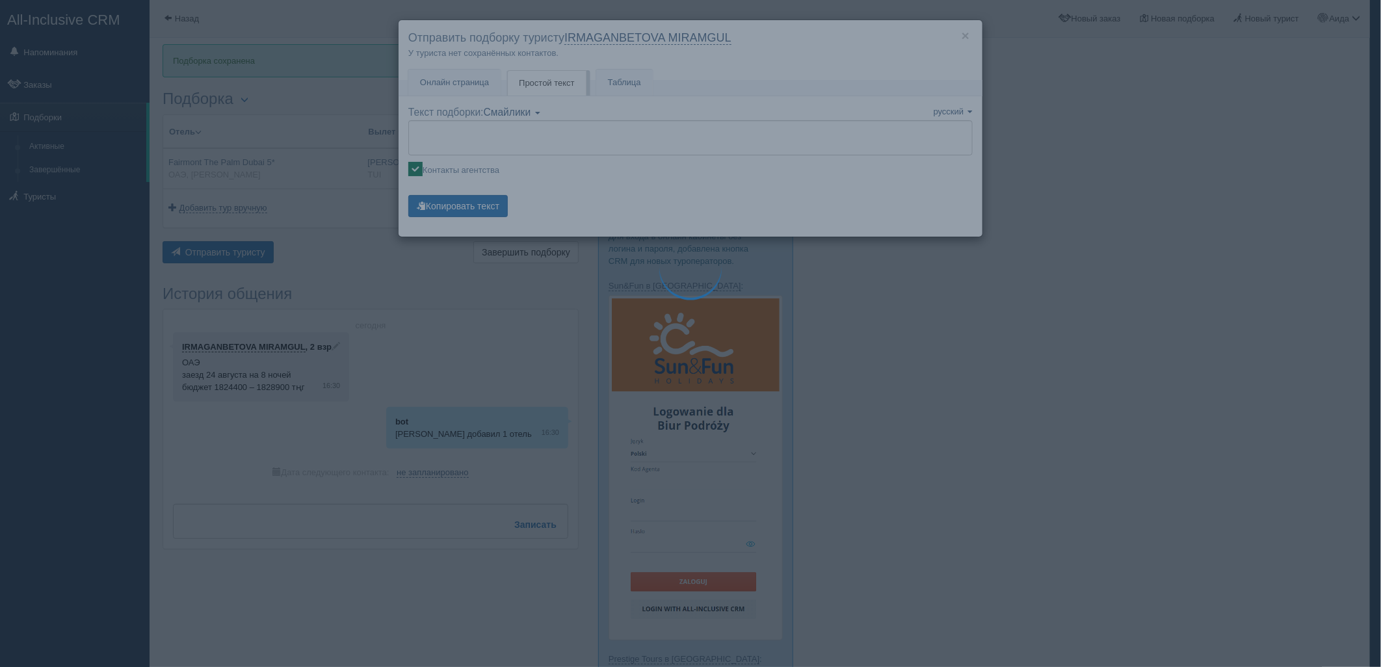
type textarea "🌞 Добрый день! Предлагаем Вам рассмотреть следующие варианты: 🌎 ОАЭ, Пальма Джу…"
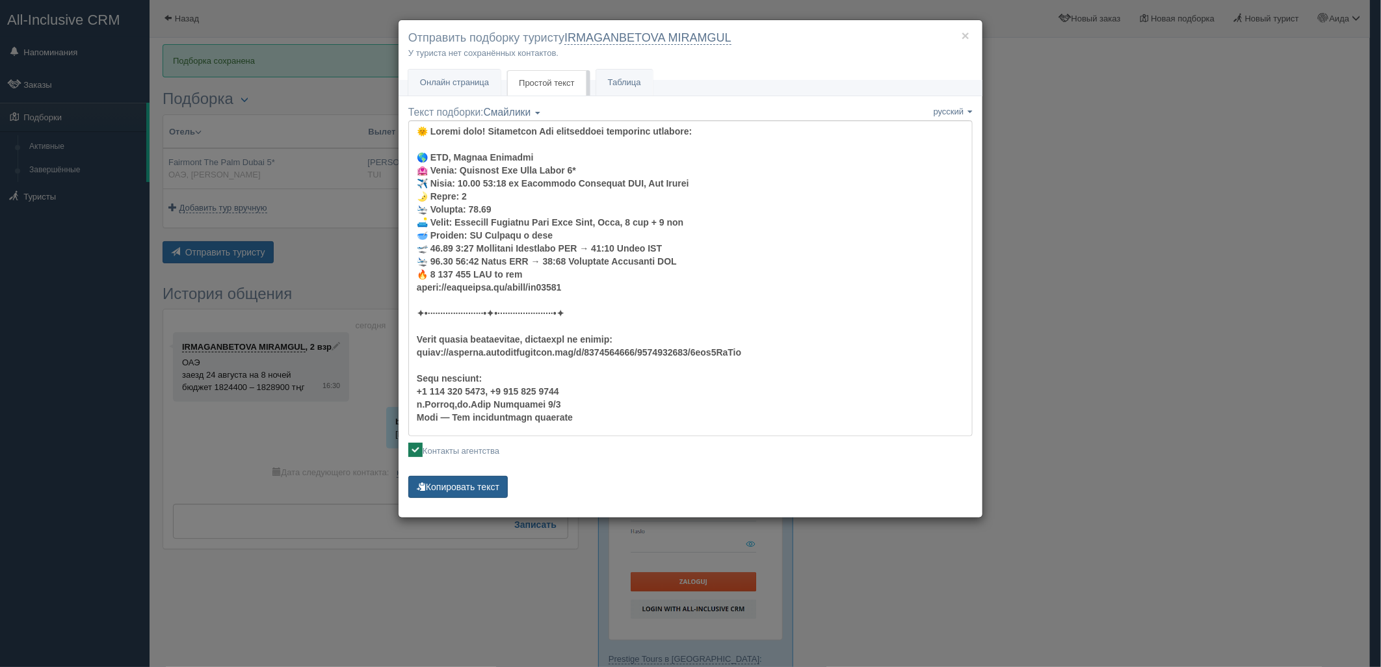
click at [472, 495] on button "Копировать текст" at bounding box center [457, 487] width 99 height 22
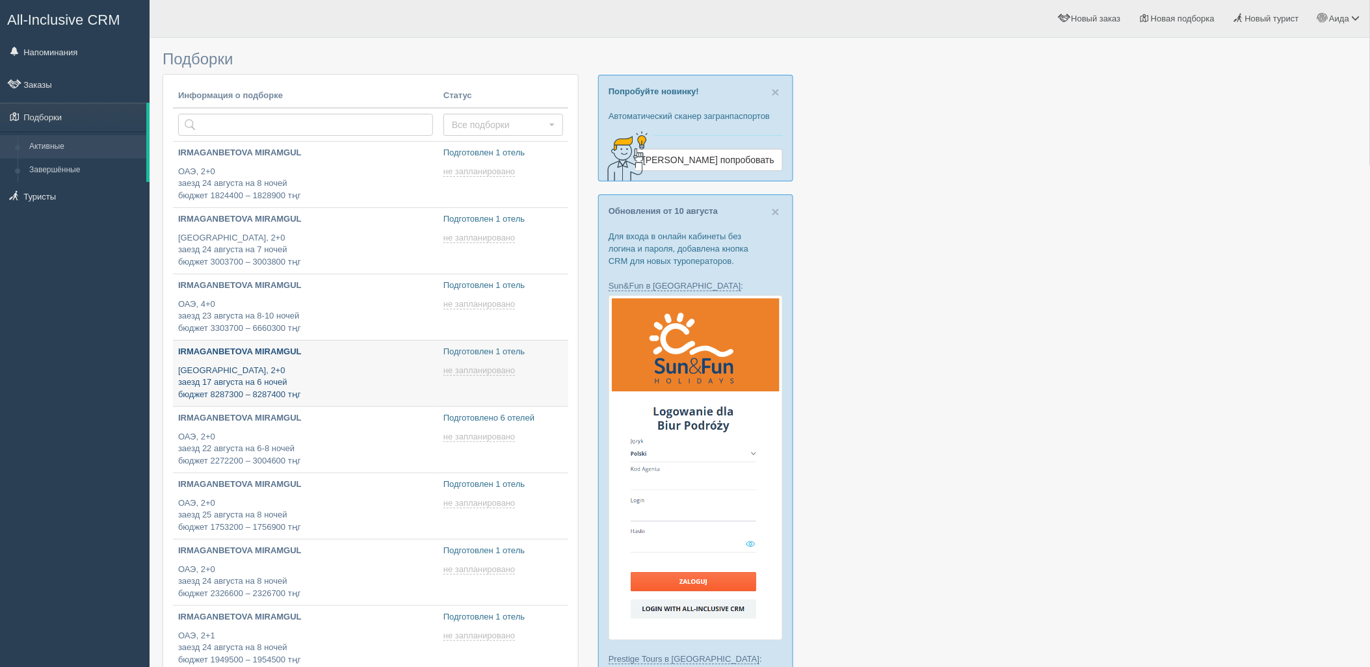
type input "[DATE] 17:05"
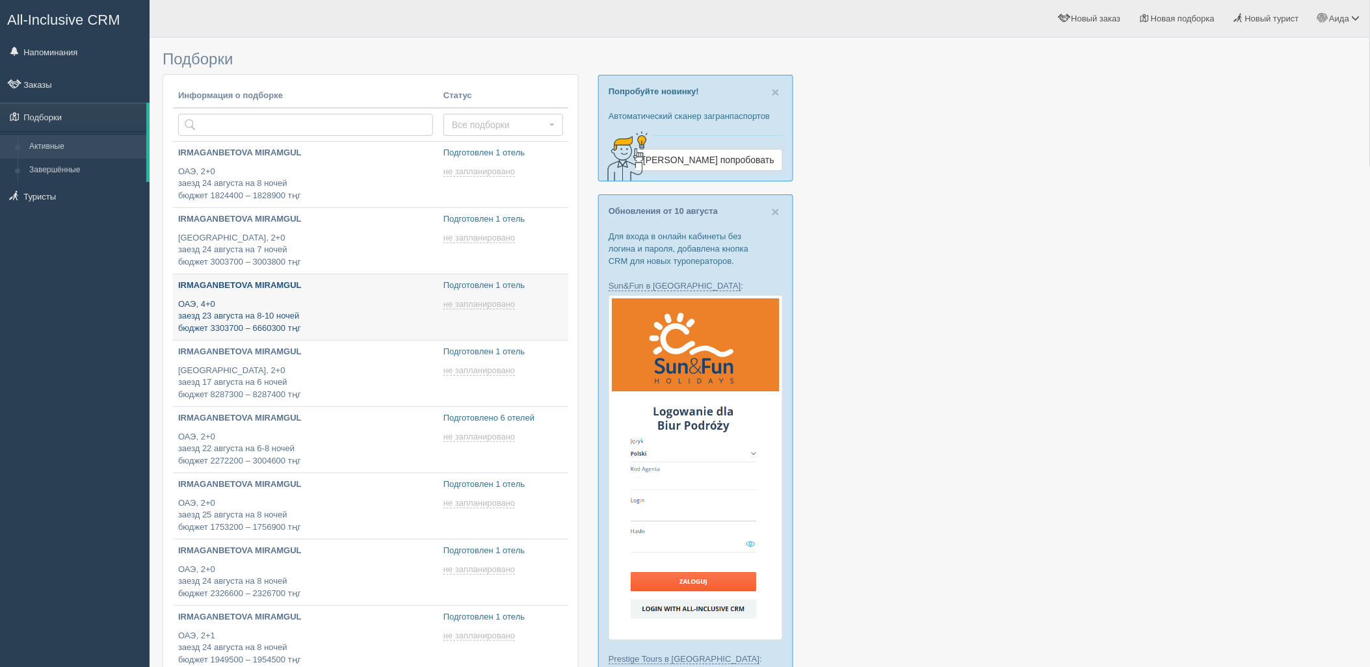
type input "[DATE] 17:05"
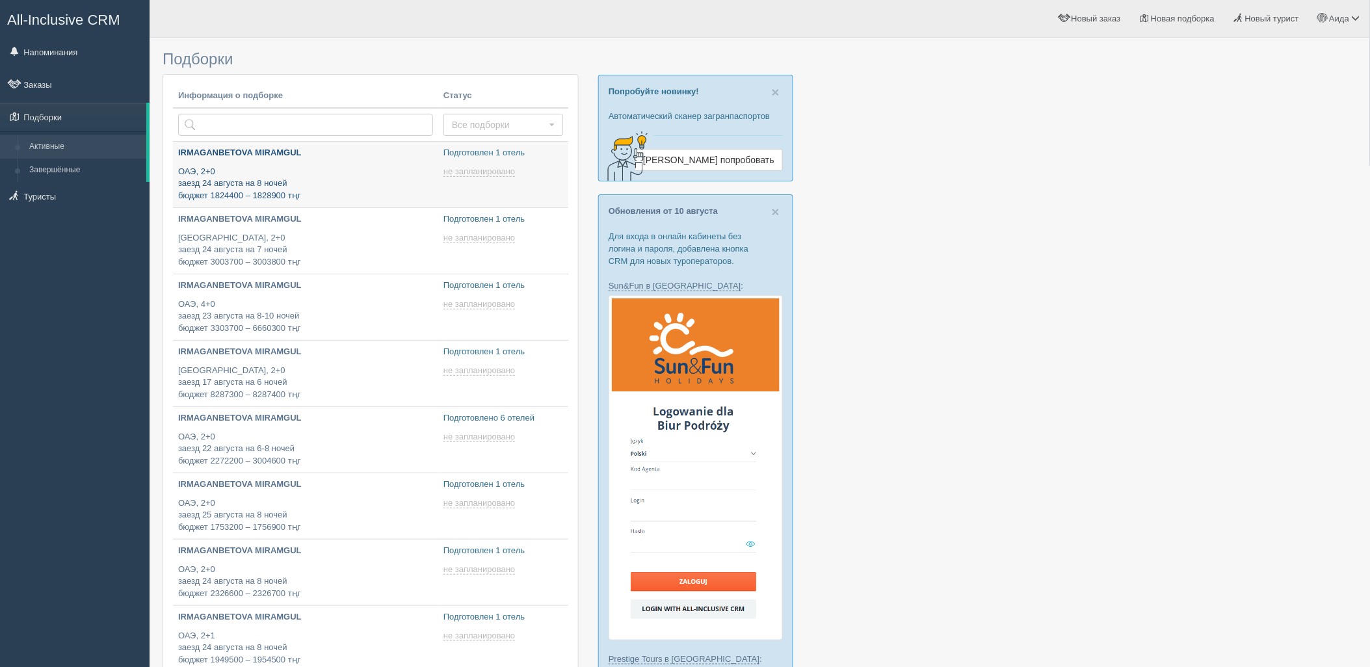
type input "[DATE] 17:10"
type input "[DATE] 17:30"
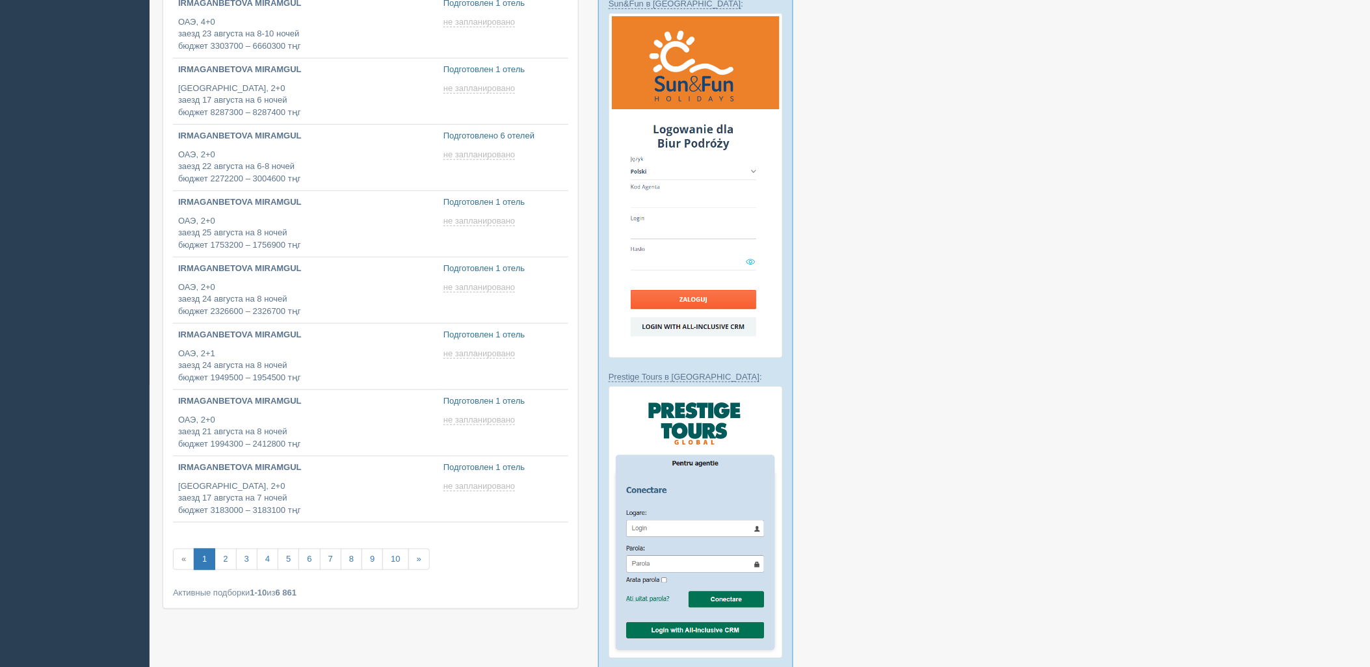
scroll to position [338, 0]
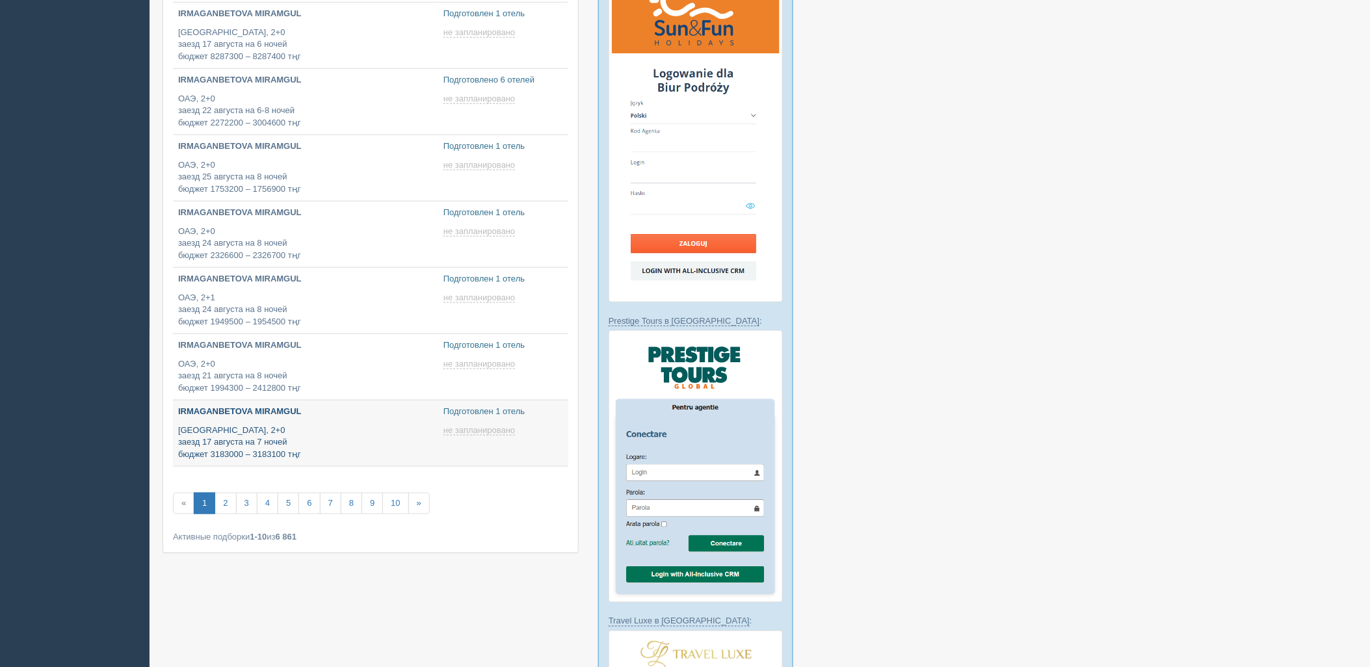
type input "[DATE] 15:35"
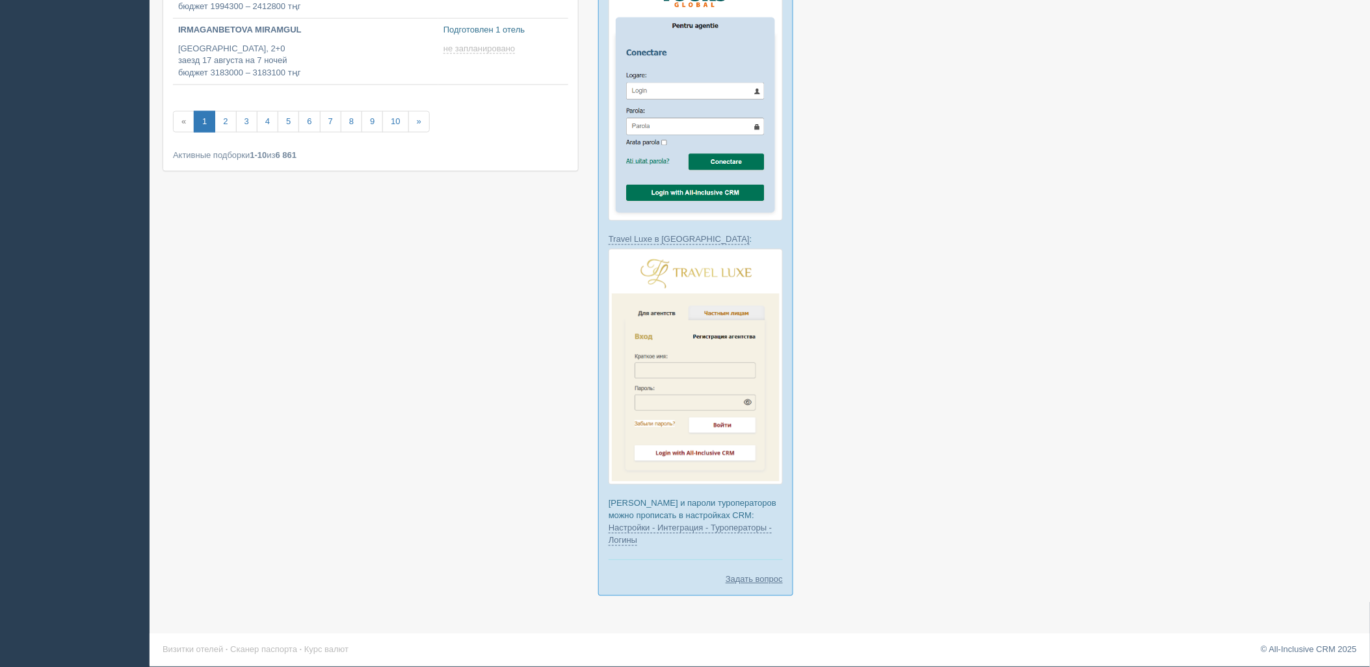
scroll to position [0, 0]
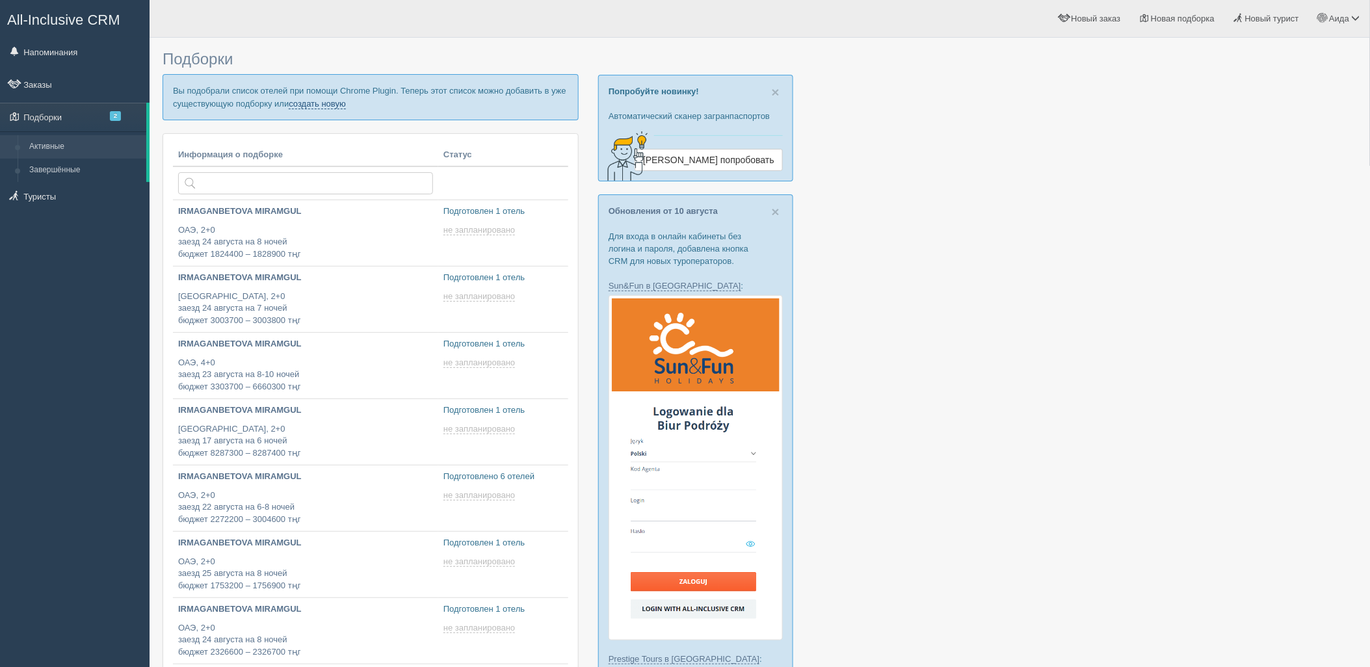
click at [332, 102] on link "создать новую" at bounding box center [317, 104] width 57 height 10
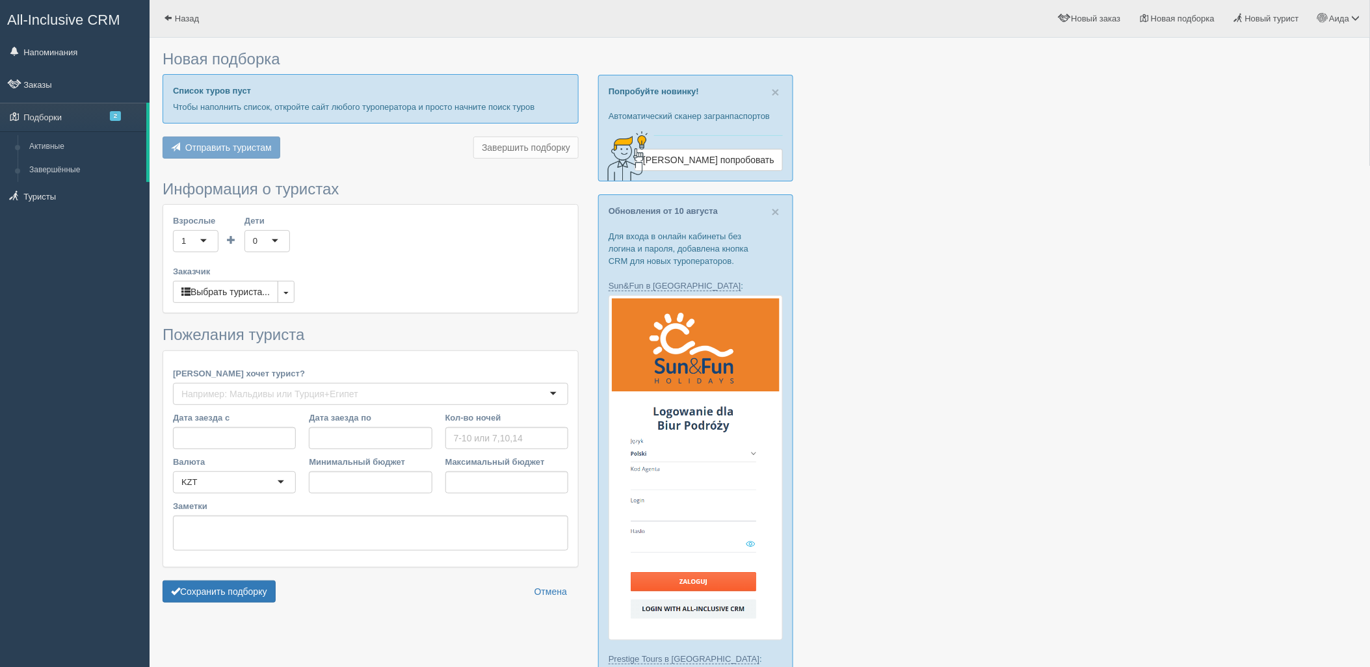
type input "8"
type input "1719100"
type input "1723500"
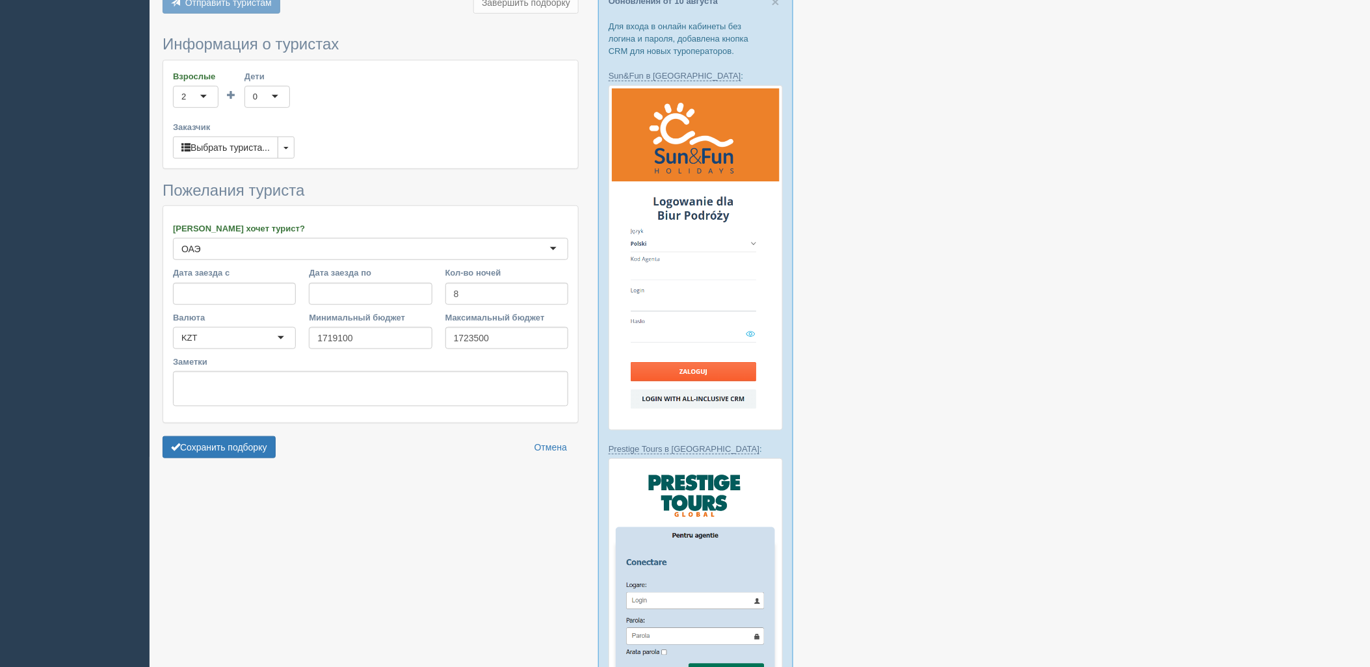
scroll to position [313, 0]
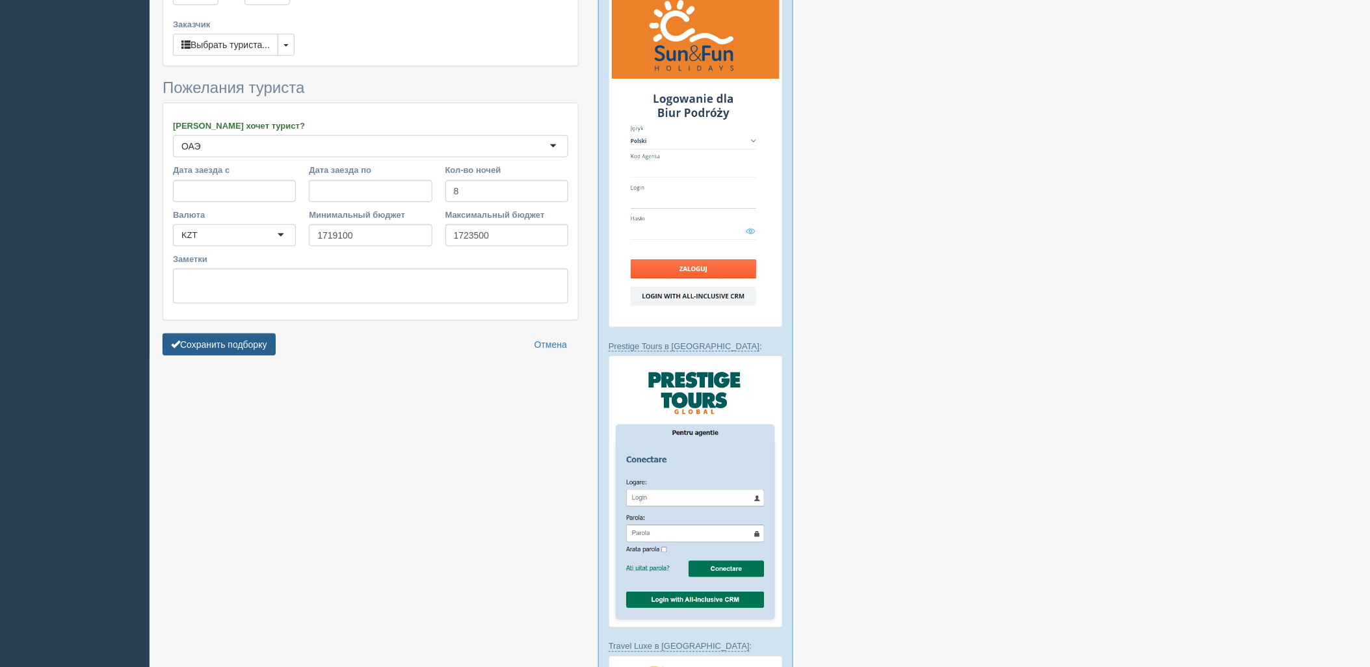
click at [246, 349] on button "Сохранить подборку" at bounding box center [219, 345] width 113 height 22
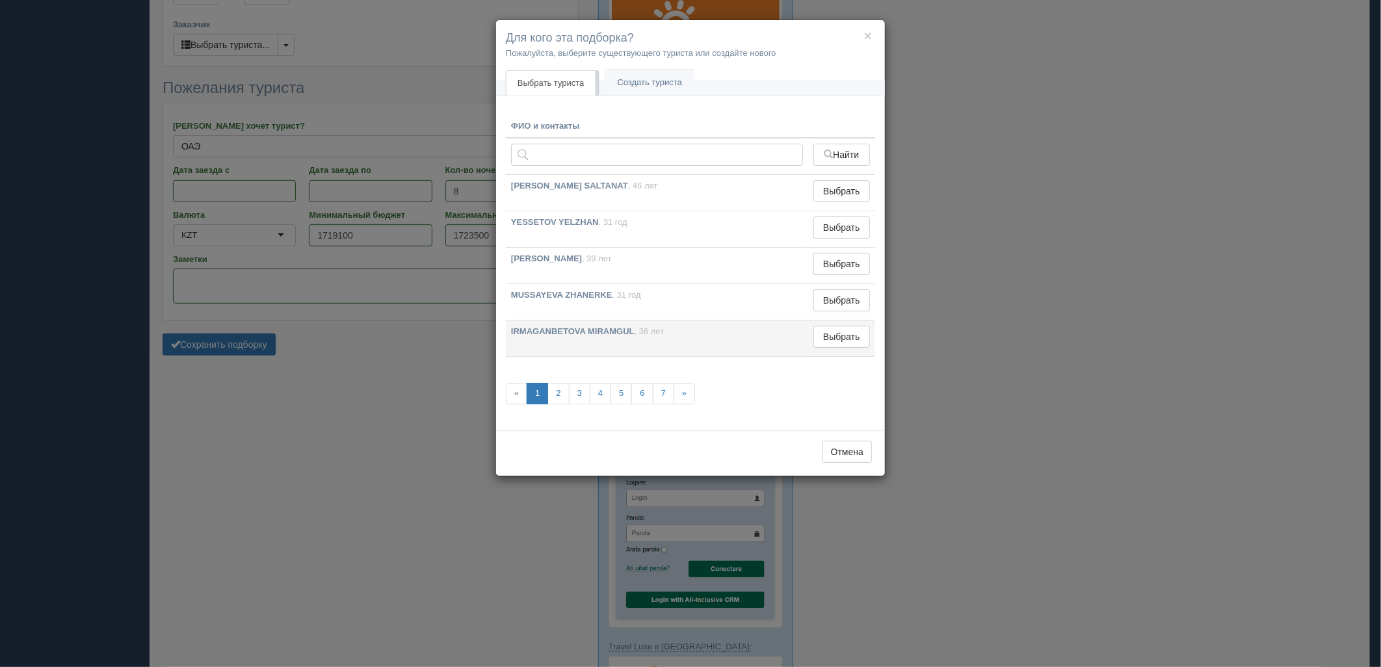
click at [830, 354] on td "Выбрать Выбран" at bounding box center [841, 339] width 67 height 36
click at [836, 343] on button "Выбрать" at bounding box center [841, 337] width 57 height 22
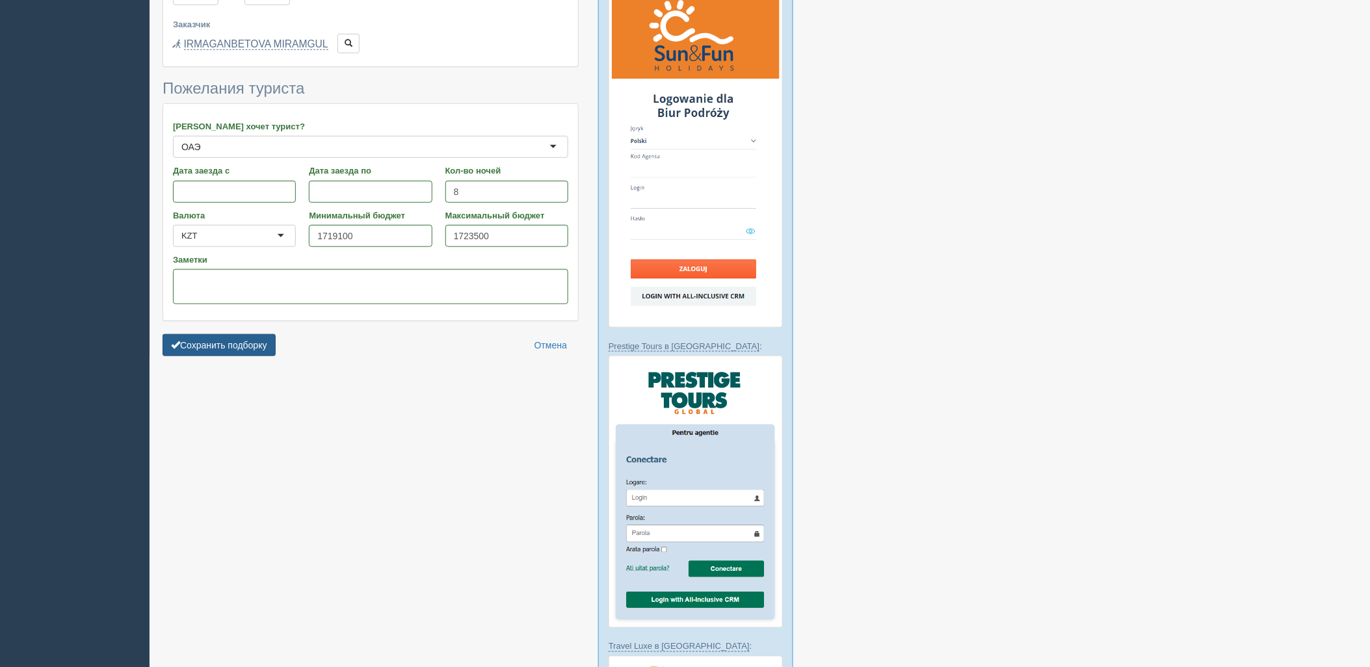
click at [248, 343] on button "Сохранить подборку" at bounding box center [219, 345] width 113 height 22
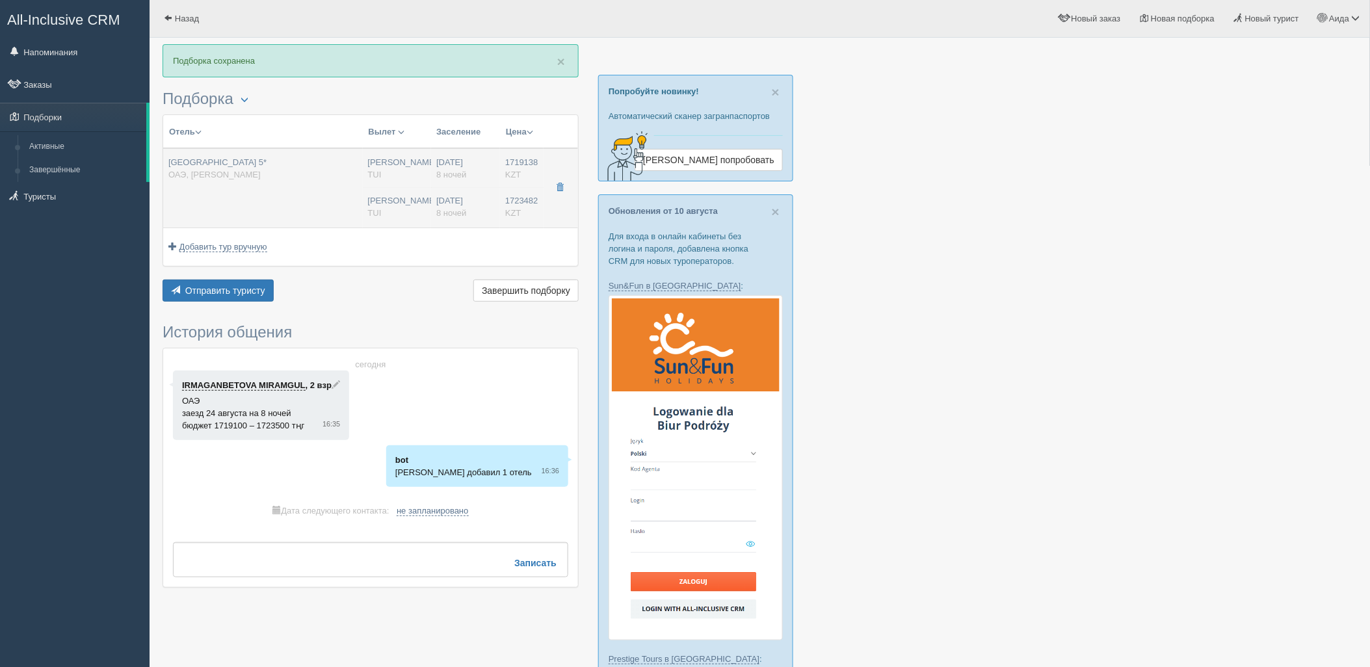
click at [345, 178] on div "[GEOGRAPHIC_DATA] 5* ОАЭ, [PERSON_NAME]" at bounding box center [262, 169] width 189 height 24
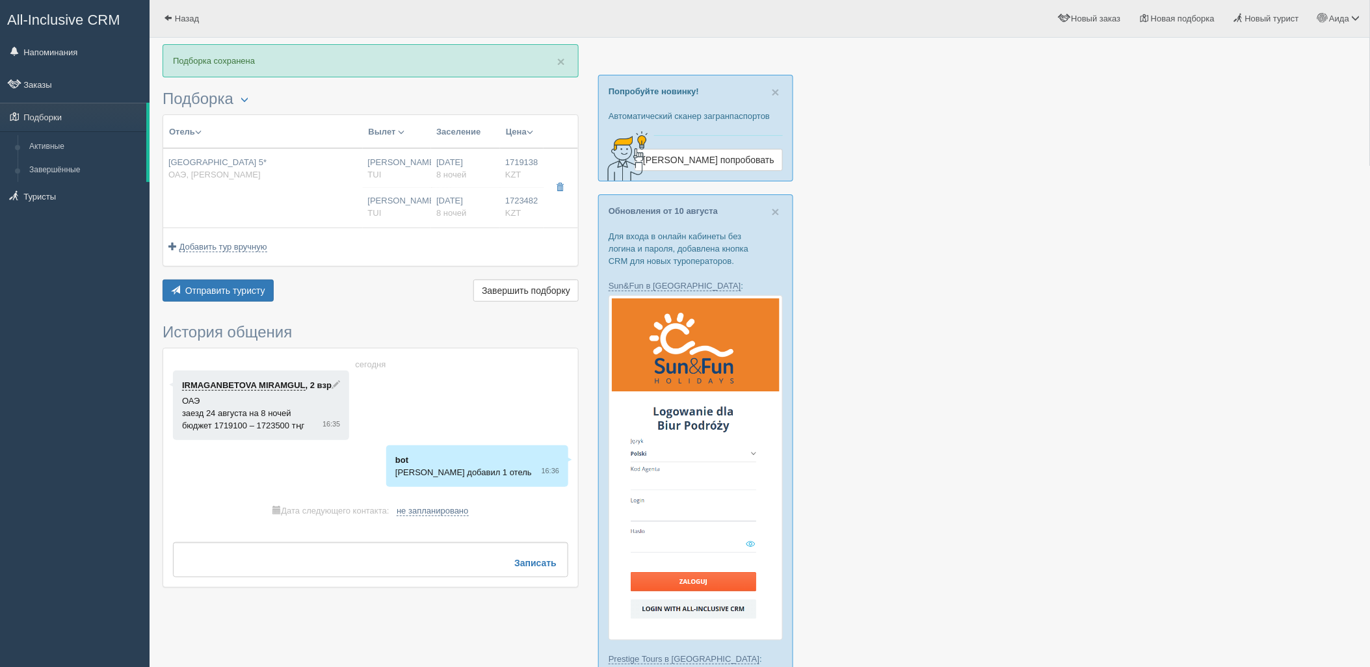
type input "Marriott Resort Palm Jumeirah 5*"
type input "https://www.booking.com/hotel/ae/marriott-resort-palm-jumeirah-dubai.ru.html"
type input "ОАЭ"
type input "Пальма Джумейра"
type input "1719138.00"
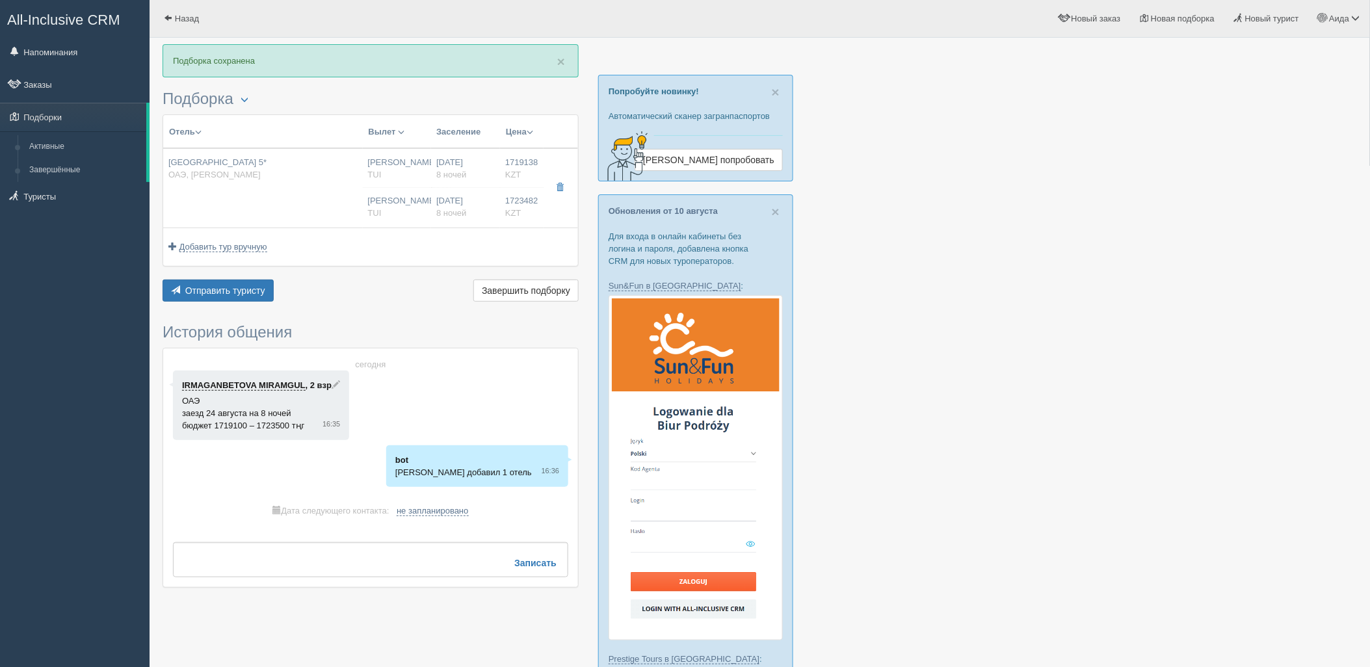
type input "Нурсултан Назарбаев NQZ"
type input "Дубай DXB"
type input "07:10"
type input "10:55"
type input "Air Astana"
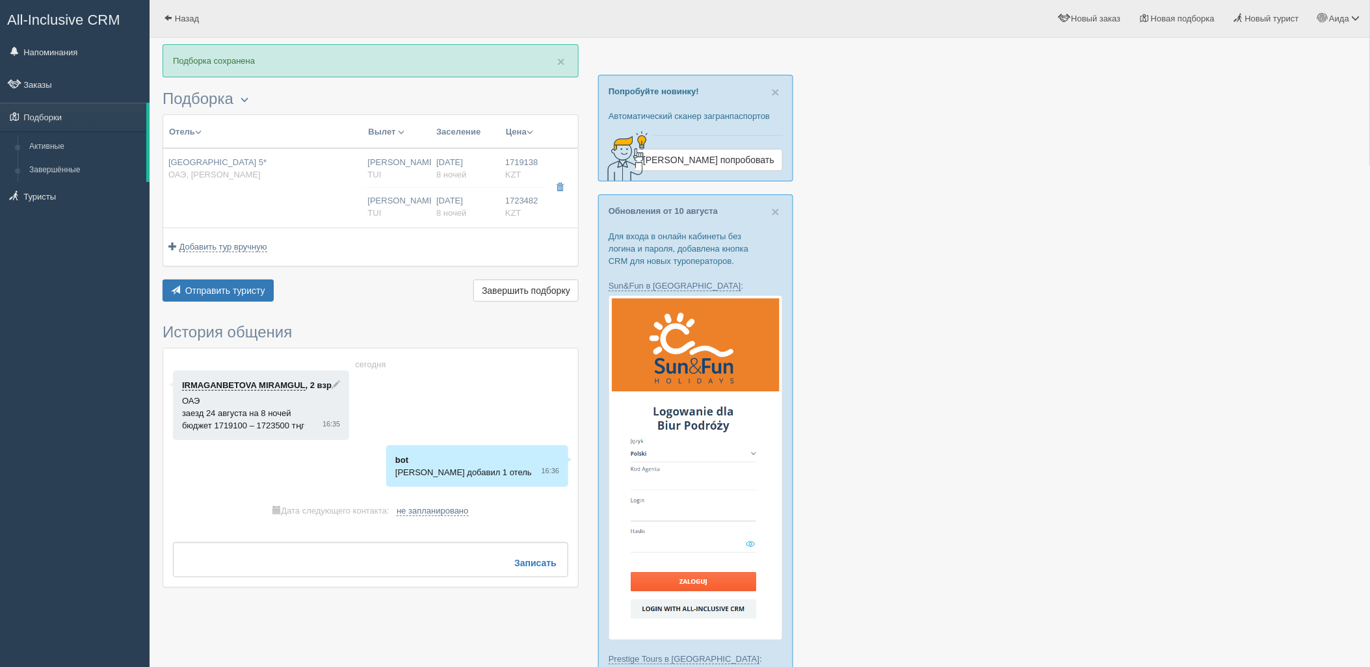
type input "11:55"
type input "17:20"
type input "8"
type input "Palm Deluxe Room, Queen"
type input "Half Board Dine Around"
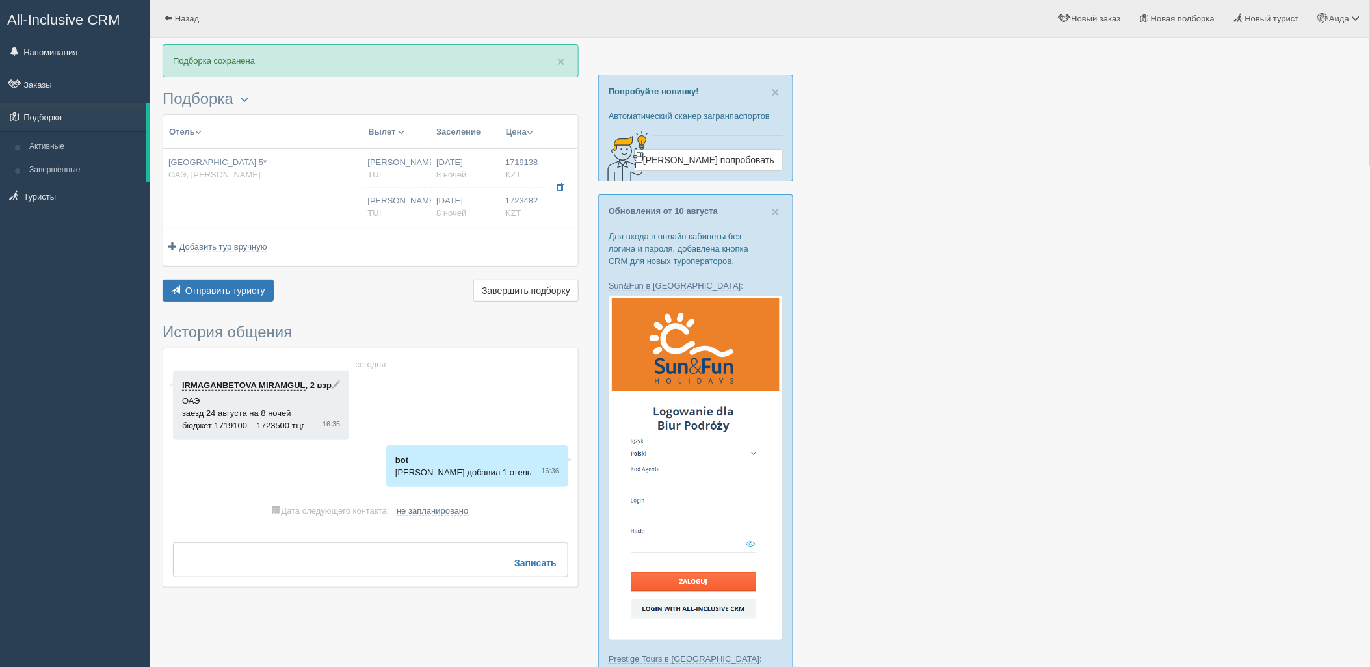
type input "TUI"
type input "https://newb2b.fstravel.com/hotel/837347"
type input "1723482.00"
type input "Нурсултан Назарбаев NQZ"
type input "Дубай DXB"
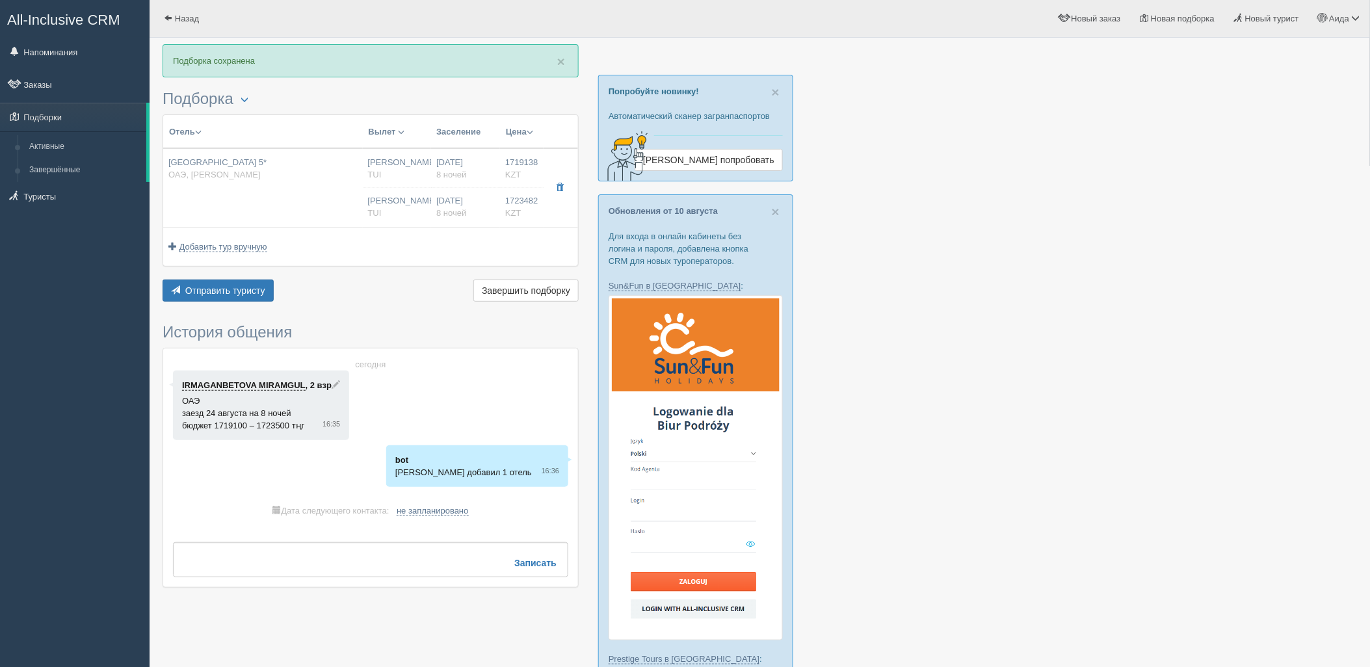
type input "07:10"
type input "10:55"
type input "Air Astana"
type input "11:55"
type input "17:20"
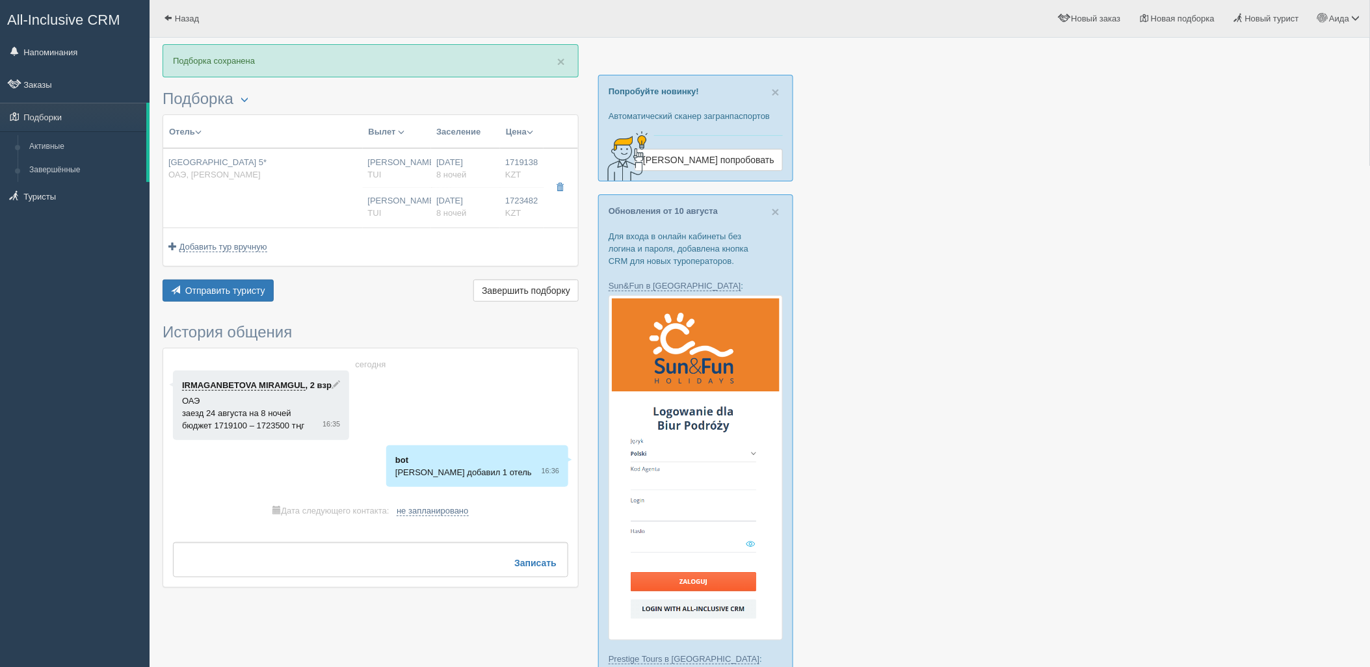
type input "8"
type input "Palm Deluxe Room, Queen"
type input "Half Board Dine Around"
type input "TUI"
type input "https://newb2b.fstravel.com/hotel/837347"
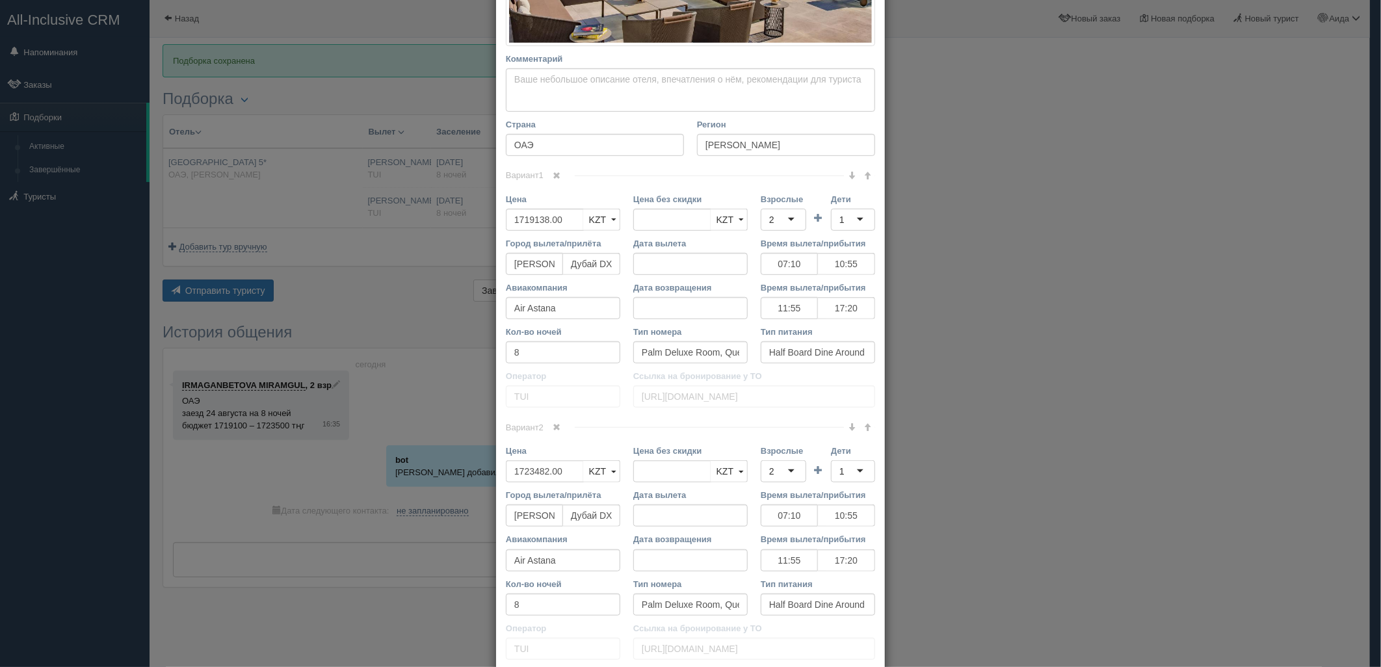
scroll to position [432, 0]
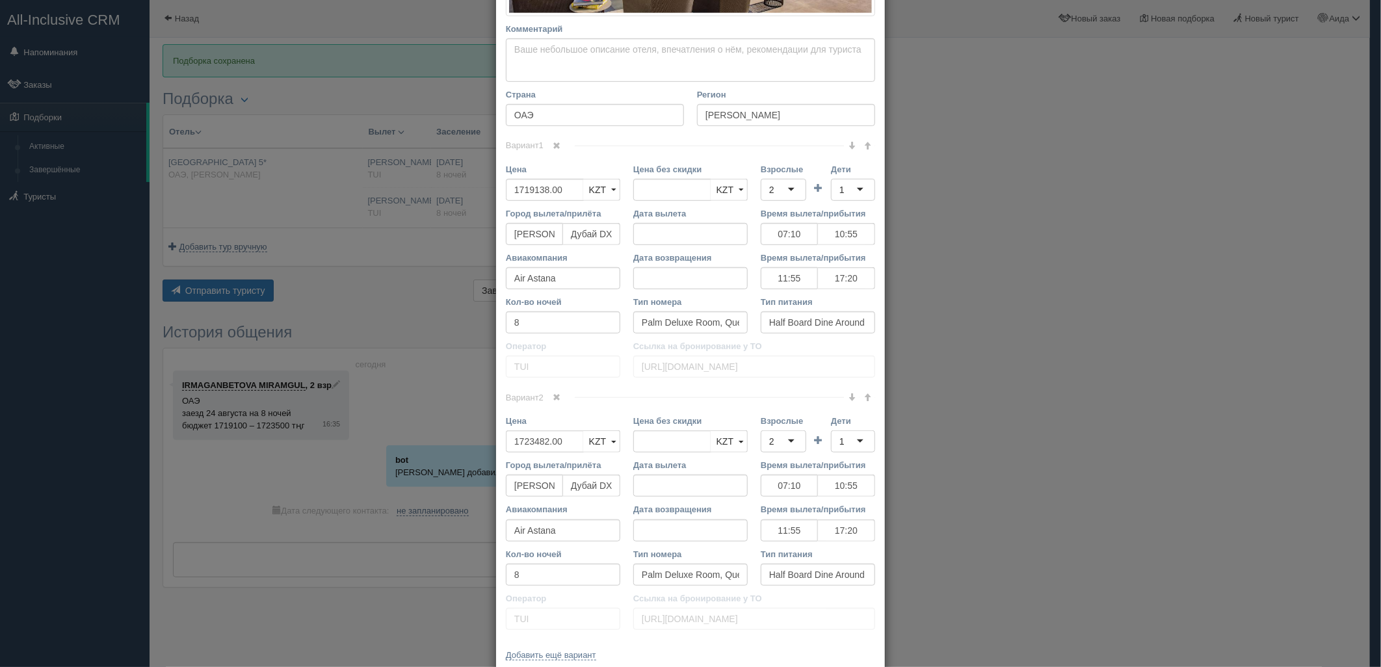
click at [560, 394] on link at bounding box center [557, 398] width 22 height 14
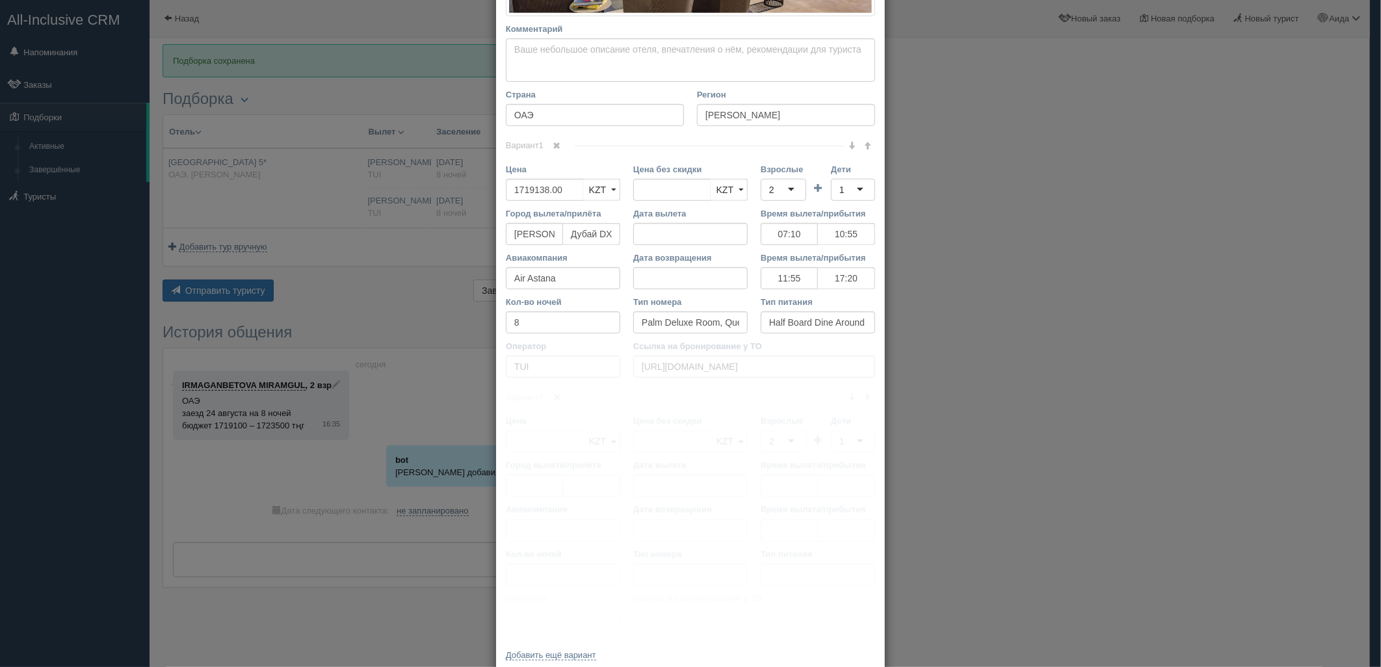
scroll to position [249, 0]
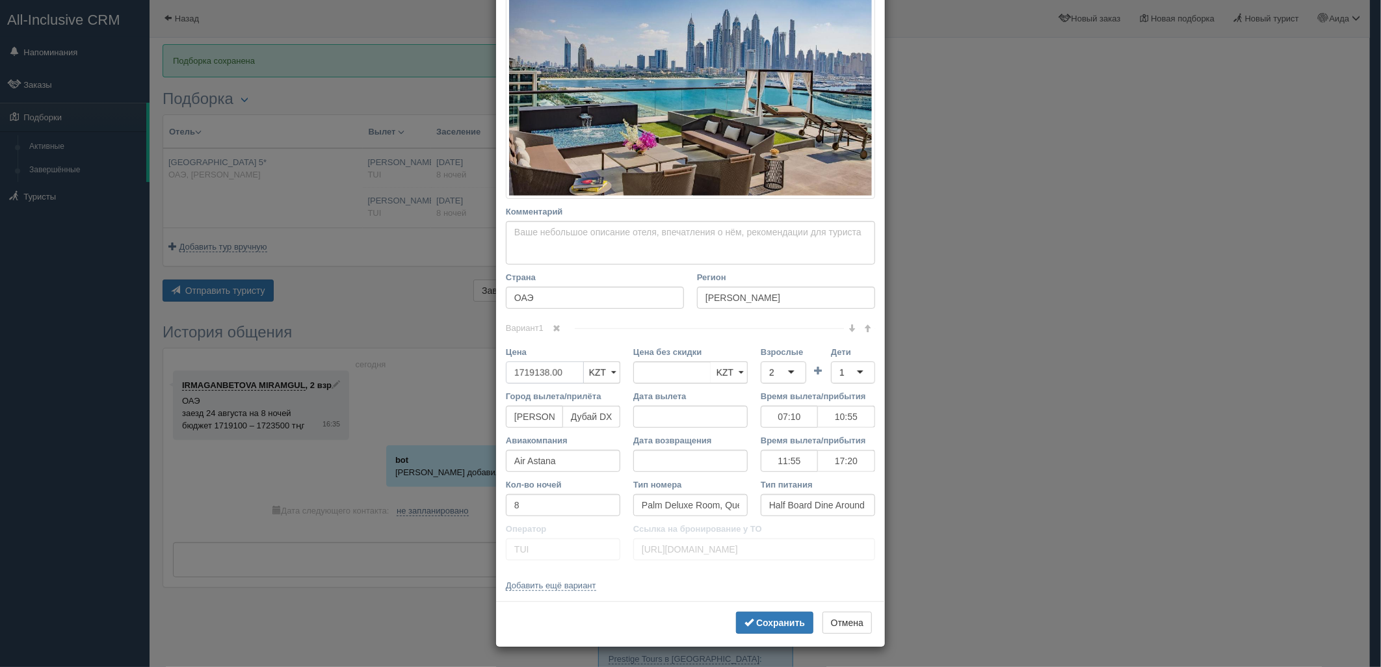
drag, startPoint x: 568, startPoint y: 371, endPoint x: 503, endPoint y: 375, distance: 65.8
click at [506, 375] on input "1719138.00" at bounding box center [545, 373] width 78 height 22
type input "1719138.00"
click at [511, 373] on input "3408000" at bounding box center [545, 373] width 78 height 22
click at [514, 373] on input "3408000" at bounding box center [545, 373] width 78 height 22
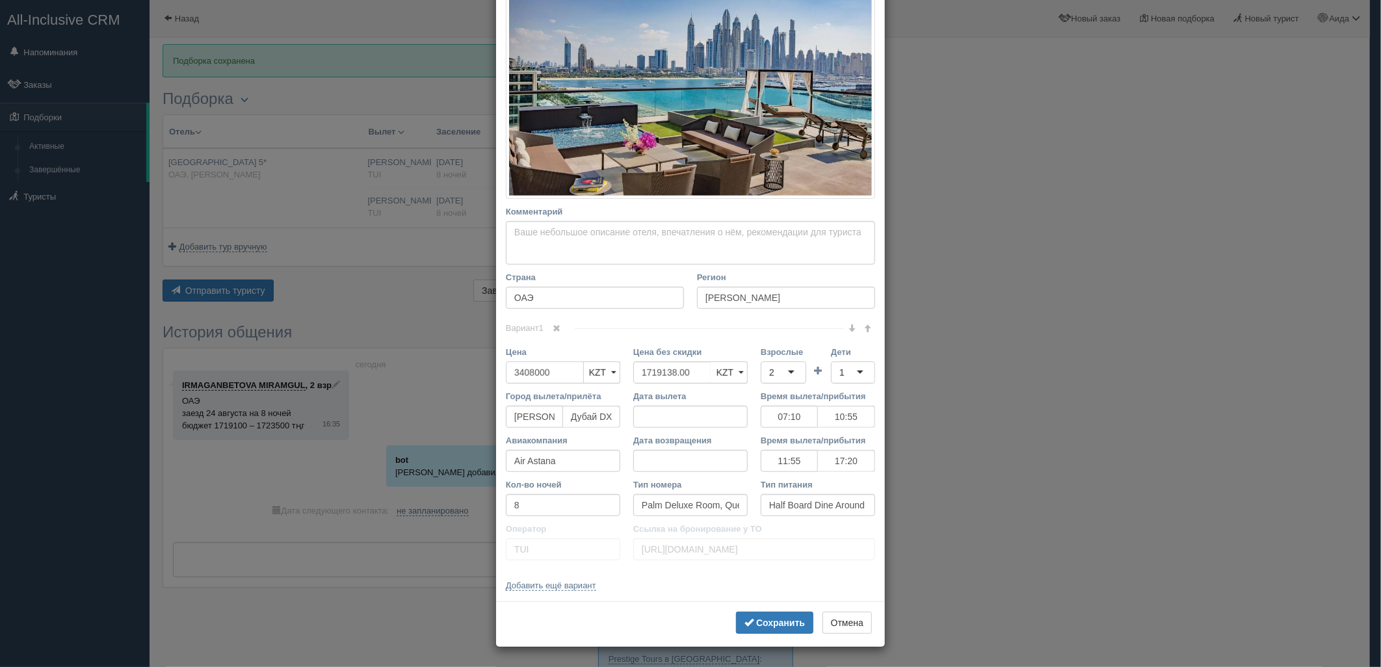
click at [531, 373] on input "3408000" at bounding box center [545, 373] width 78 height 22
type input "3408000"
click at [795, 365] on div "2" at bounding box center [784, 373] width 46 height 22
click at [845, 374] on input "Дети" at bounding box center [846, 372] width 3 height 13
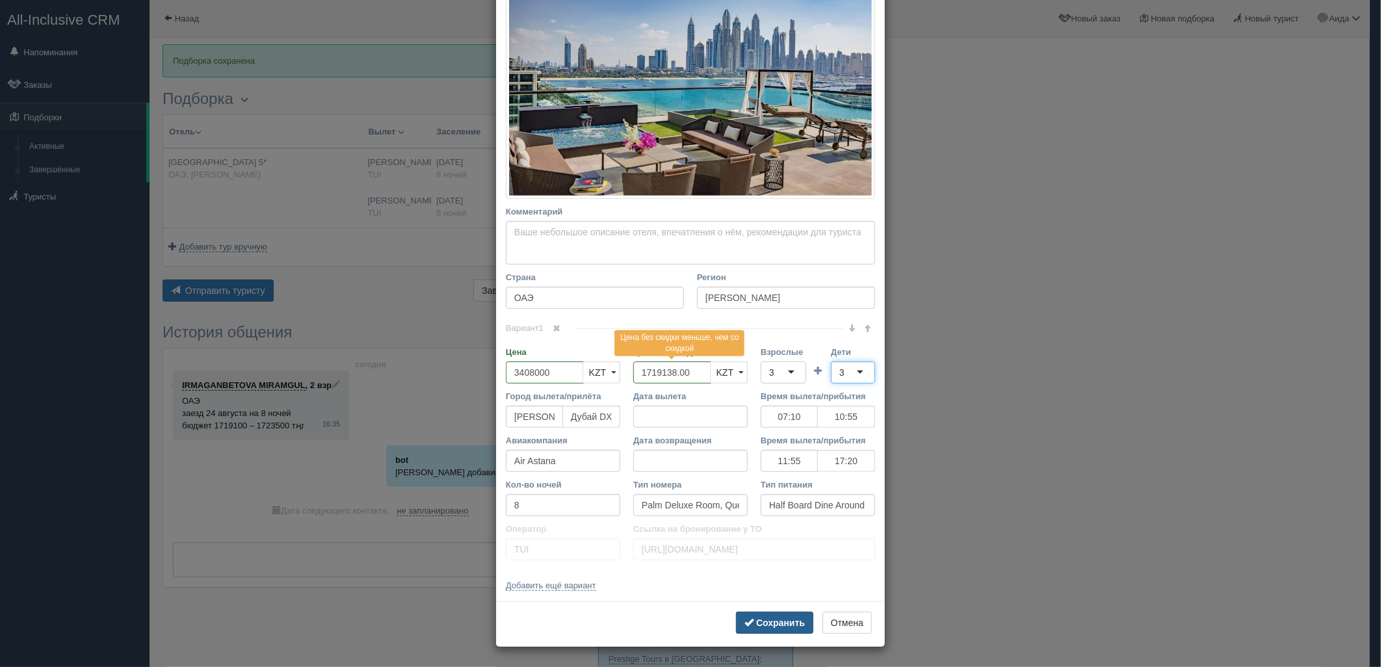
click at [783, 627] on b "Сохранить" at bounding box center [780, 623] width 49 height 10
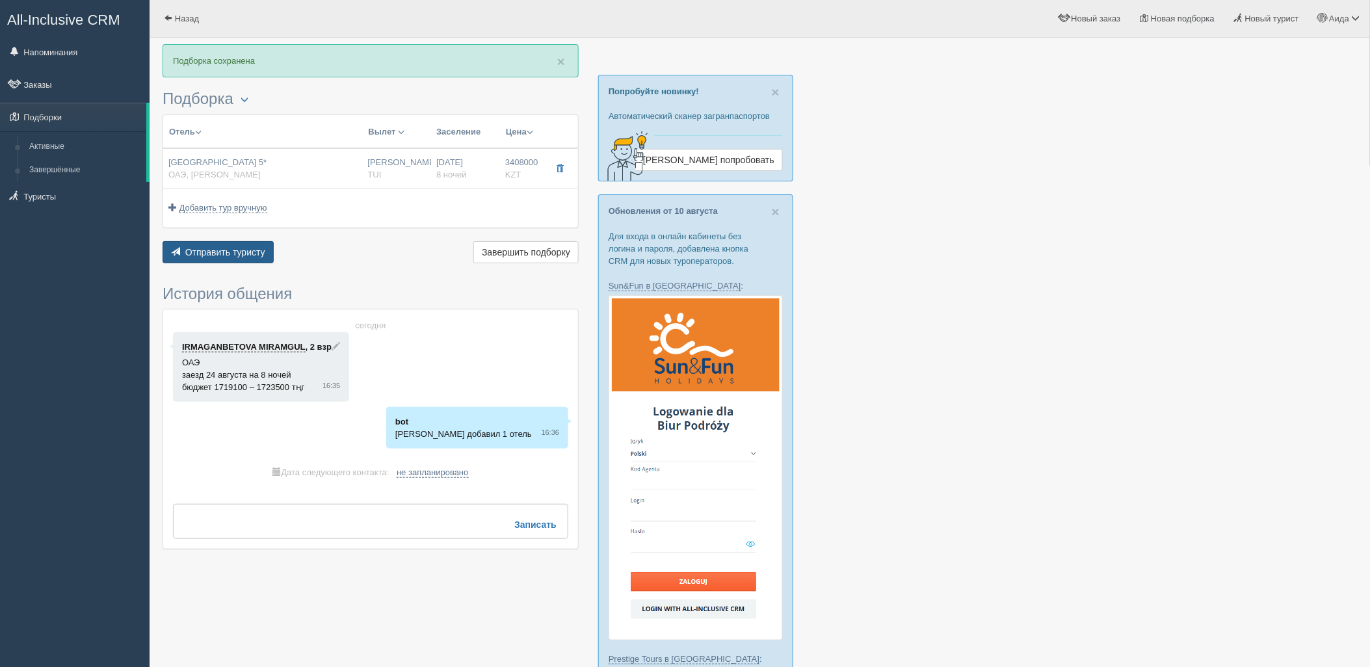
click at [247, 251] on span "Отправить туристу" at bounding box center [225, 252] width 80 height 10
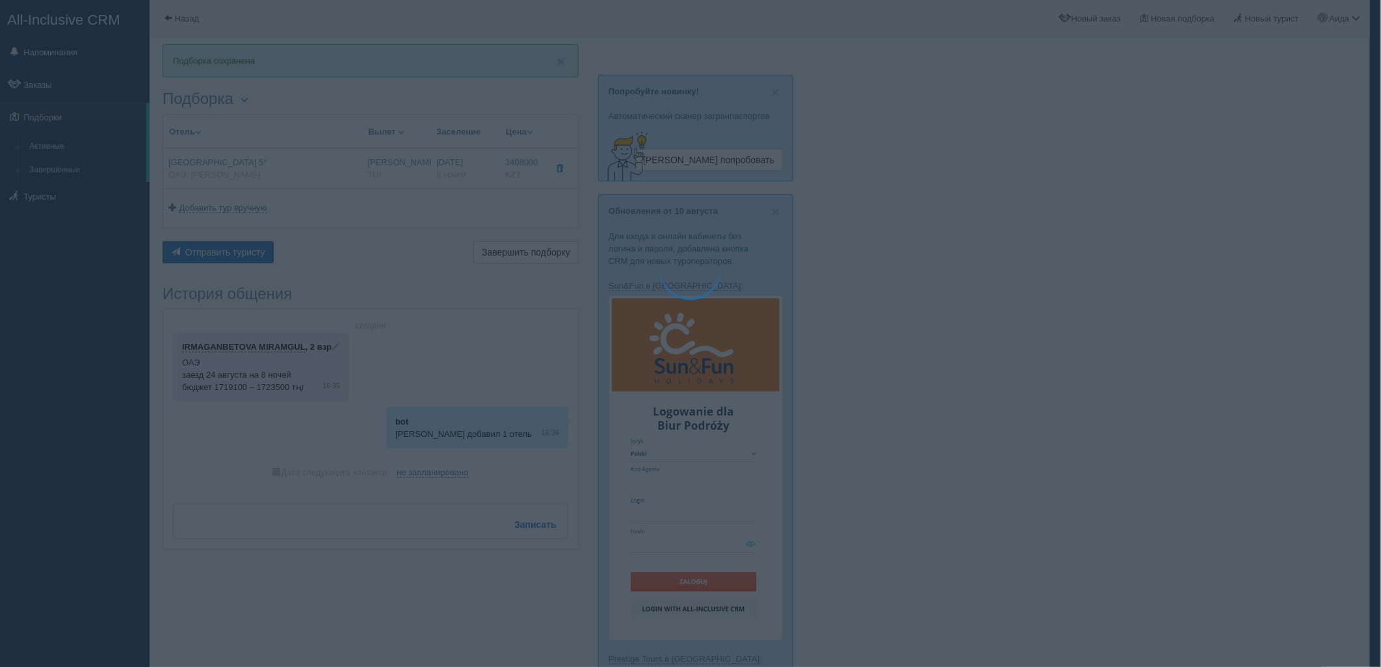
type textarea "🌞 Добрый день! Предлагаем Вам рассмотреть следующие варианты: 🌎 ОАЭ, Пальма Джу…"
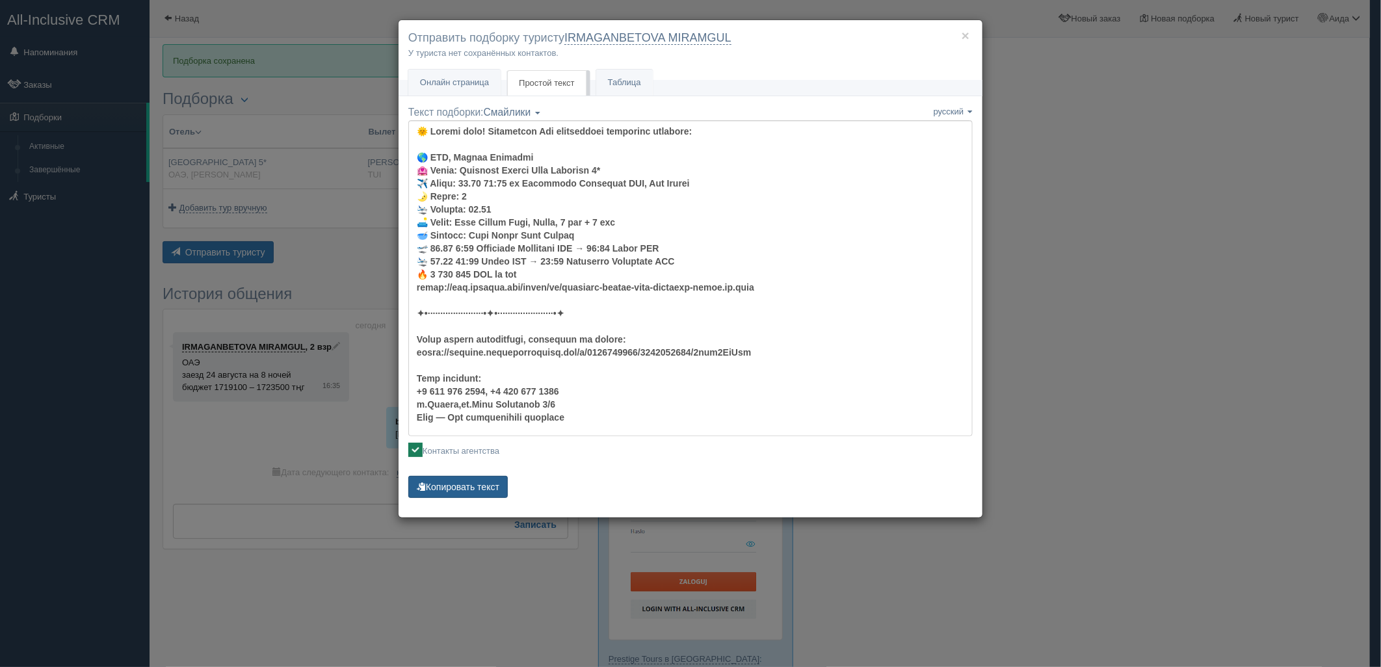
click at [473, 481] on button "Копировать текст" at bounding box center [457, 487] width 99 height 22
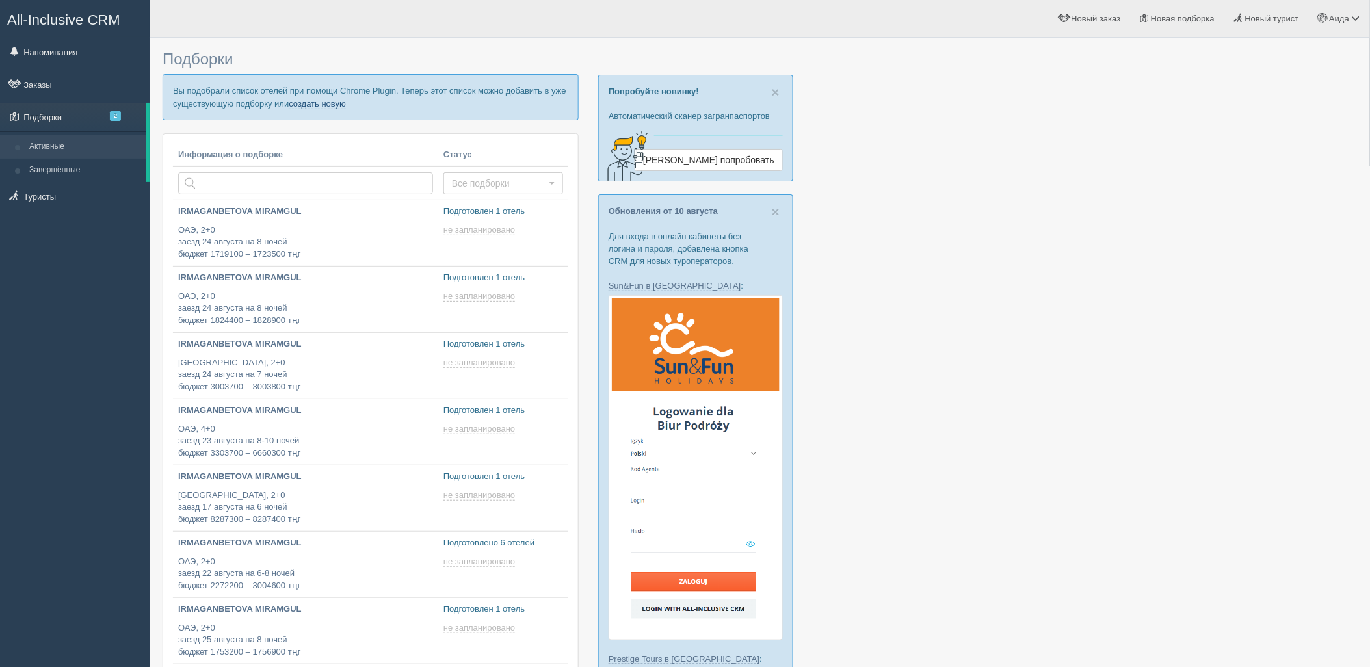
click at [317, 100] on link "создать новую" at bounding box center [317, 104] width 57 height 10
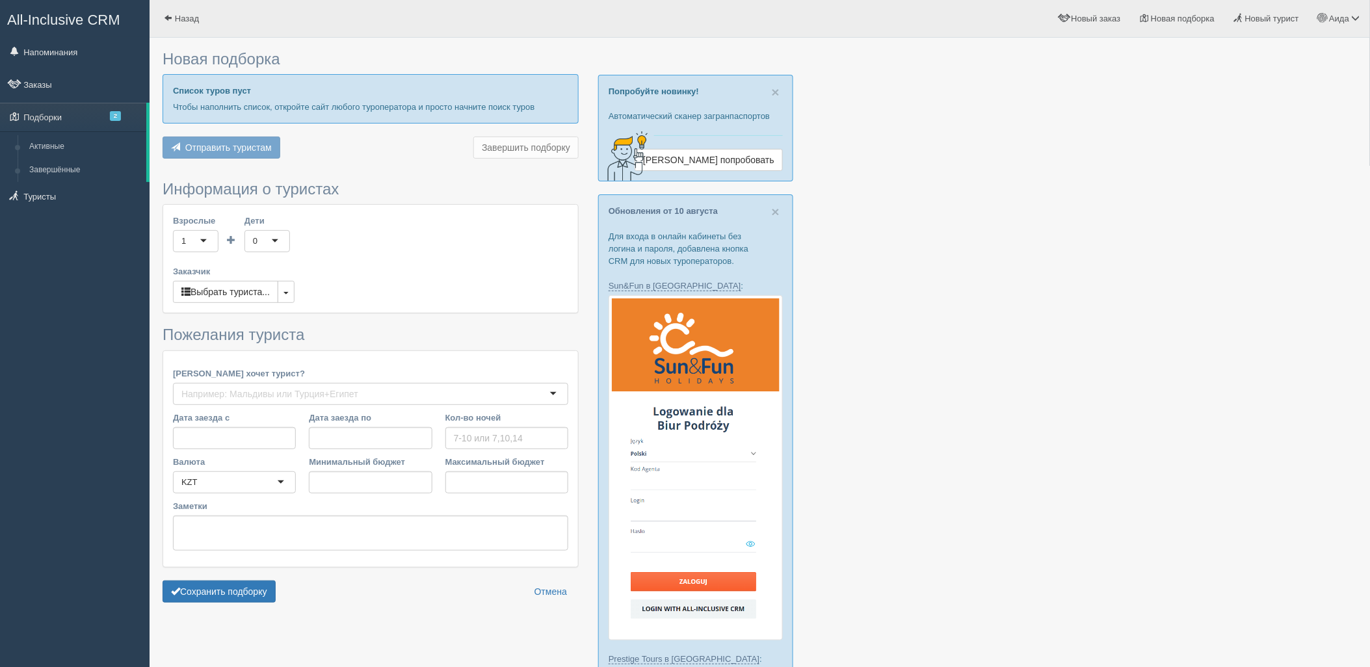
type input "9"
type input "1690700"
type input "1695700"
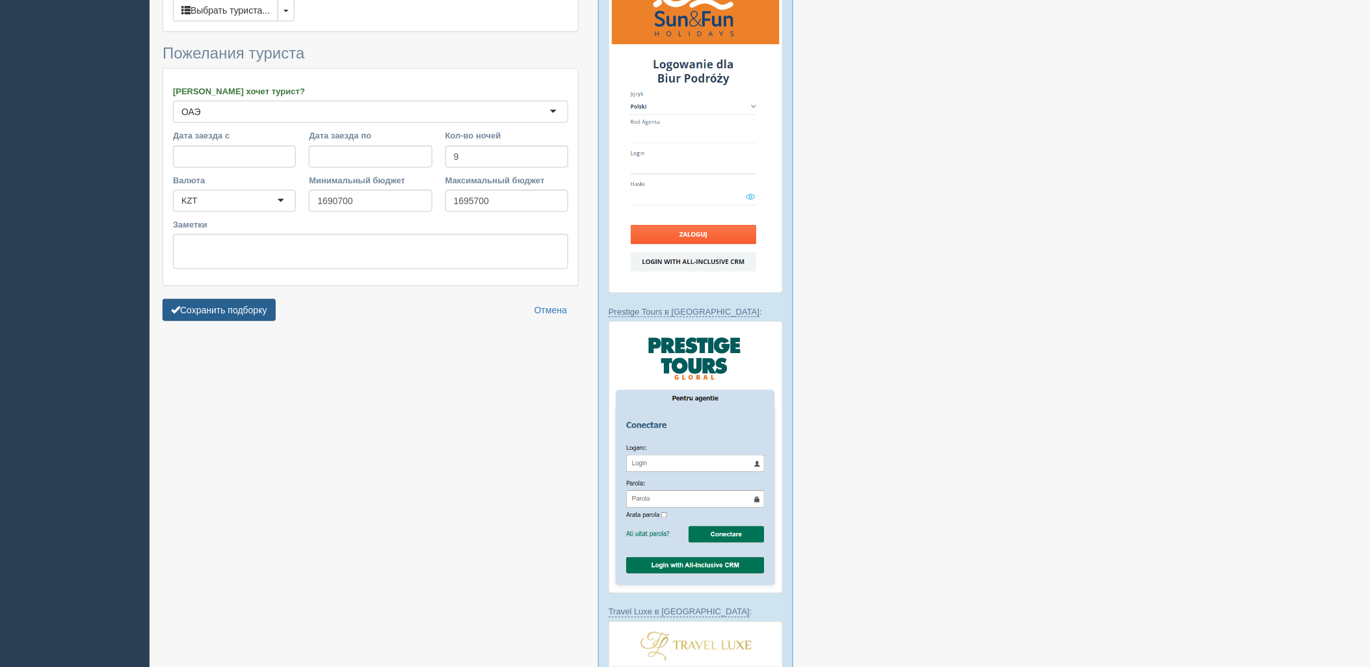
click at [245, 309] on button "Сохранить подборку" at bounding box center [219, 310] width 113 height 22
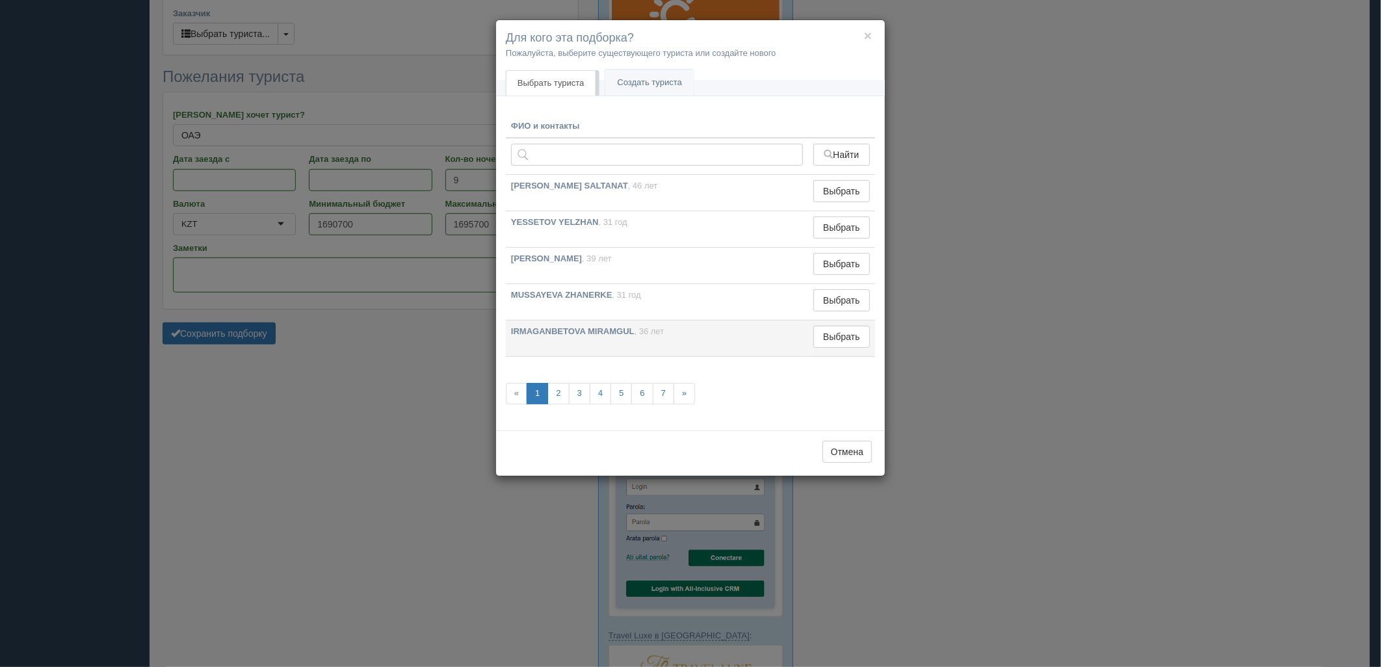
click at [805, 328] on td "IRMAGANBETOVA MIRAMGUL , 36 лет" at bounding box center [657, 339] width 302 height 36
click at [826, 330] on button "Выбрать" at bounding box center [841, 337] width 57 height 22
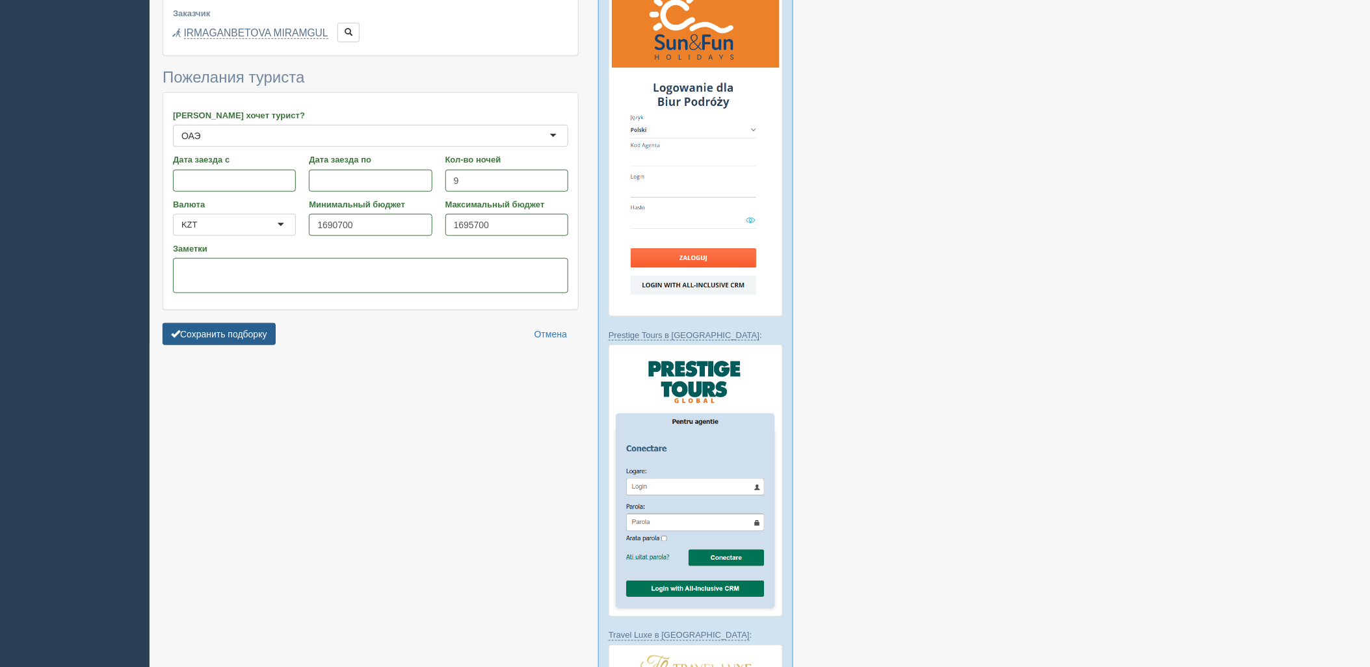
click at [256, 339] on button "Сохранить подборку" at bounding box center [219, 334] width 113 height 22
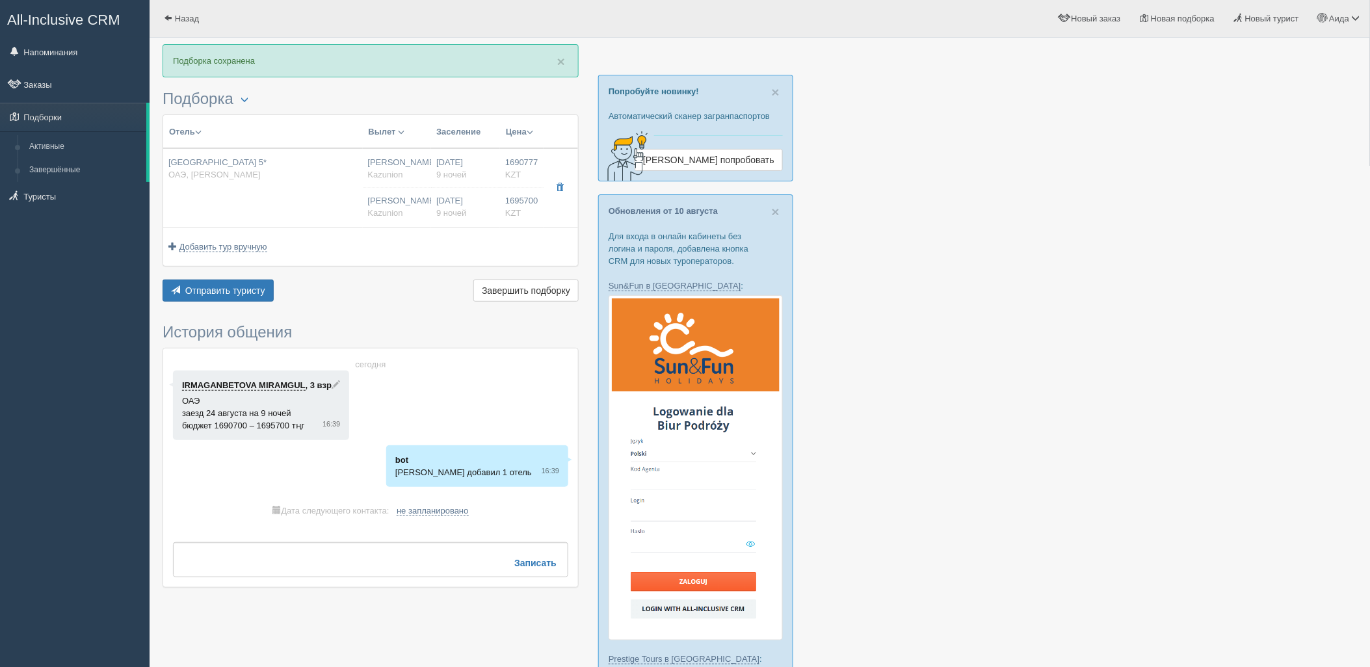
click at [391, 183] on td "[PERSON_NAME] [GEOGRAPHIC_DATA] [PERSON_NAME] [GEOGRAPHIC_DATA]" at bounding box center [397, 187] width 69 height 79
type input "[GEOGRAPHIC_DATA] 5*"
type input "[URL][DOMAIN_NAME]"
type input "ОАЭ"
type input "Дубай-[PERSON_NAME]"
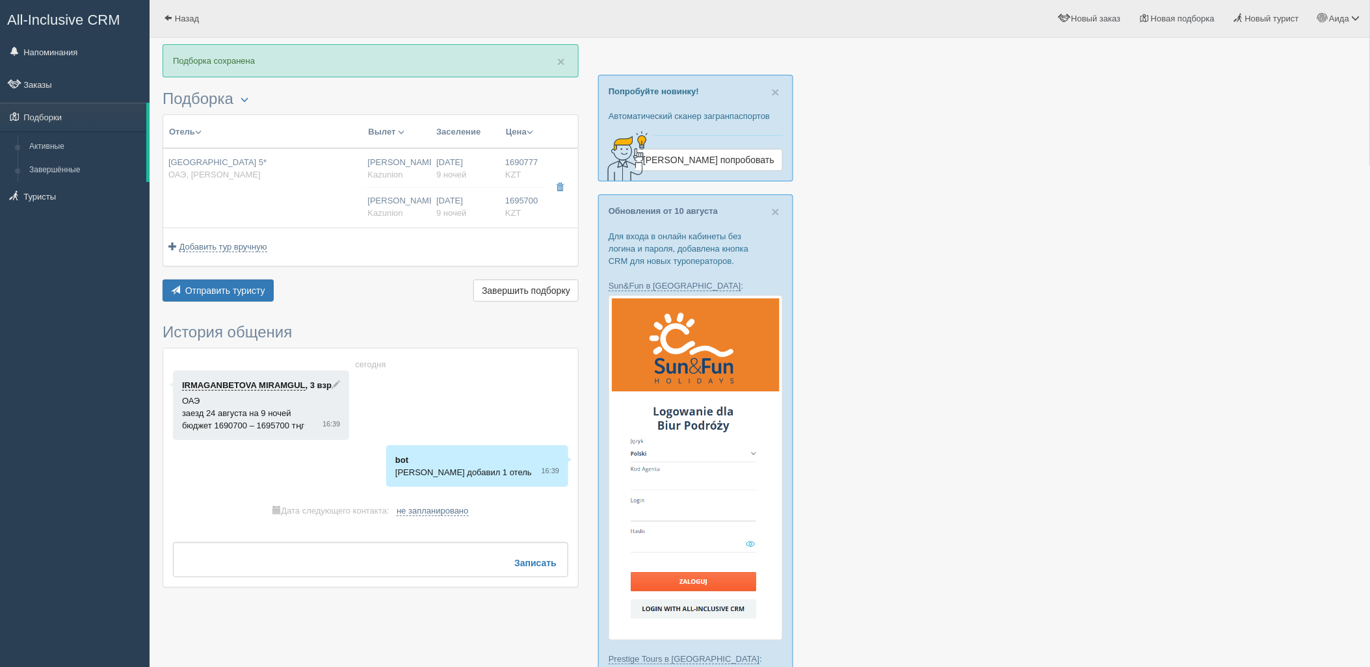
type input "1690777.00"
type input "[PERSON_NAME]"
type input "Дубай DXB"
type input "07:10"
type input "10:55"
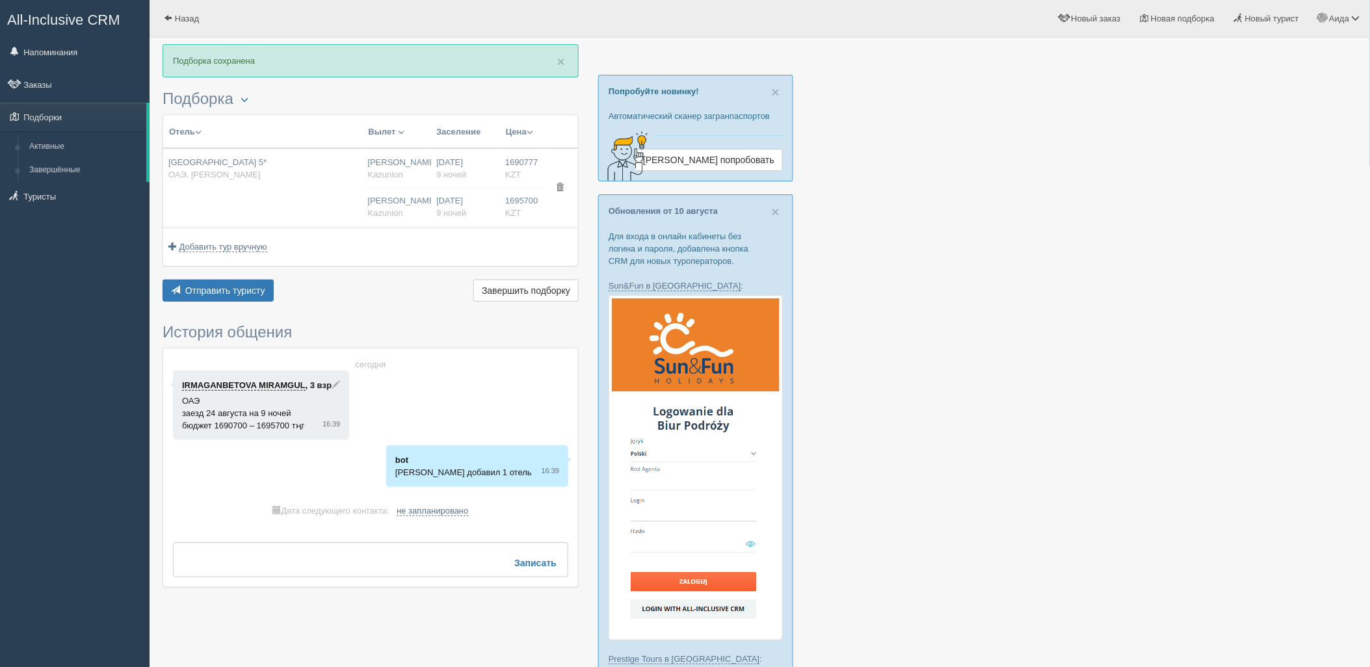
type input "Air Astana"
type input "11:55"
type input "17:20"
type input "9"
type input "Palm Deluxe Room Twin (City View or Partial Sea View)"
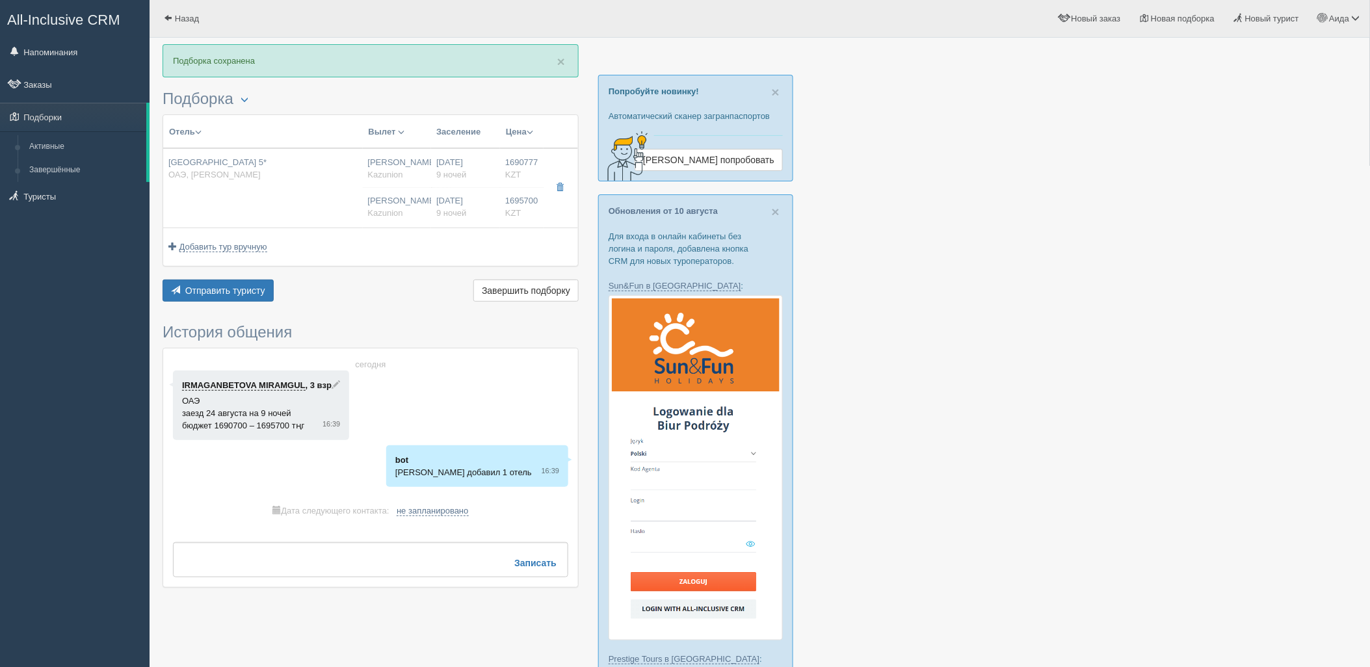
type input "HB/DINE AROUND"
type input "Kazunion"
type input "1695700.00"
type input "[PERSON_NAME]"
type input "Дубай DXB"
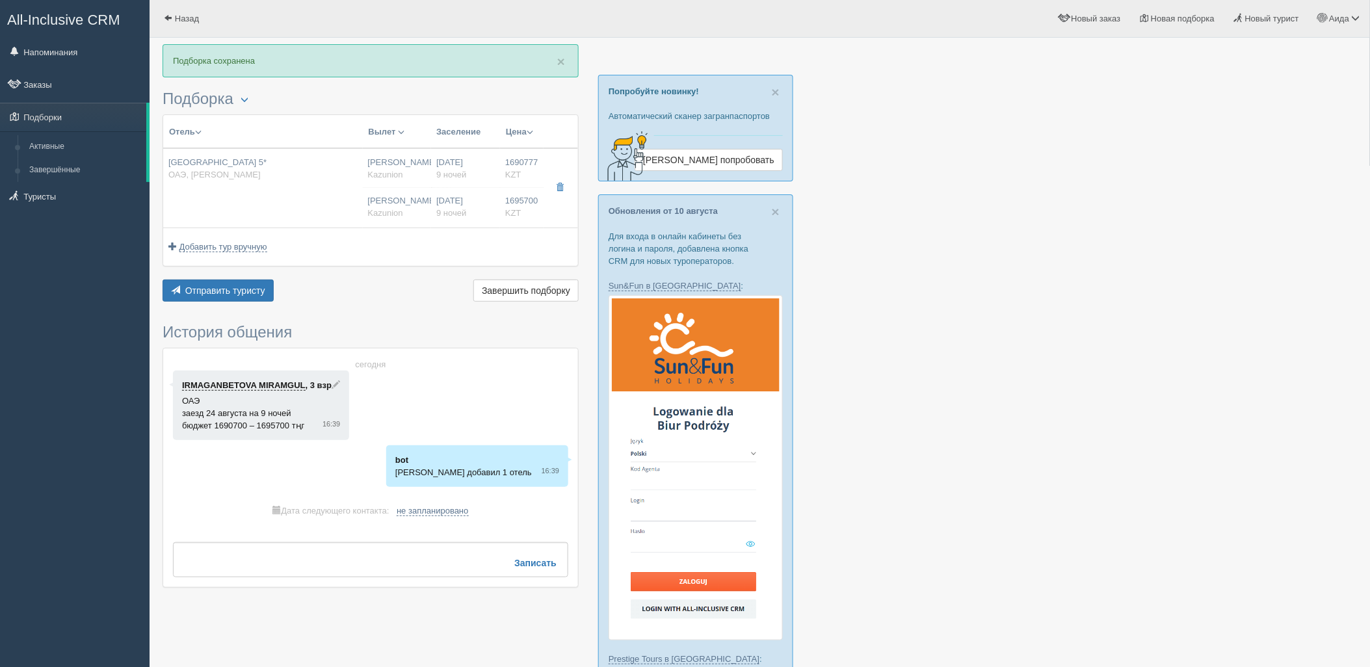
type input "07:10"
type input "10:55"
type input "Air Astana"
type input "11:55"
type input "17:20"
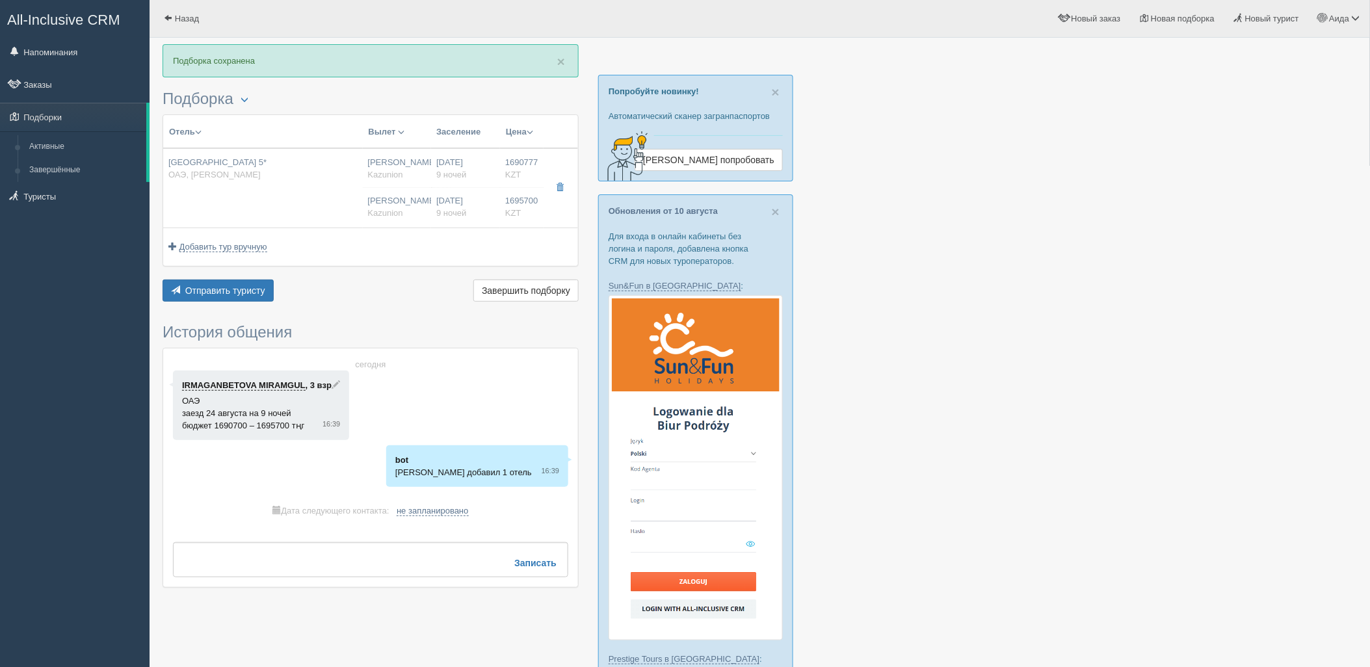
type input "9"
type input "Palm Deluxe Room Twin (City View or Partial Sea View)"
type input "HB/DINE AROUND"
type input "Kazunion"
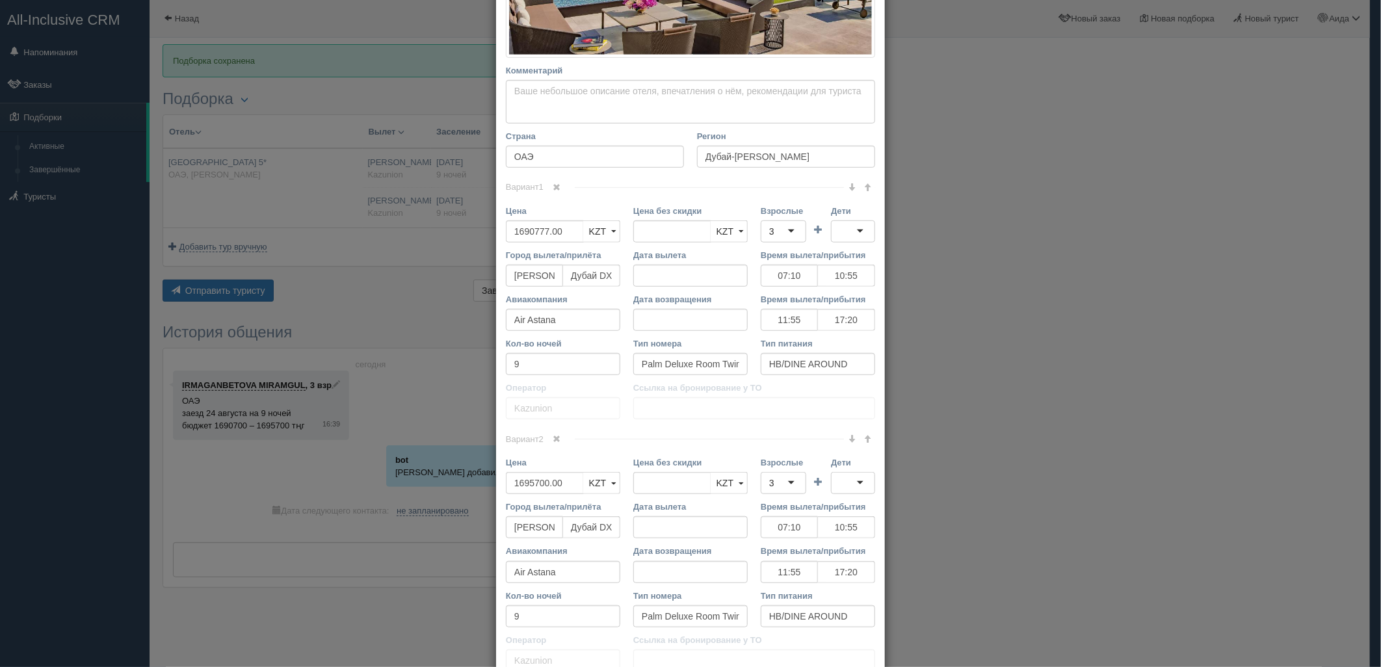
scroll to position [402, 0]
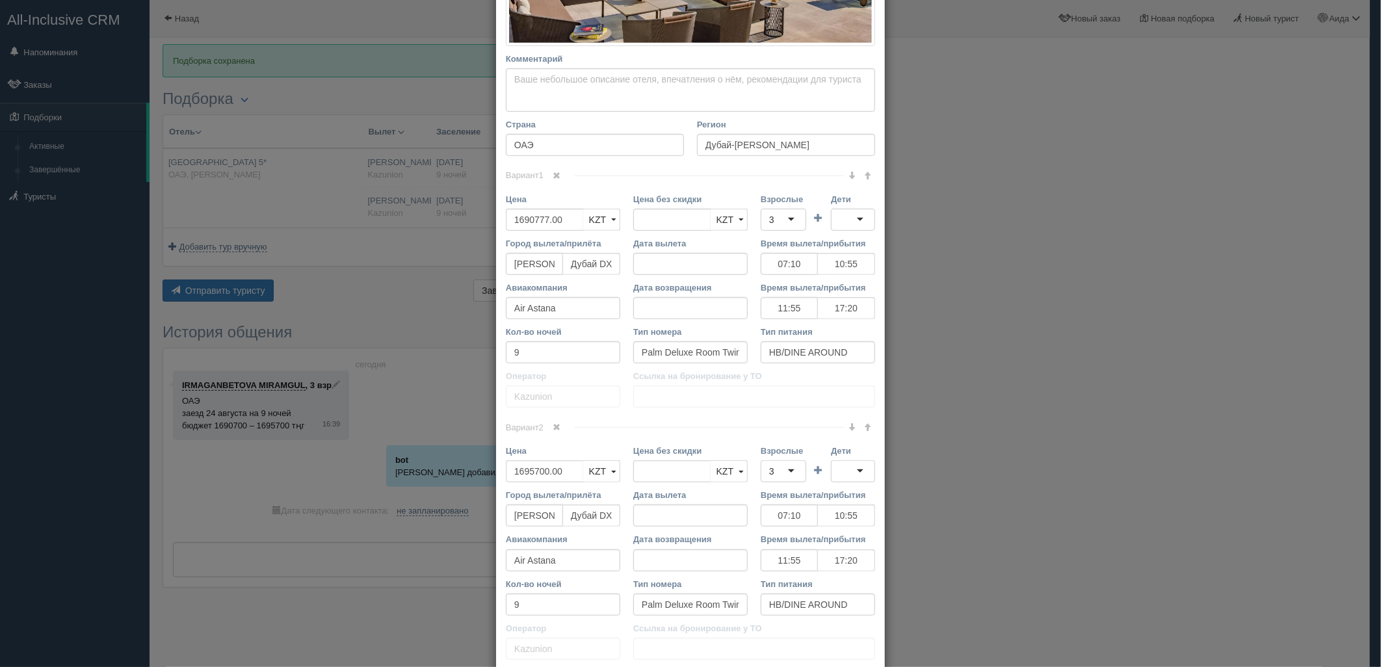
click at [560, 427] on link at bounding box center [557, 428] width 22 height 14
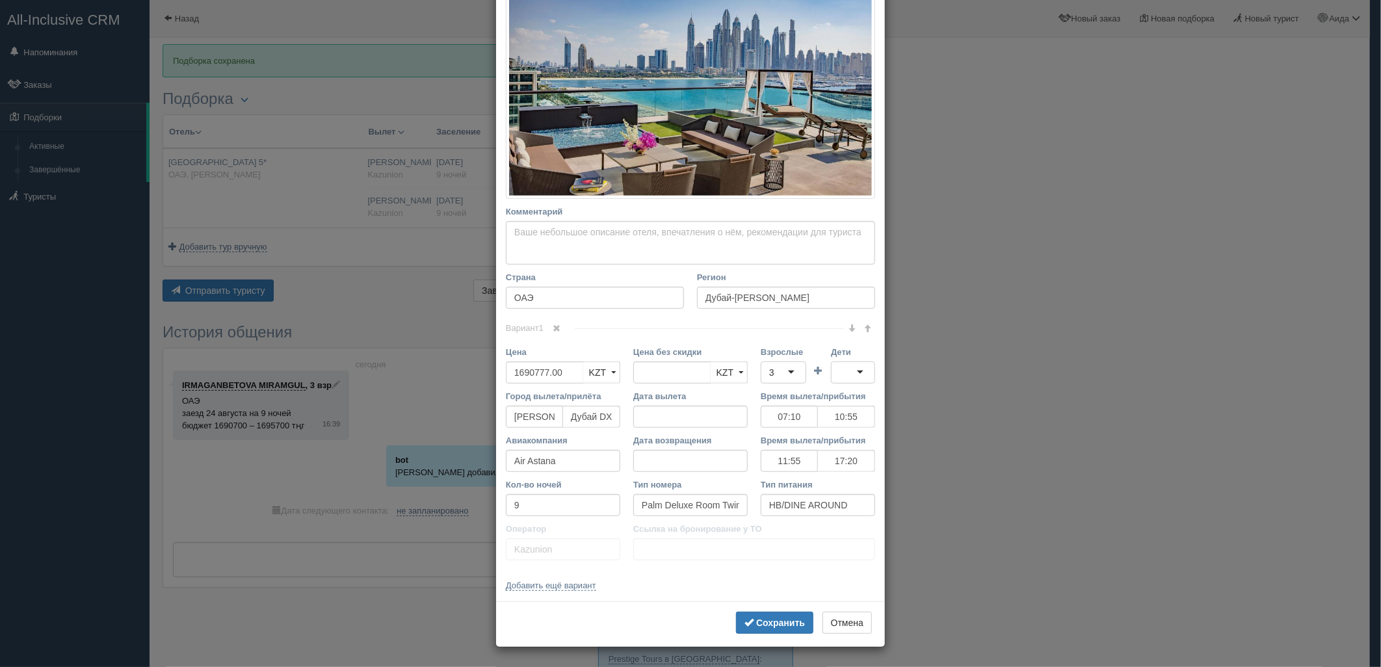
scroll to position [249, 0]
drag, startPoint x: 561, startPoint y: 365, endPoint x: 495, endPoint y: 371, distance: 66.6
click at [499, 371] on div "Цена 1690777.00 KZT USD EUR KZT KZT USD EUR" at bounding box center [562, 368] width 127 height 44
type input "1690777.00"
type input "3352600"
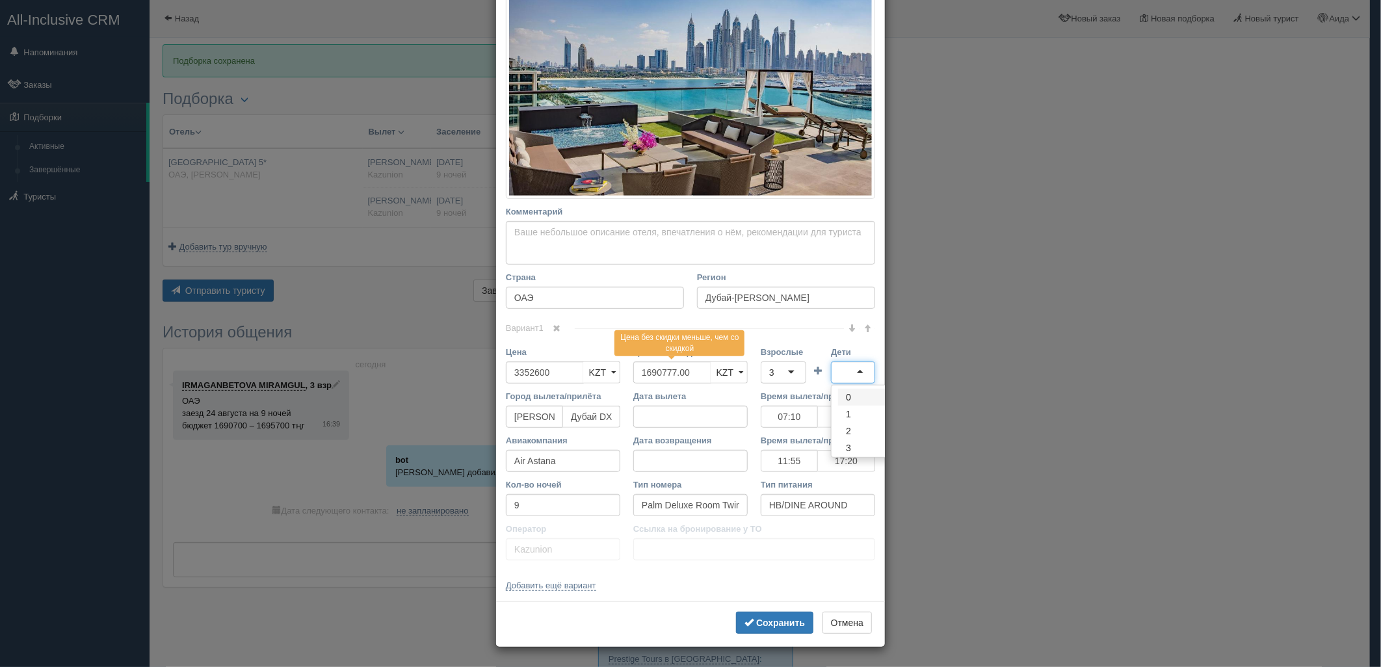
click at [839, 366] on input "Дети" at bounding box center [840, 372] width 3 height 13
click at [785, 612] on button "Сохранить" at bounding box center [774, 623] width 77 height 22
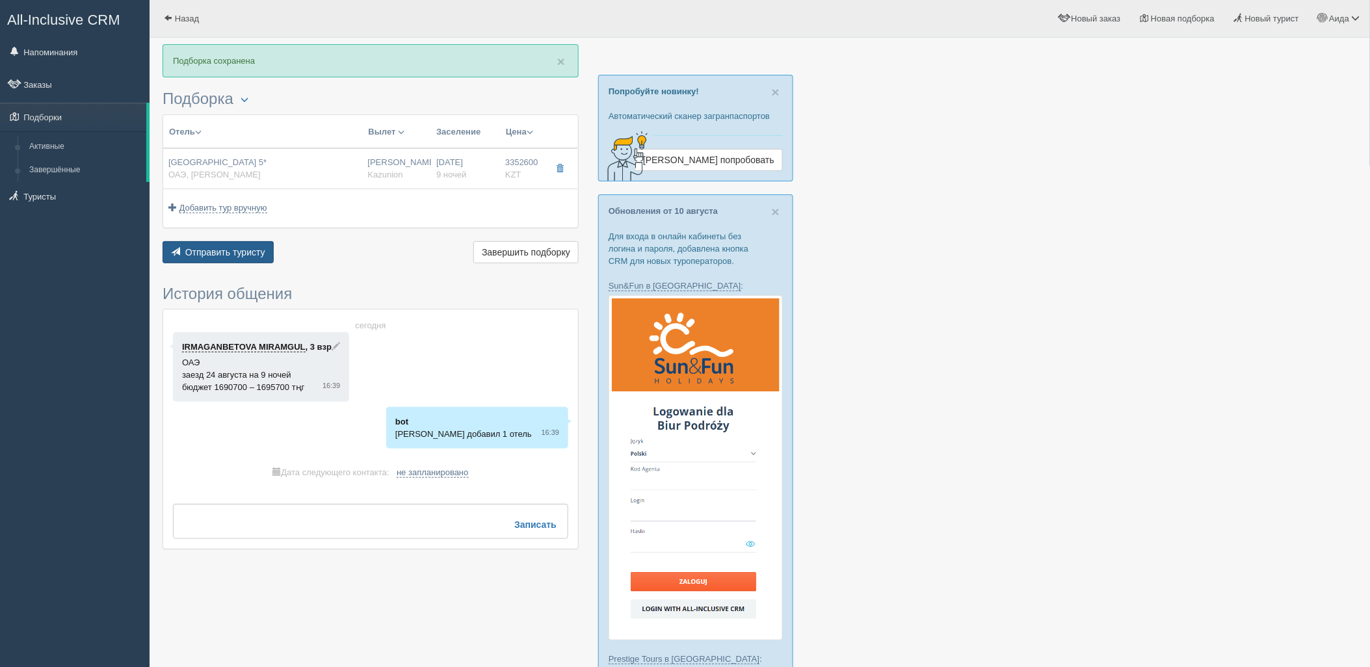
click at [226, 254] on span "Отправить туристу" at bounding box center [225, 252] width 80 height 10
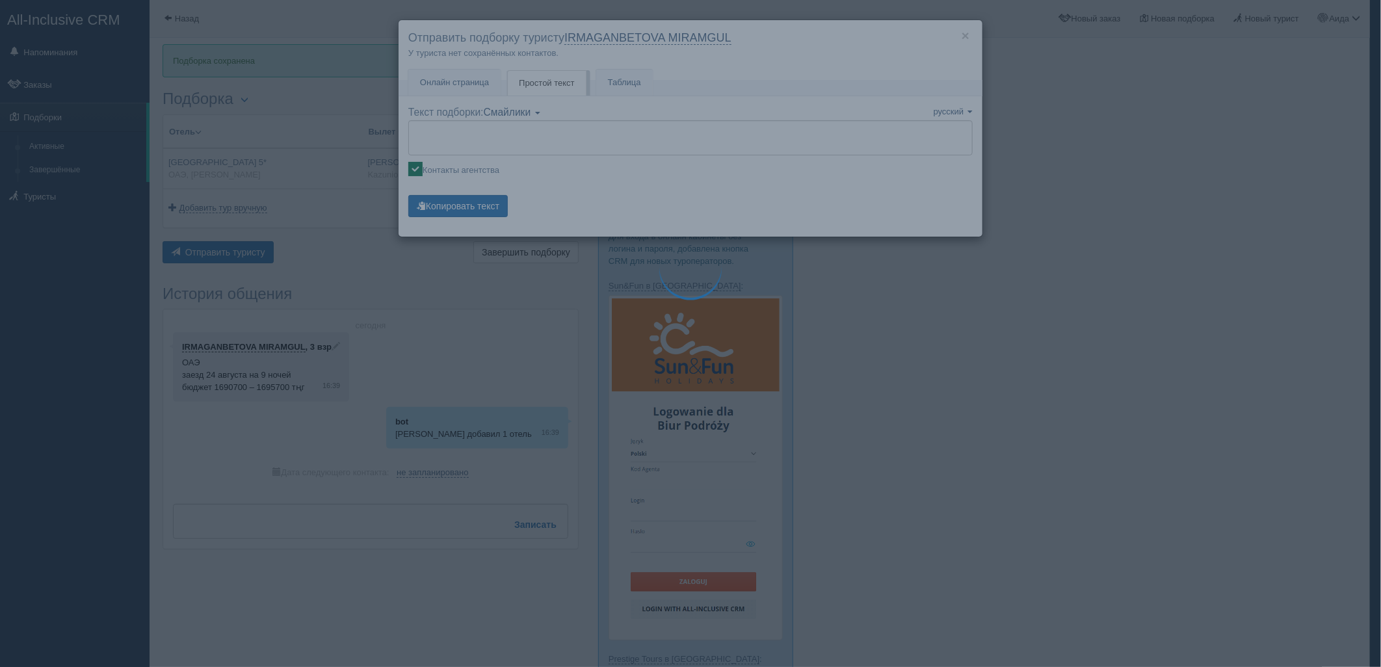
type textarea "🌞 Добрый день! Предлагаем Вам рассмотреть следующие варианты: 🌎 ОАЭ, Дубай-Джум…"
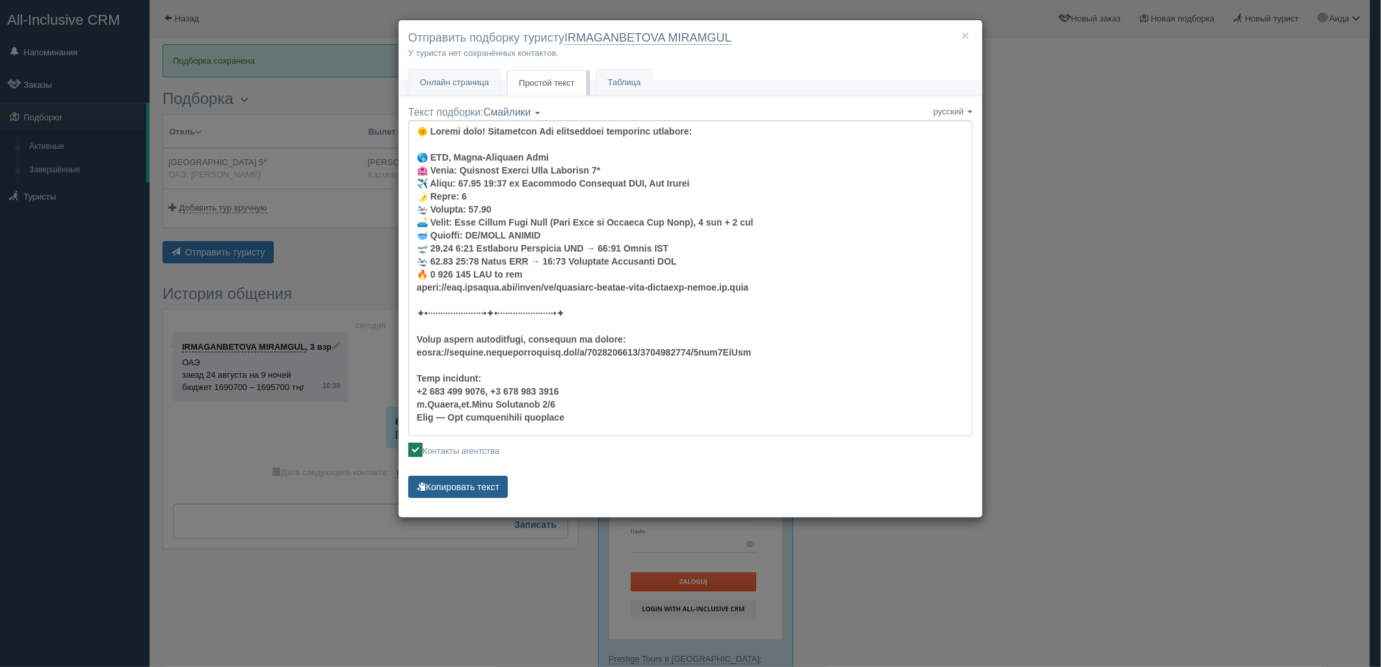
click at [484, 488] on button "Копировать текст" at bounding box center [457, 487] width 99 height 22
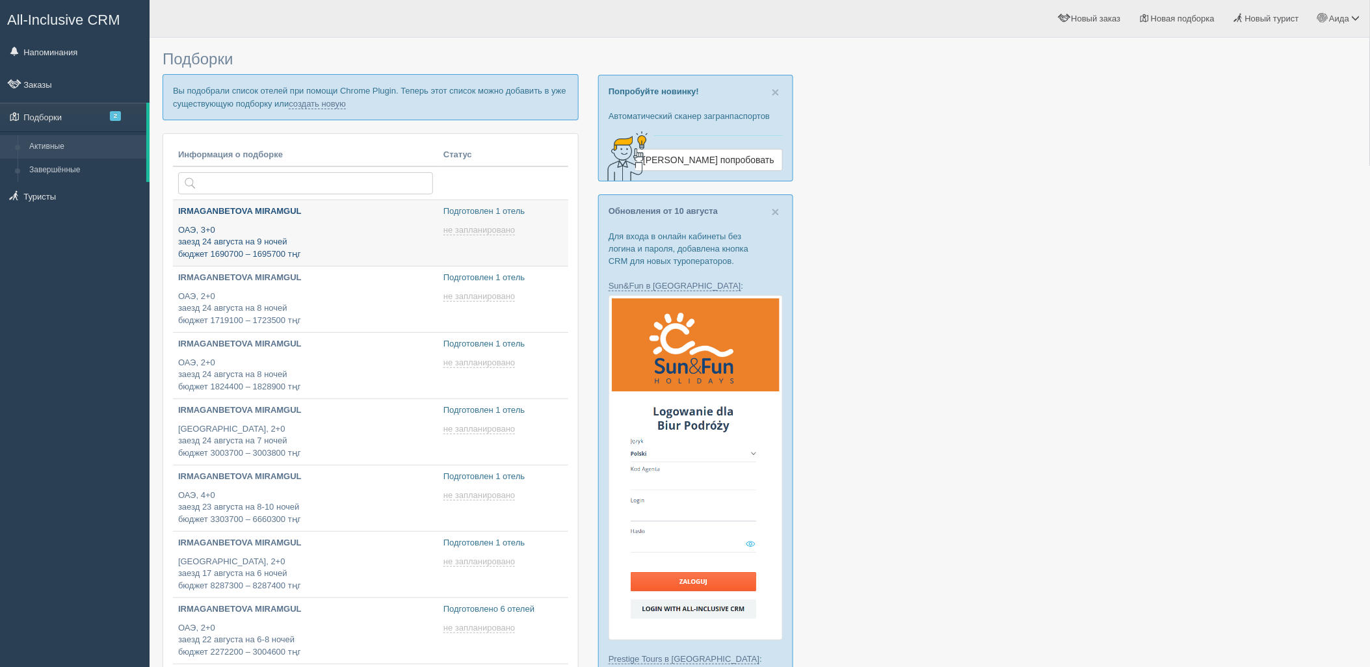
type input "[DATE] 17:35"
click at [324, 102] on link "создать новую" at bounding box center [317, 104] width 57 height 10
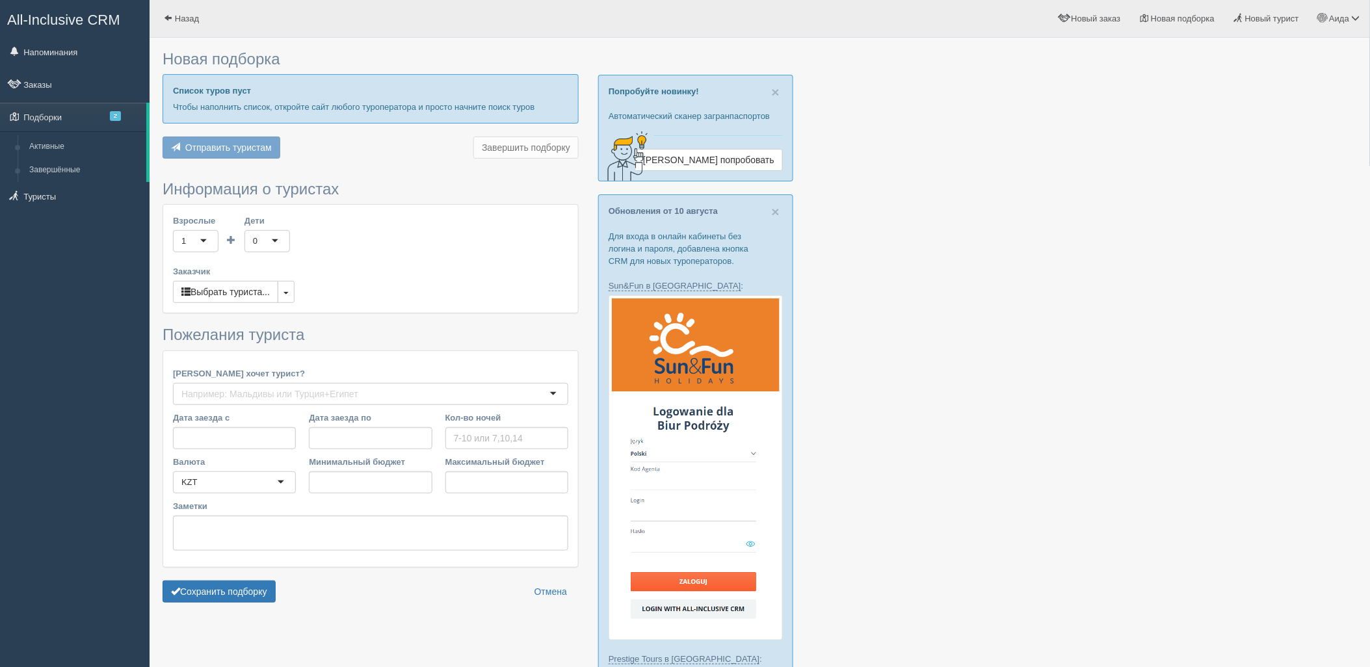
type input "8"
type input "1865800"
type input "2186400"
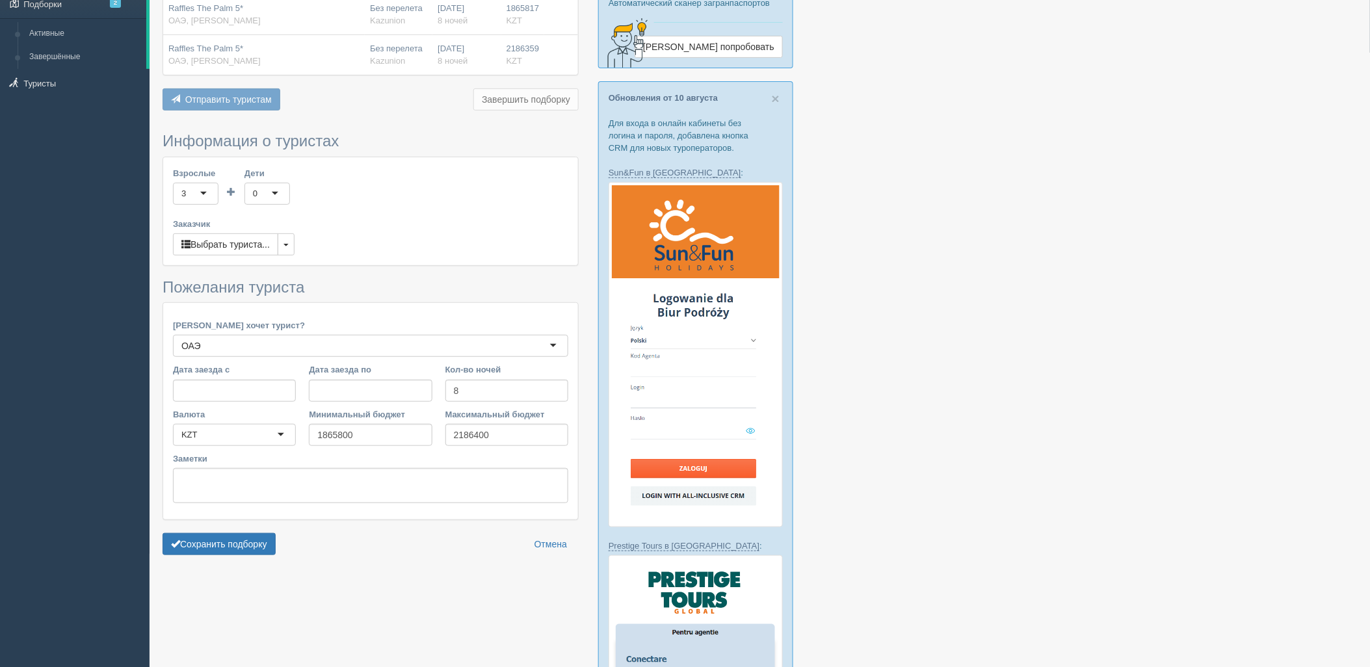
scroll to position [286, 0]
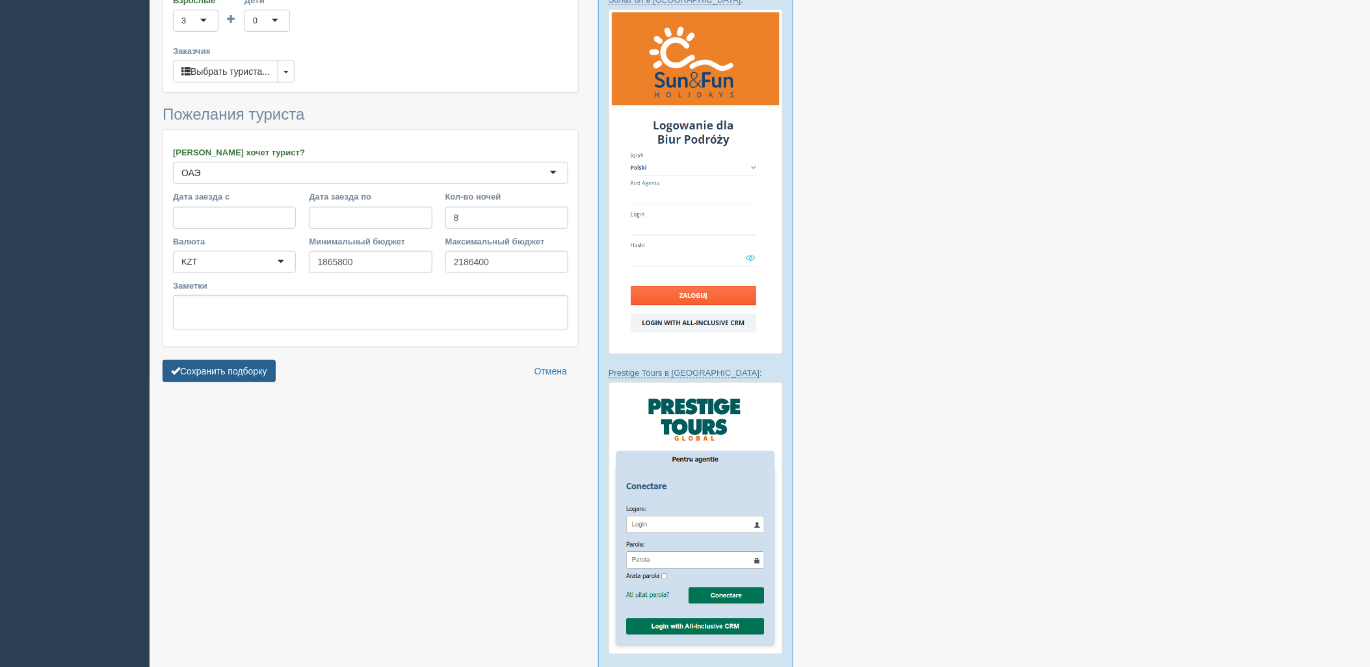
click at [241, 368] on button "Сохранить подборку" at bounding box center [219, 371] width 113 height 22
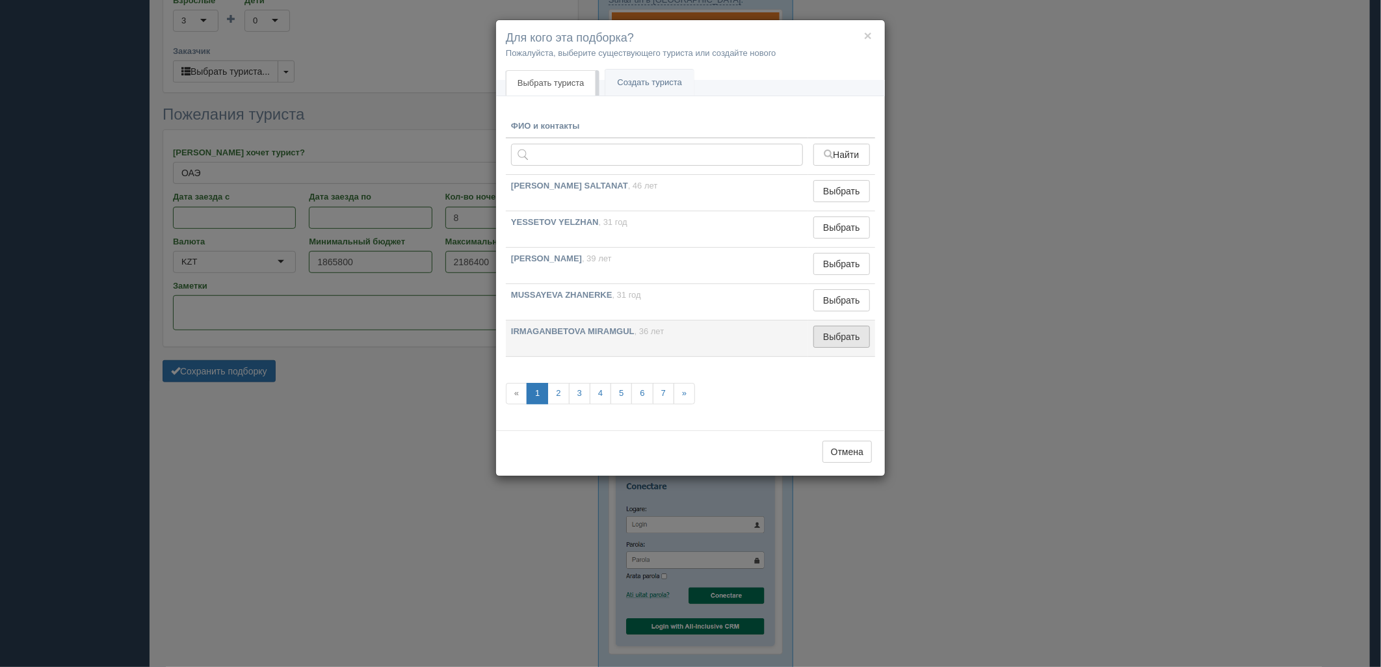
drag, startPoint x: 859, startPoint y: 343, endPoint x: 524, endPoint y: 382, distance: 337.1
click at [858, 342] on button "Выбрать" at bounding box center [841, 337] width 57 height 22
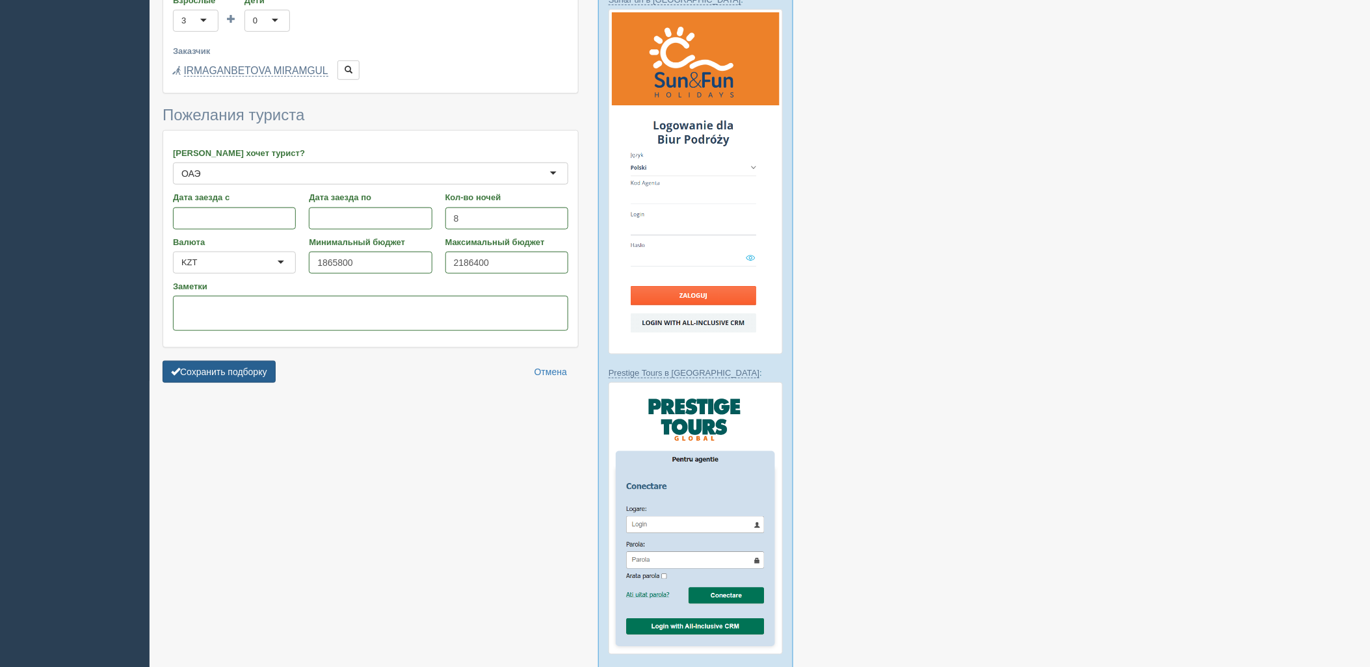
click at [237, 372] on button "Сохранить подборку" at bounding box center [219, 372] width 113 height 22
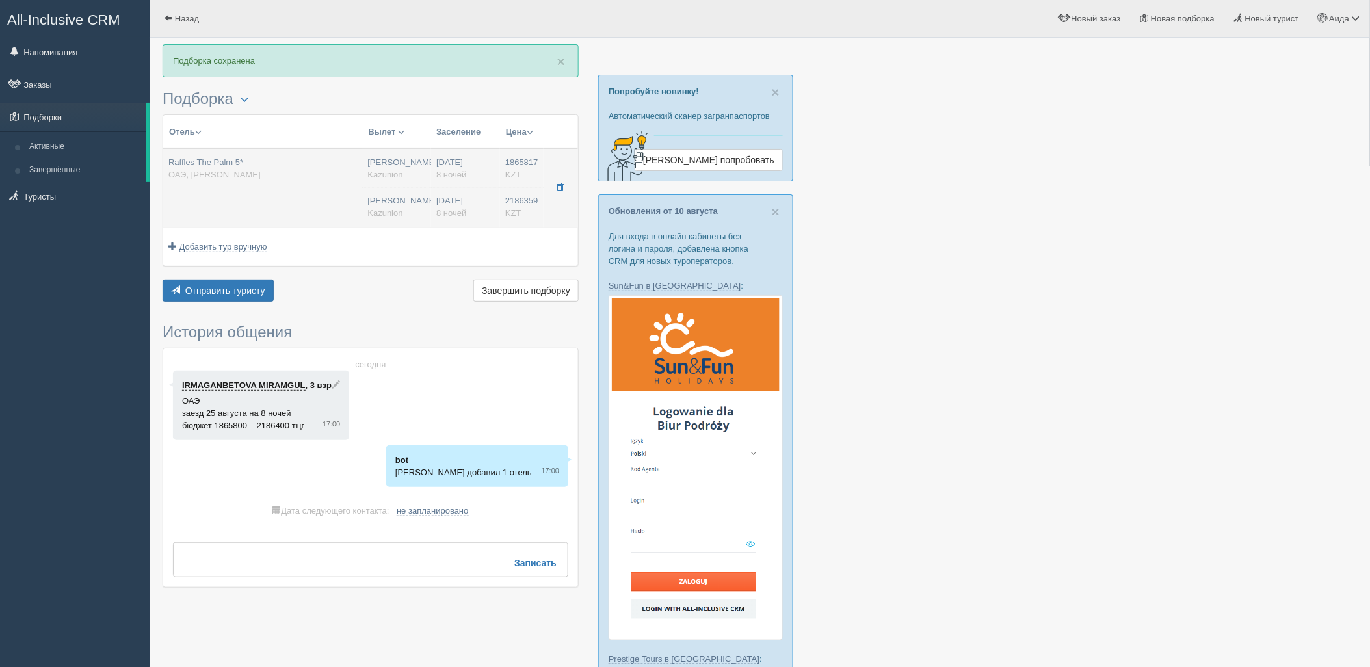
click at [446, 200] on div "[DATE] 8 ночей" at bounding box center [465, 207] width 59 height 24
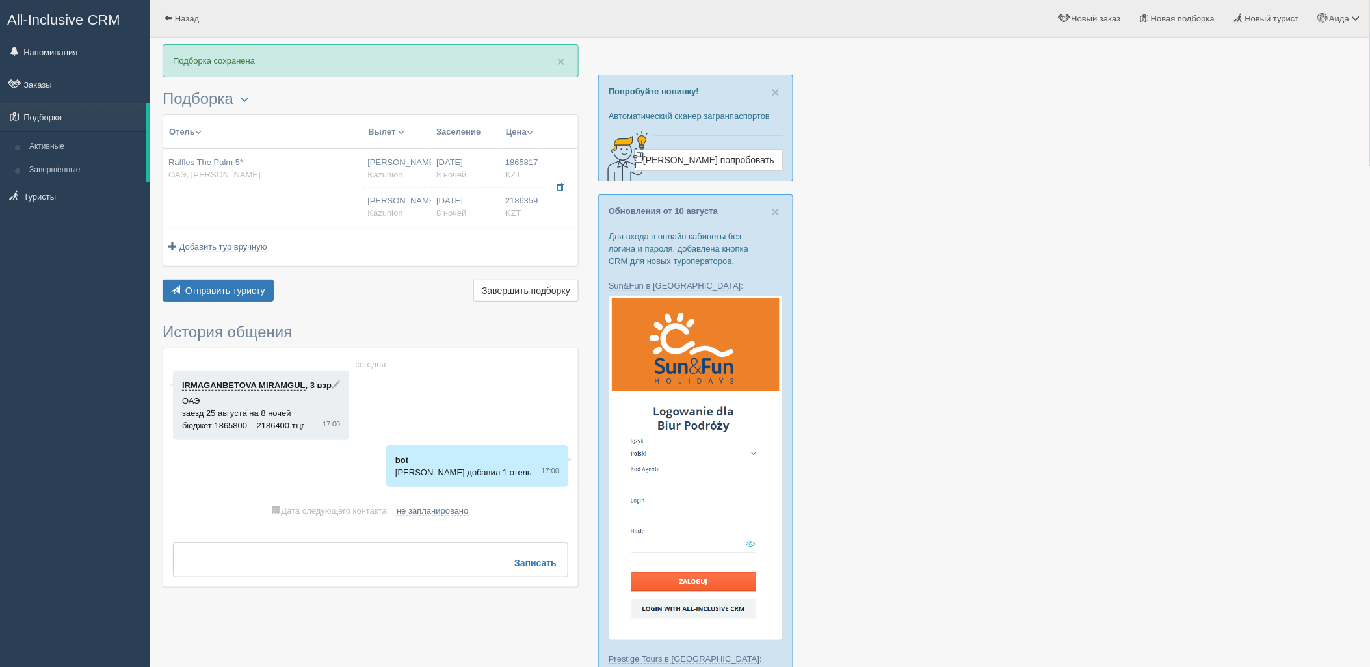
type input "Raffles The Palm 5*"
type input "[URL][DOMAIN_NAME]"
type input "ОАЭ"
type input "Дубай-[PERSON_NAME]"
type input "1865817.00"
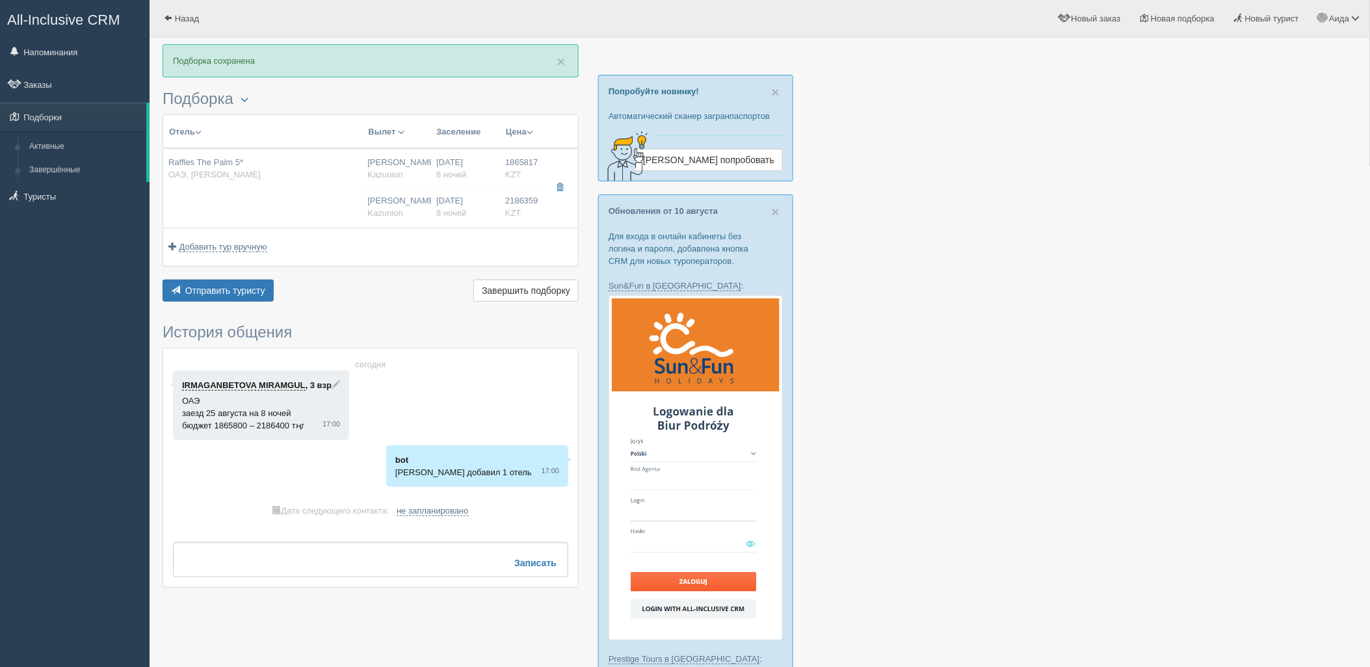
type input "[PERSON_NAME]"
type input "Дубай DXB"
type input "07:10"
type input "10:55"
type input "Air Astana"
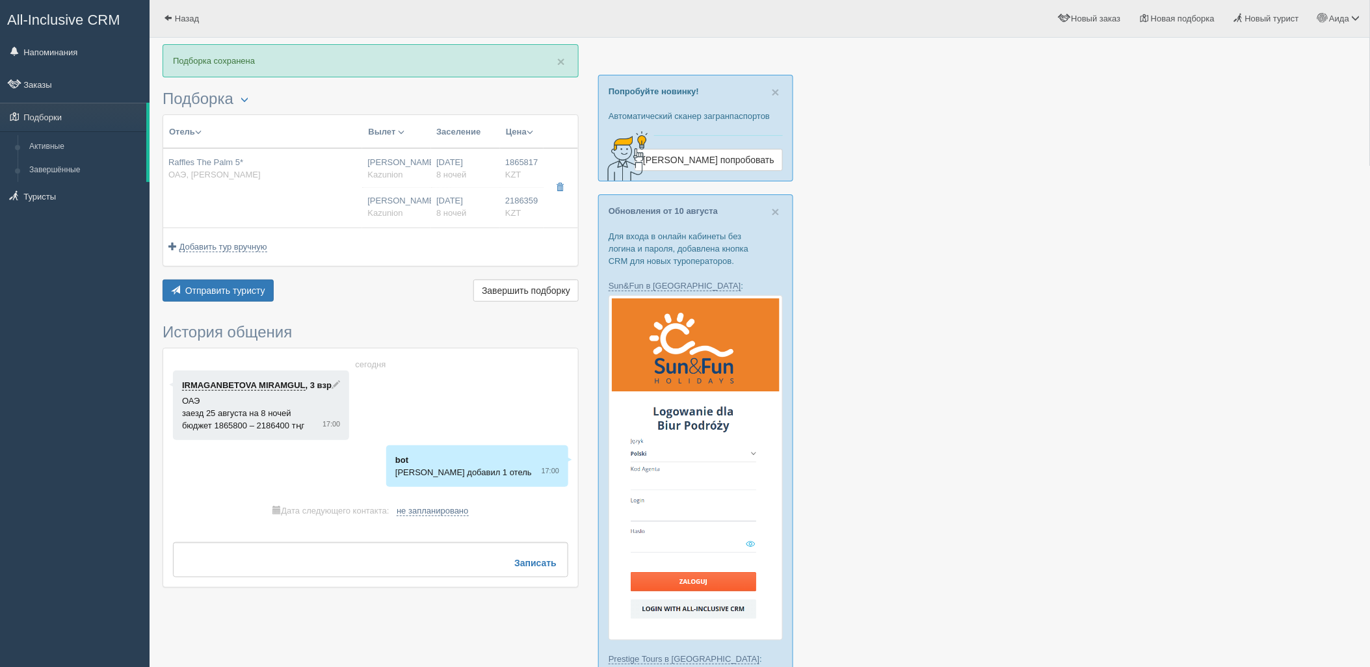
type input "11:55"
type input "17:20"
type input "8"
type input "Premier Palm"
type input "HB/DINE AROUND"
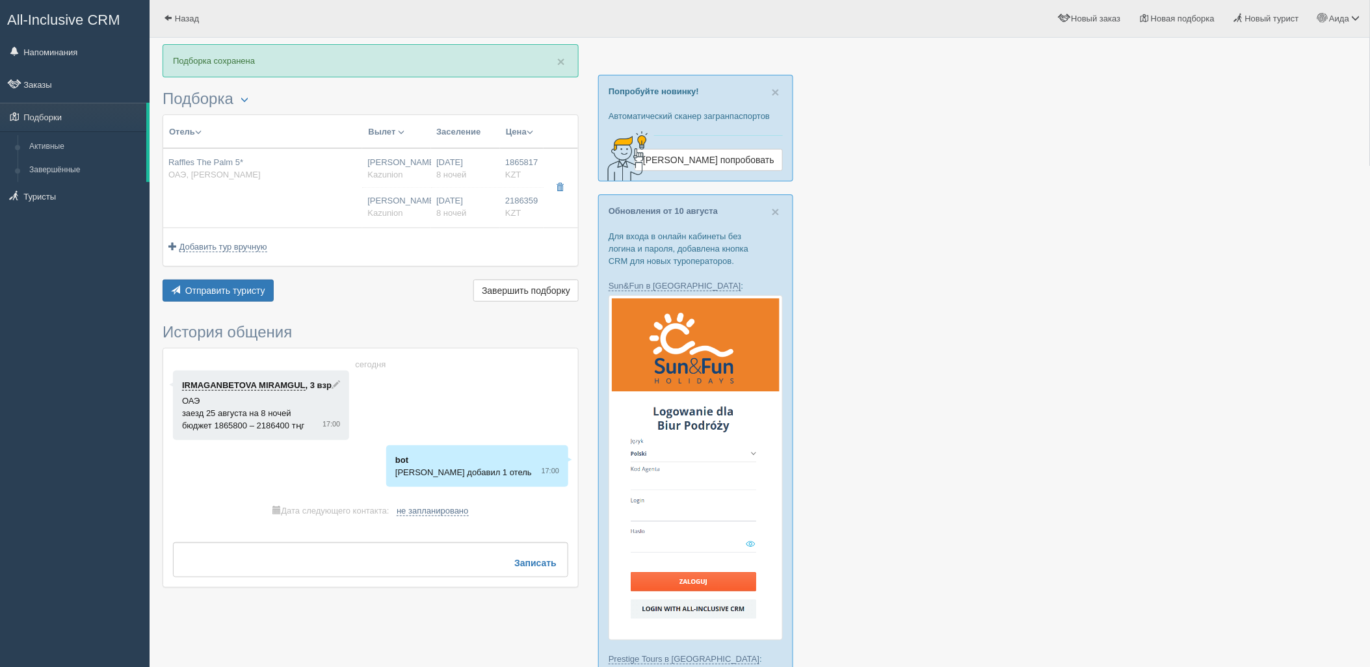
type input "Kazunion"
type input "2186359.00"
type input "[PERSON_NAME]"
type input "Дубай DXB"
type input "07:10"
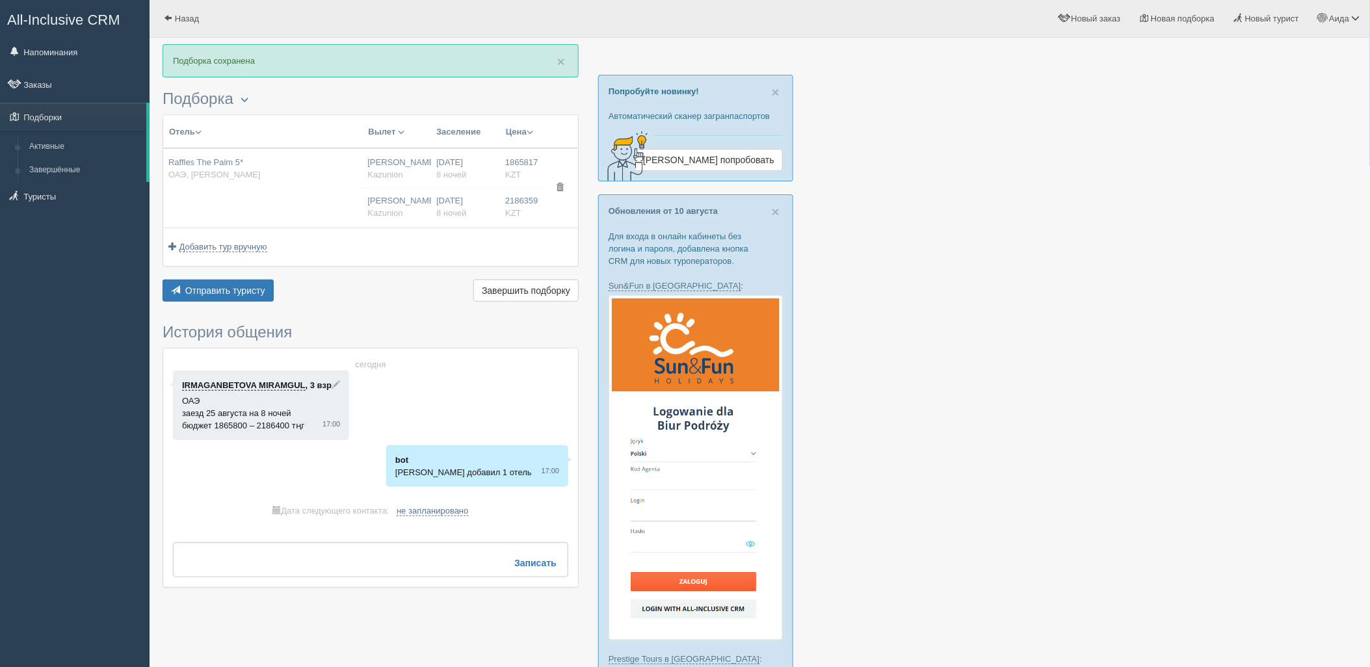
type input "10:55"
type input "Air Astana"
type input "11:55"
type input "17:20"
type input "8"
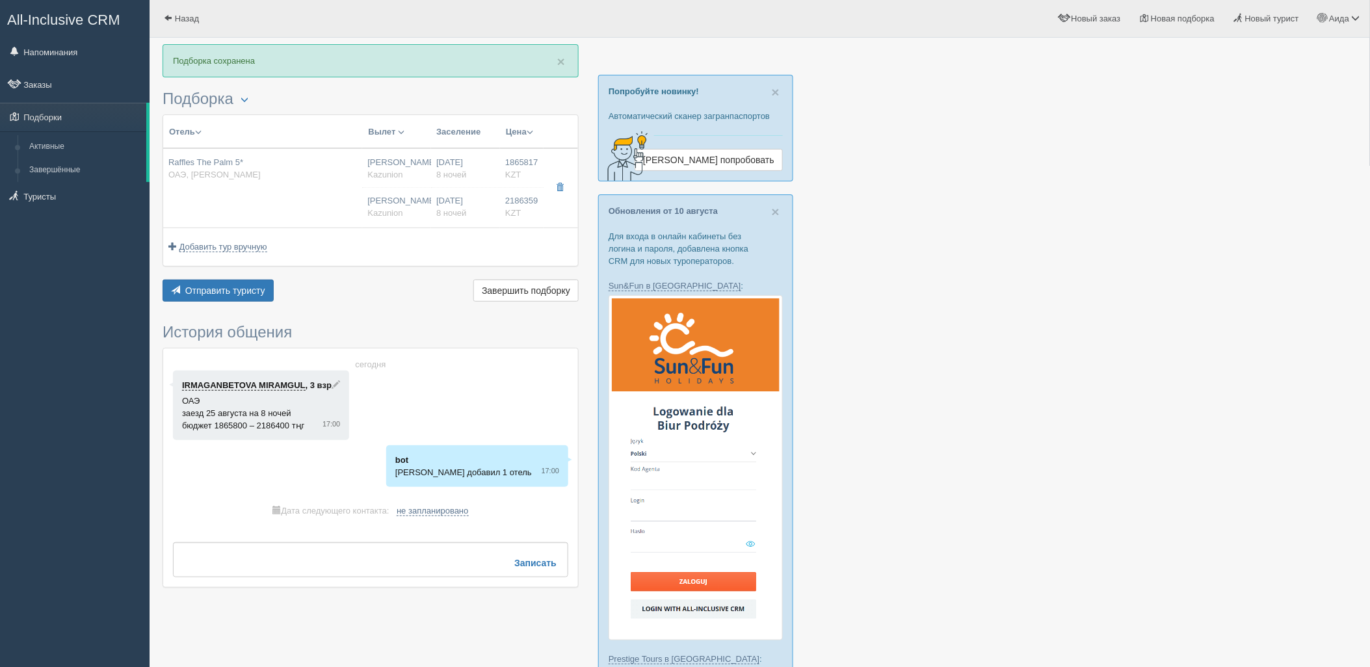
type input "Premier Palm"
type input "HB/DINE AROUND"
type input "Kazunion"
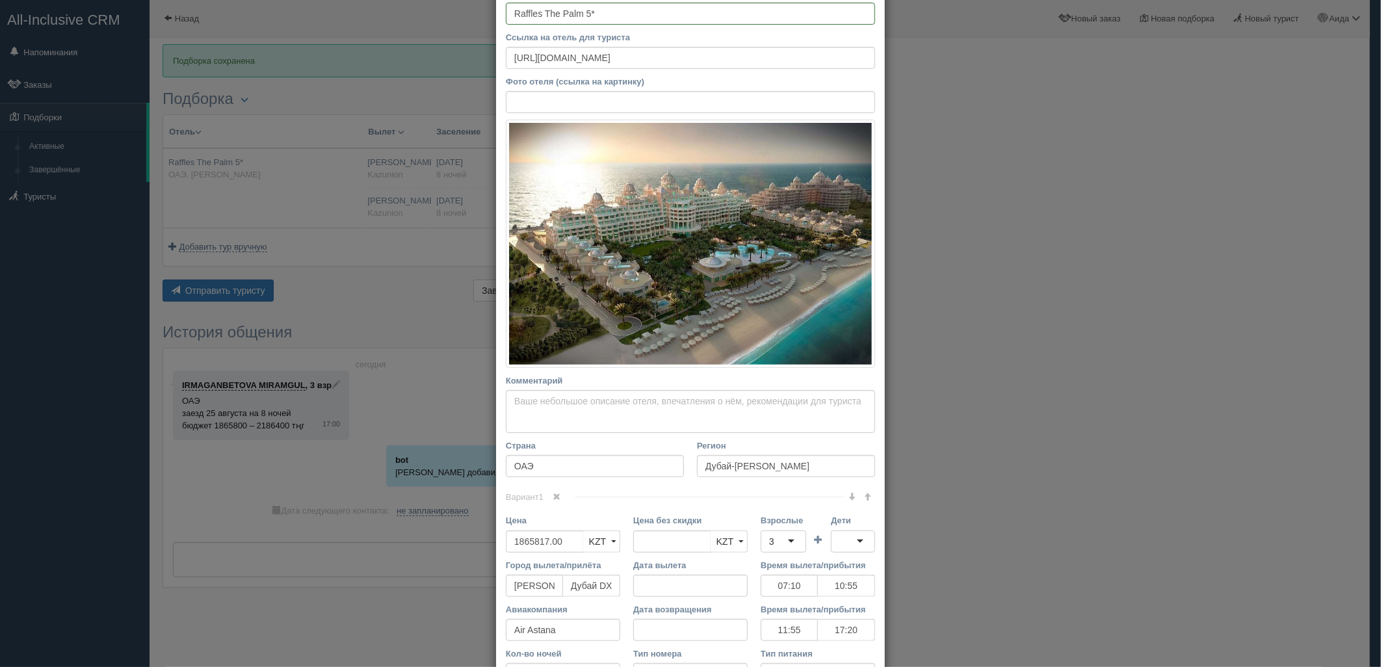
scroll to position [93, 0]
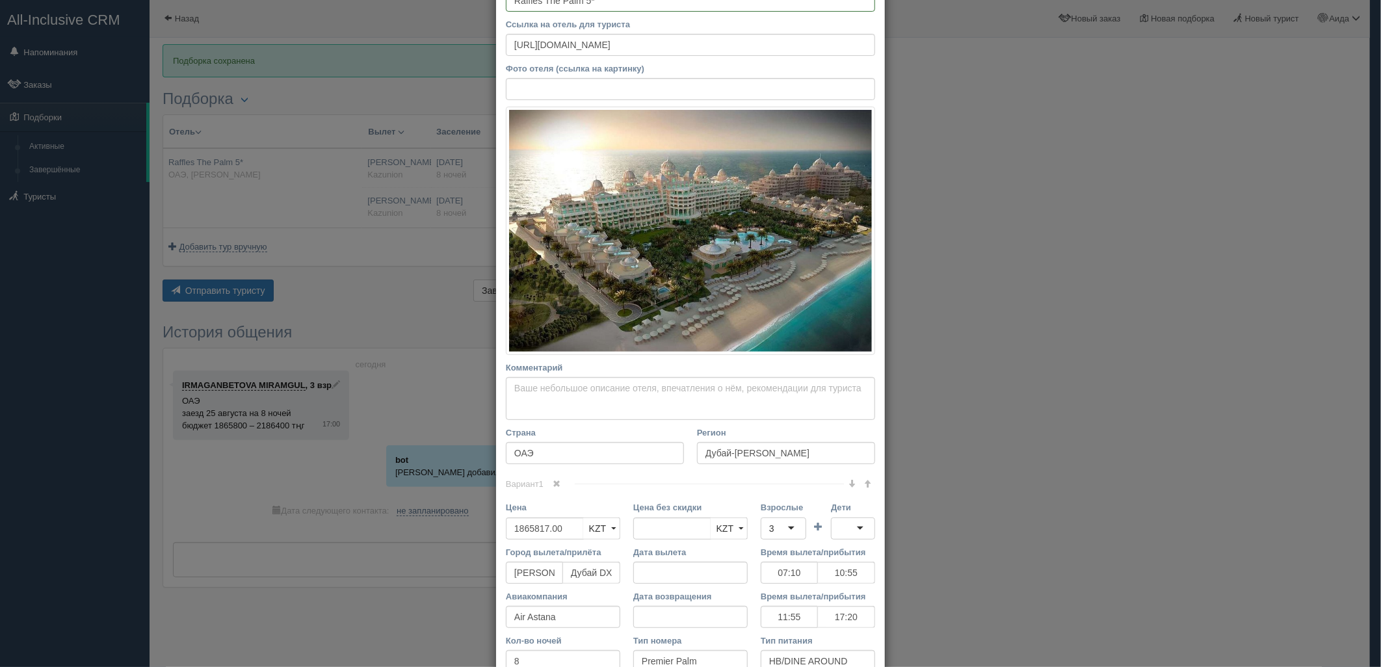
click at [568, 483] on span "Вариант 1" at bounding box center [540, 484] width 69 height 10
drag, startPoint x: 555, startPoint y: 485, endPoint x: 664, endPoint y: 506, distance: 111.8
click at [555, 485] on span at bounding box center [557, 484] width 8 height 8
click at [841, 528] on div at bounding box center [853, 529] width 44 height 22
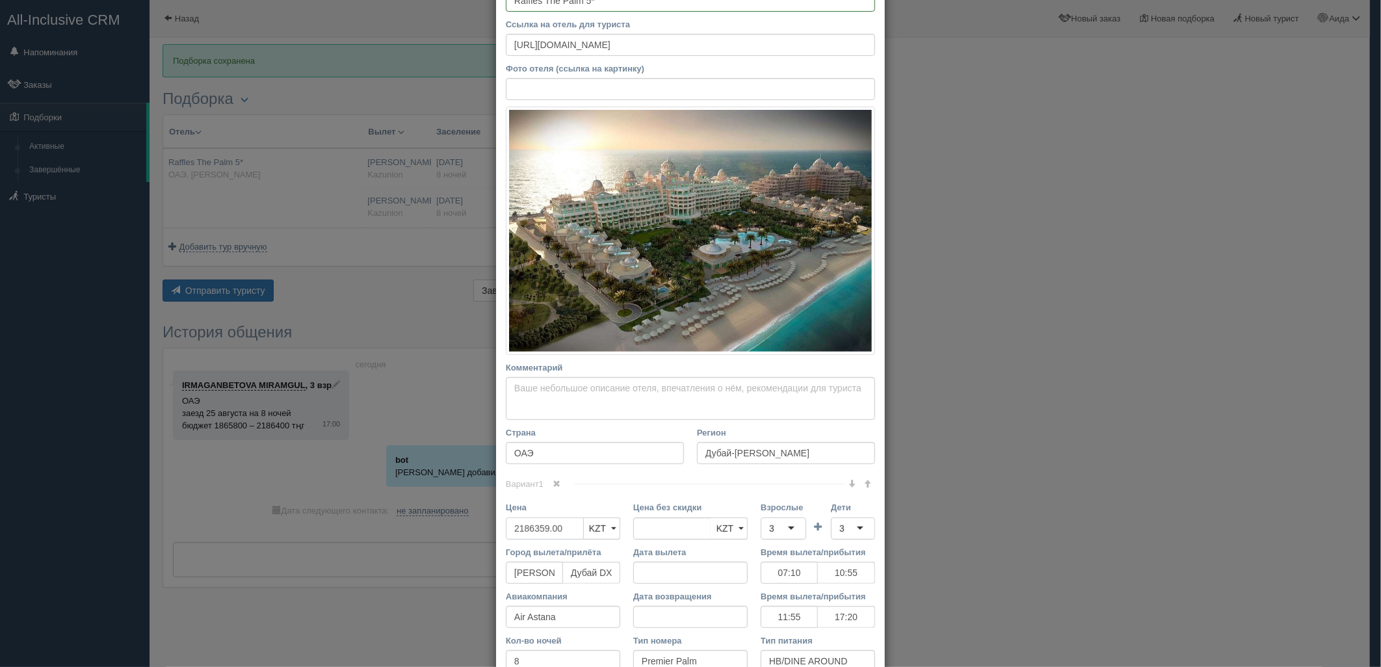
drag, startPoint x: 495, startPoint y: 532, endPoint x: 473, endPoint y: 532, distance: 21.5
click at [473, 532] on div "× Редактировать тур Название отеля Raffles The Palm 5* Ссылка на отель для тури…" at bounding box center [690, 333] width 1381 height 667
type input "2186359.00"
type input "3992000"
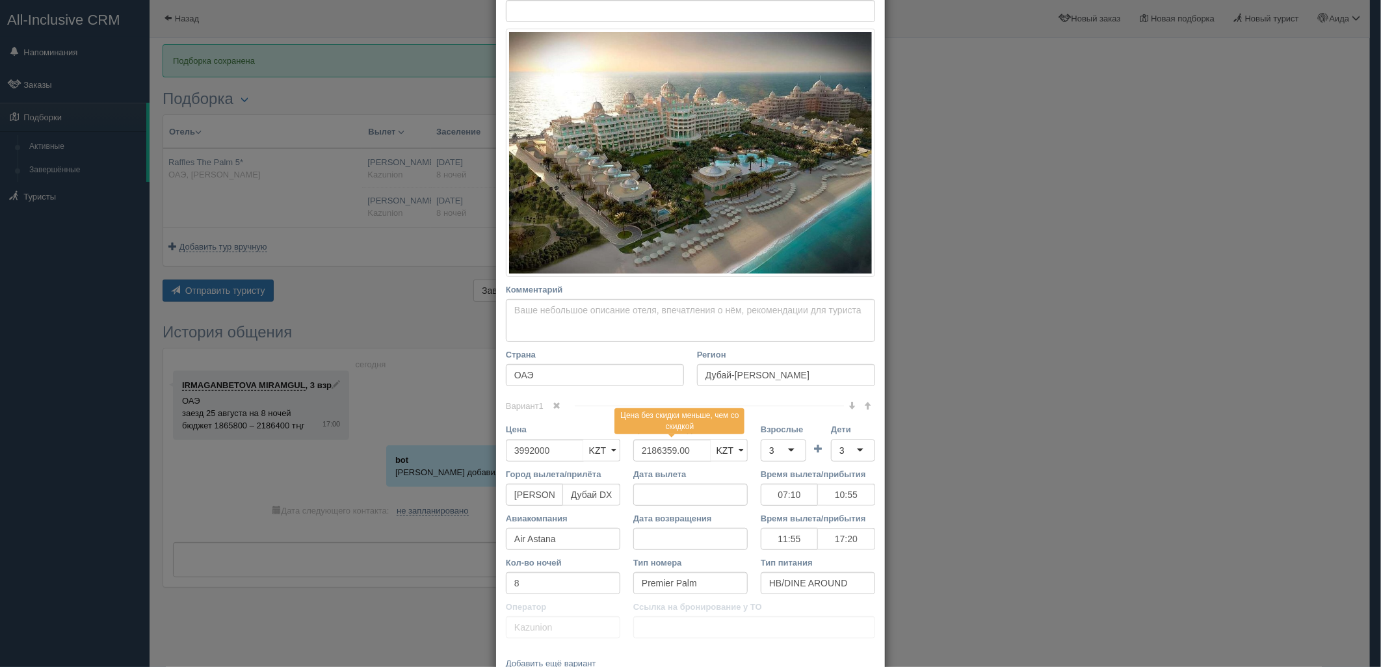
scroll to position [222, 0]
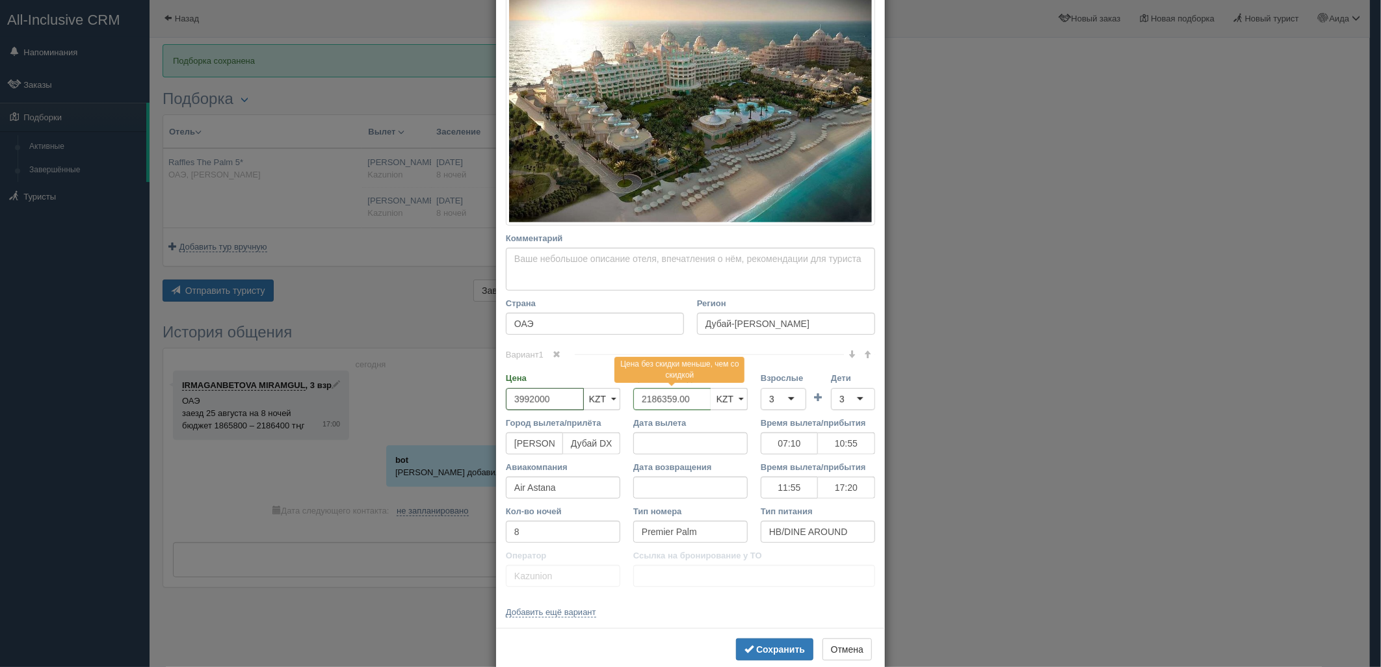
click at [511, 397] on input "3992000" at bounding box center [545, 399] width 78 height 22
click at [514, 398] on input "3992000" at bounding box center [545, 399] width 78 height 22
click at [527, 397] on input "3992000" at bounding box center [545, 399] width 78 height 22
click at [765, 650] on b "Сохранить" at bounding box center [780, 649] width 49 height 10
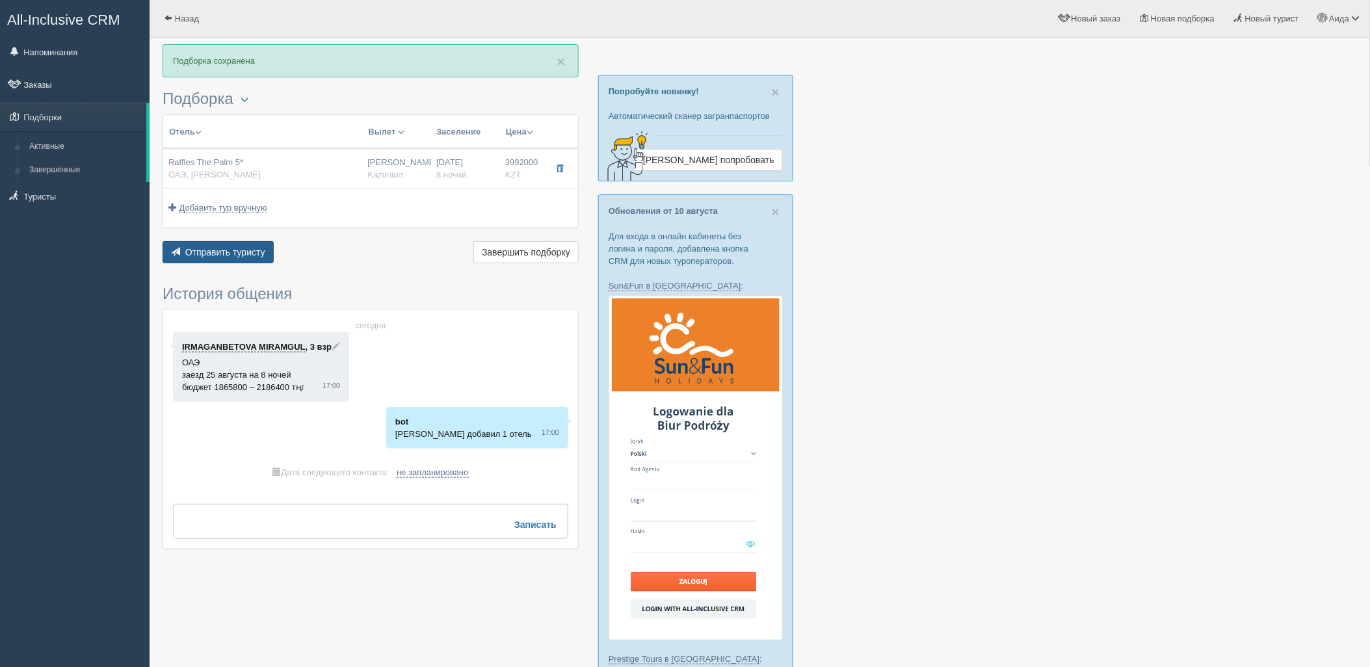
click at [242, 261] on button "Отправить туристу Отправить" at bounding box center [218, 252] width 111 height 22
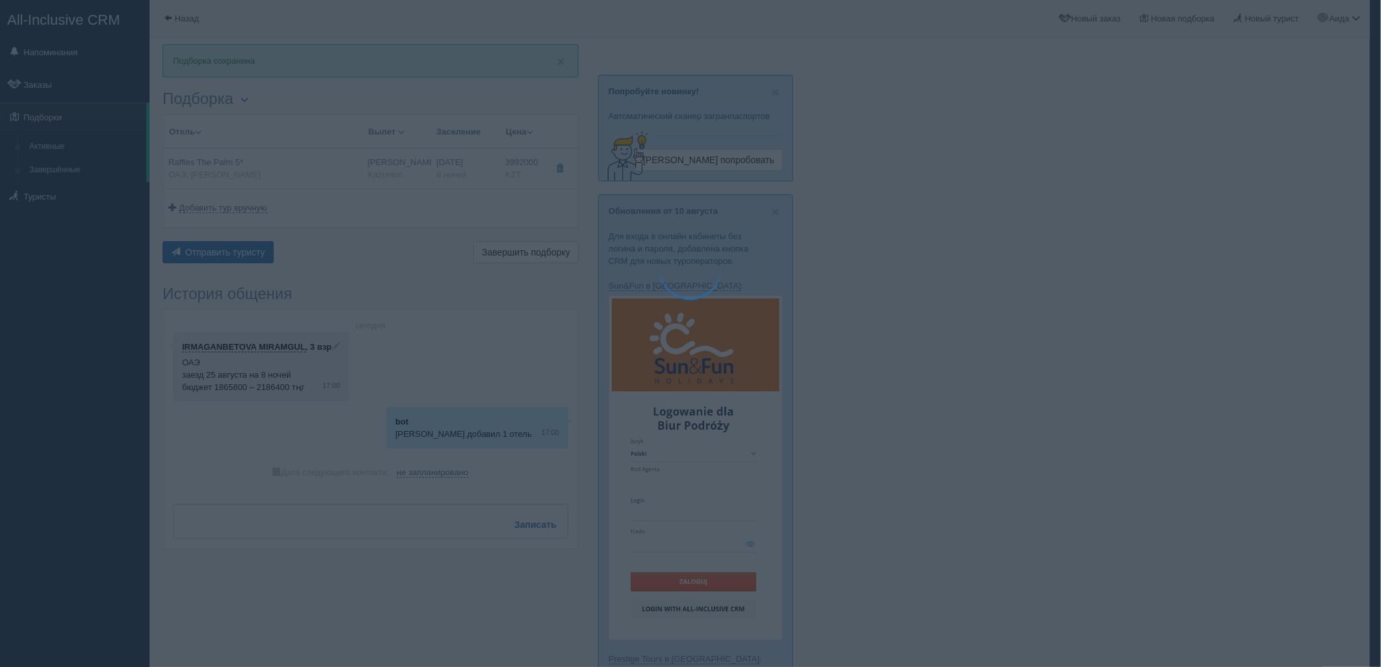
type textarea "🌞 Loremi dolo! Sitametcon Adi elitseddoei temporinc utlabore: 🌎 ETD, Magna-Aliq…"
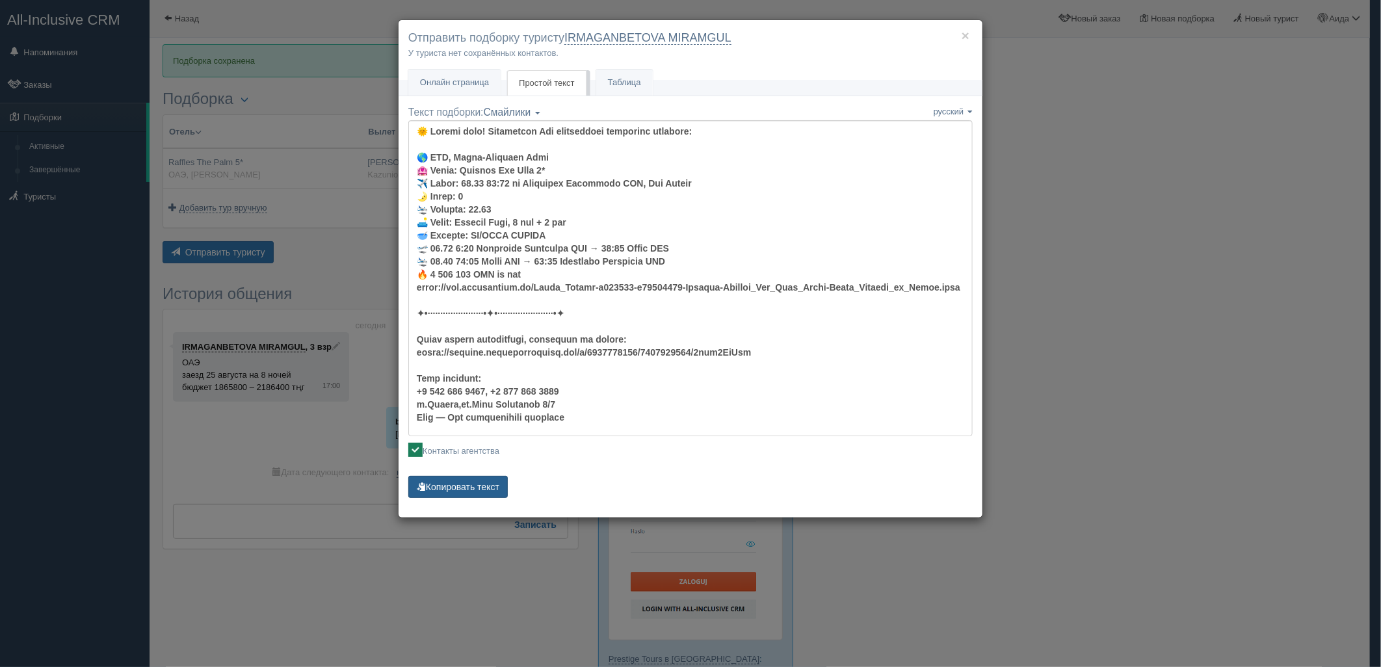
click at [469, 481] on button "Копировать текст" at bounding box center [457, 487] width 99 height 22
